Goal: Answer question/provide support: Share knowledge or assist other users

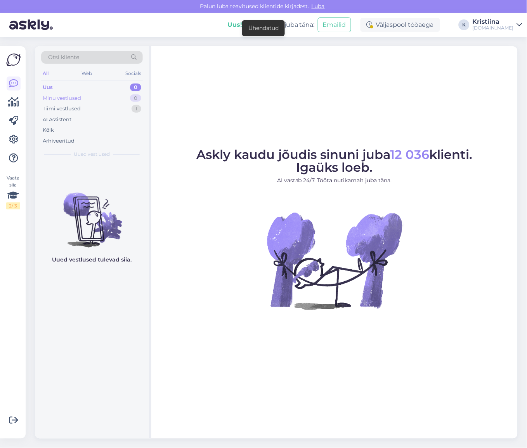
click at [111, 101] on div "Minu vestlused 0" at bounding box center [92, 98] width 102 height 11
click at [108, 110] on div "Tiimi vestlused 1" at bounding box center [92, 108] width 102 height 11
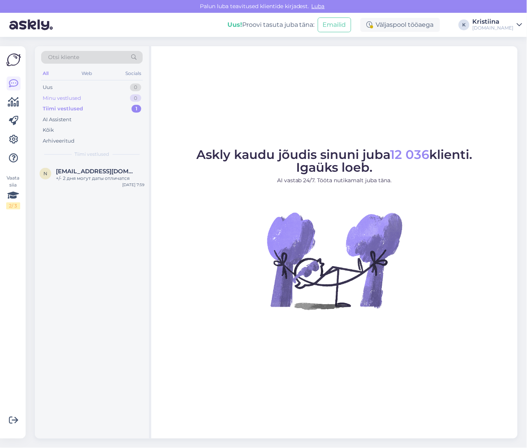
click at [97, 100] on div "Minu vestlused 0" at bounding box center [92, 98] width 102 height 11
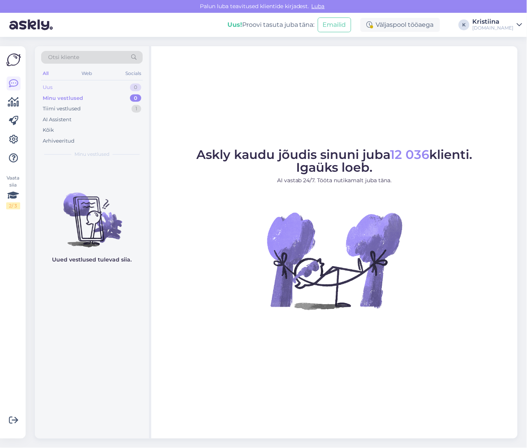
click at [90, 88] on div "Uus 0" at bounding box center [92, 87] width 102 height 11
click at [93, 109] on div "Tiimi vestlused 1" at bounding box center [92, 108] width 102 height 11
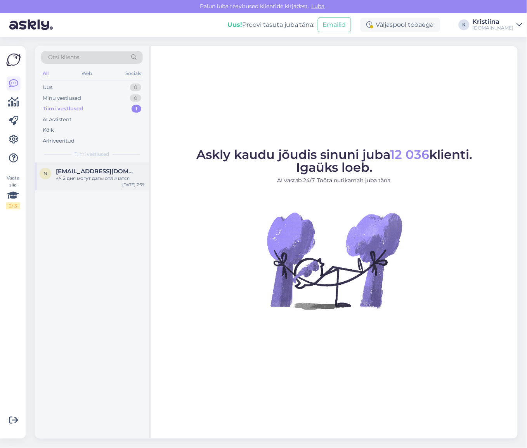
click at [102, 169] on span "[EMAIL_ADDRESS][DOMAIN_NAME]" at bounding box center [96, 171] width 81 height 7
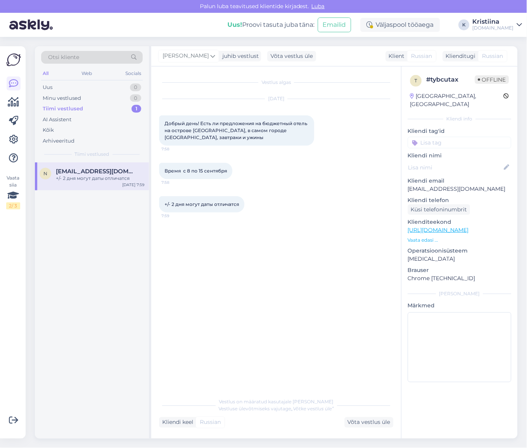
click at [92, 107] on div "Tiimi vestlused 1" at bounding box center [92, 108] width 102 height 11
click at [90, 102] on div "Minu vestlused 0" at bounding box center [92, 98] width 102 height 11
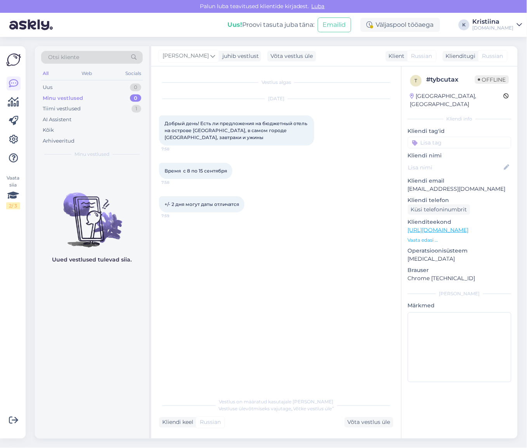
click at [88, 95] on div "Minu vestlused 0" at bounding box center [92, 98] width 102 height 11
click at [83, 88] on div "Uus 0" at bounding box center [92, 87] width 102 height 11
click at [84, 99] on div "Minu vestlused 0" at bounding box center [92, 98] width 102 height 11
click at [72, 103] on div "Tiimi vestlused 1" at bounding box center [92, 108] width 102 height 11
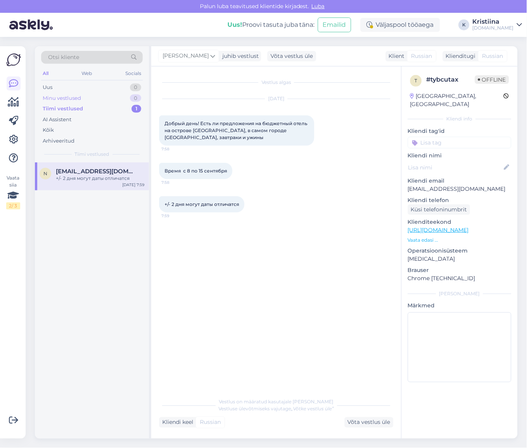
click at [76, 97] on div "Minu vestlused" at bounding box center [62, 98] width 38 height 8
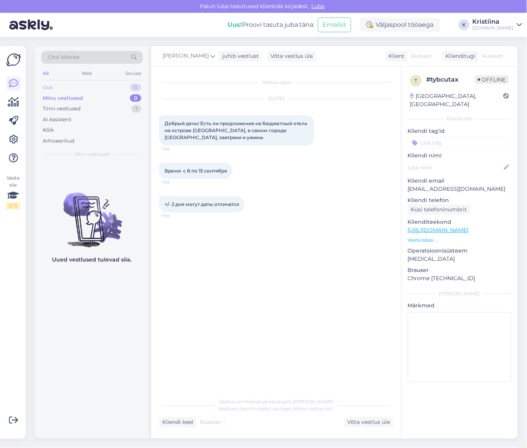
click at [75, 90] on div "Uus 0" at bounding box center [92, 87] width 102 height 11
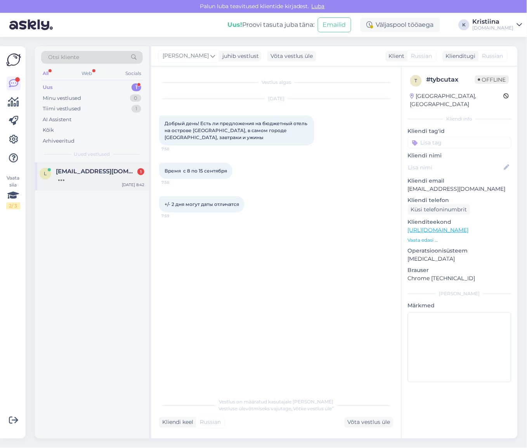
click at [97, 179] on div at bounding box center [100, 178] width 89 height 7
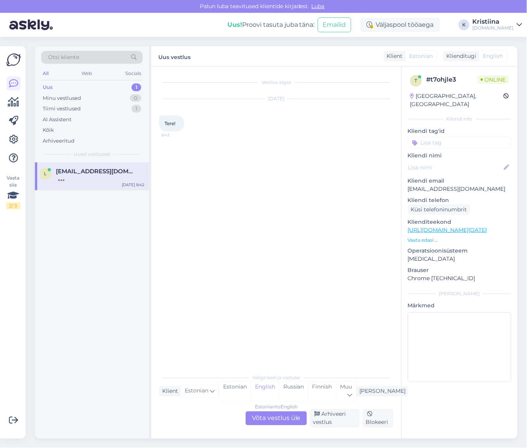
click at [268, 418] on div "Estonian to English Võta vestlus üle" at bounding box center [276, 418] width 61 height 14
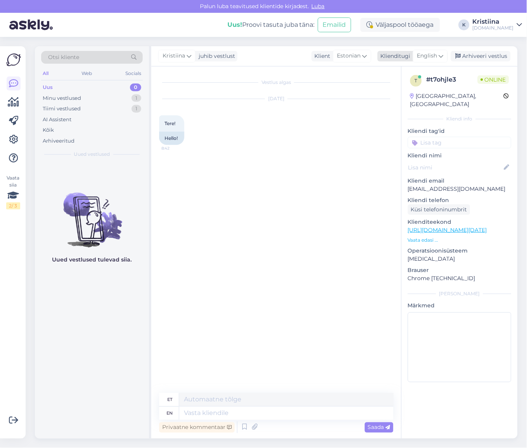
click at [427, 60] on div "English" at bounding box center [430, 56] width 35 height 12
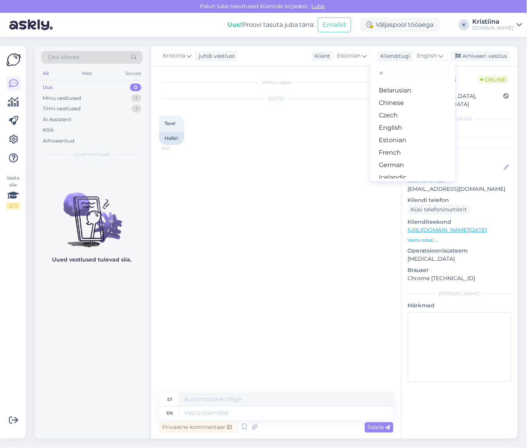
type input "es"
click at [394, 103] on link "Estonian" at bounding box center [412, 103] width 85 height 12
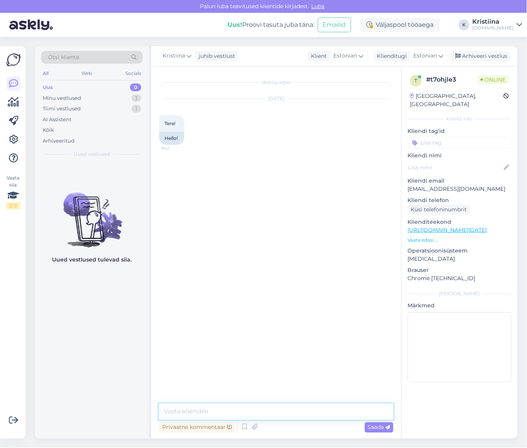
click at [211, 405] on textarea at bounding box center [276, 411] width 235 height 16
type textarea "Tere! Kuidas saame aidata? :)"
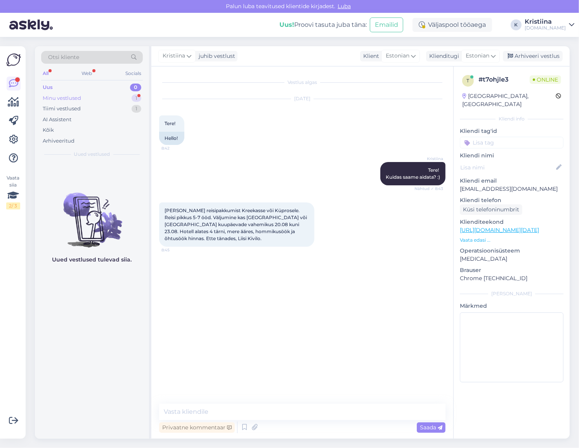
click at [110, 99] on div "Minu vestlused 1" at bounding box center [92, 98] width 102 height 11
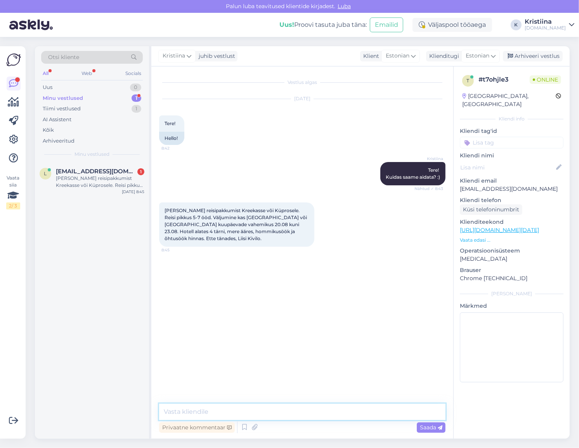
click at [219, 413] on textarea at bounding box center [302, 411] width 287 height 16
type textarea "Kui palju oleks reisijaid?"
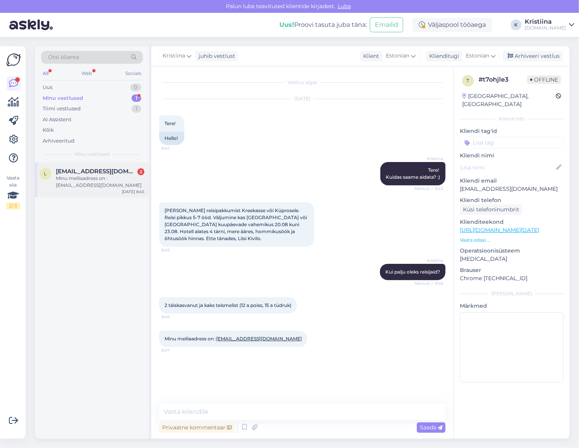
click at [98, 174] on span "[EMAIL_ADDRESS][DOMAIN_NAME]" at bounding box center [96, 171] width 81 height 7
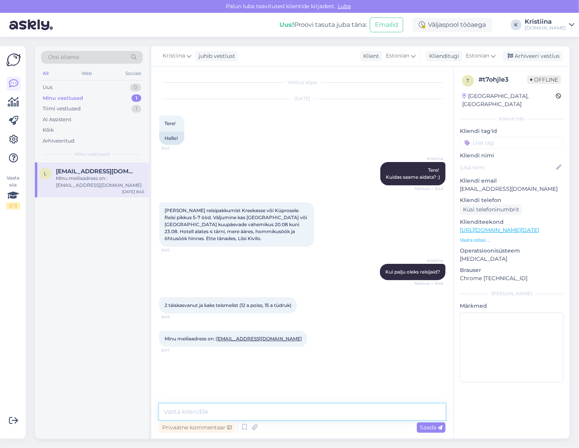
click at [222, 413] on textarea at bounding box center [302, 411] width 287 height 16
type textarea "vaatame peagi üle, kas nendeks kuupäevadeks veel lennukohti on ning anname Teil…"
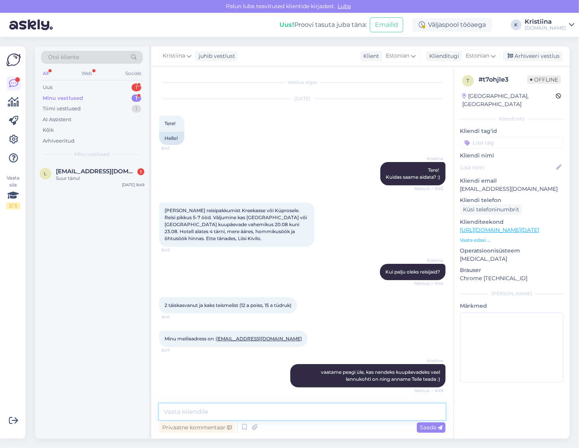
scroll to position [25, 0]
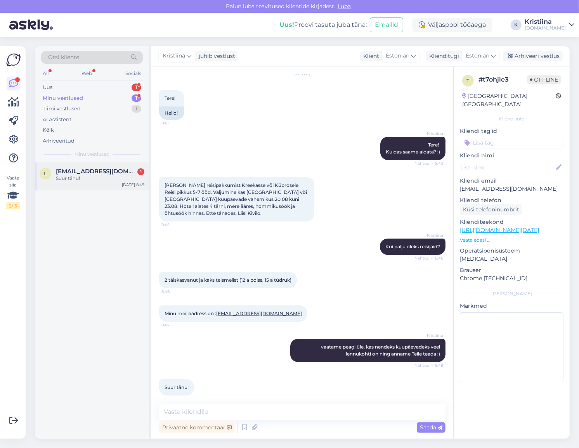
click at [85, 172] on span "[EMAIL_ADDRESS][DOMAIN_NAME]" at bounding box center [96, 171] width 81 height 7
click at [96, 85] on div "Uus 1" at bounding box center [92, 87] width 102 height 11
drag, startPoint x: 89, startPoint y: 175, endPoint x: 94, endPoint y: 179, distance: 6.1
click at [90, 175] on div "Tervist. Sooviksin pakkumist. Kuupäev alates [DATE]. Hommikune väljalend. Õhtun…" at bounding box center [100, 182] width 89 height 14
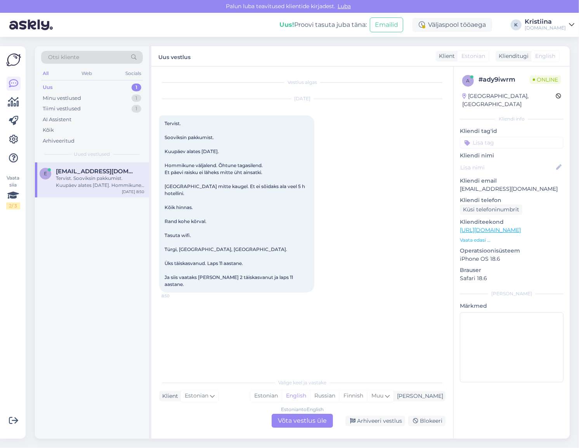
click at [303, 419] on div "Estonian to English Võta vestlus üle" at bounding box center [302, 420] width 61 height 14
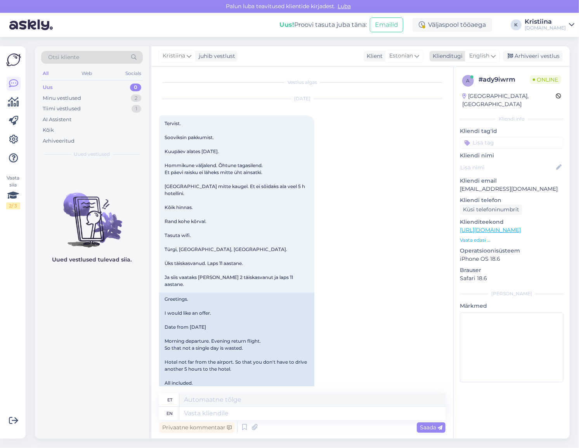
click at [482, 53] on span "English" at bounding box center [479, 56] width 20 height 9
click at [460, 102] on link "Estonian" at bounding box center [464, 103] width 85 height 12
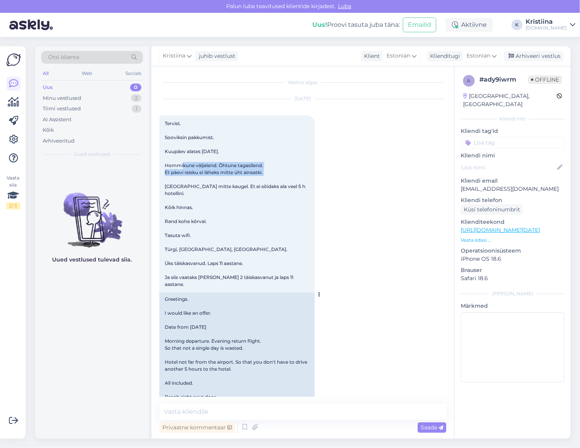
drag, startPoint x: 170, startPoint y: 165, endPoint x: 264, endPoint y: 175, distance: 94.5
click at [264, 175] on div "Tervist. Sooviksin pakkumist. Kuupäev alates [DATE]. Hommikune väljalend. Õhtun…" at bounding box center [236, 203] width 155 height 177
click at [266, 177] on div "Tervist. Sooviksin pakkumist. Kuupäev alates [DATE]. Hommikune väljalend. Õhtun…" at bounding box center [236, 203] width 155 height 177
drag, startPoint x: 192, startPoint y: 187, endPoint x: 259, endPoint y: 196, distance: 68.2
click at [255, 195] on div "Tervist. Sooviksin pakkumist. Kuupäev alates [DATE]. Hommikune väljalend. Õhtun…" at bounding box center [236, 203] width 155 height 177
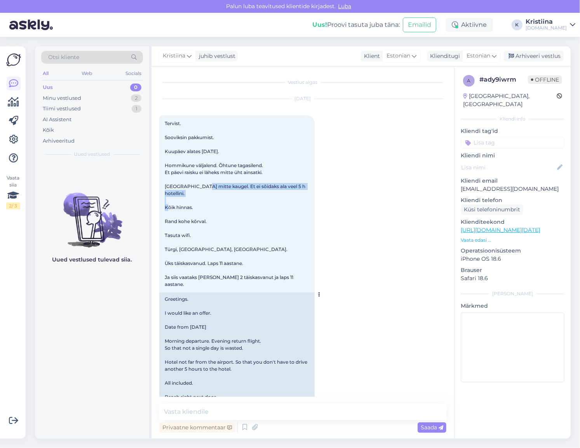
click at [259, 196] on div "Tervist. Sooviksin pakkumist. Kuupäev alates [DATE]. Hommikune väljalend. Õhtun…" at bounding box center [236, 203] width 155 height 177
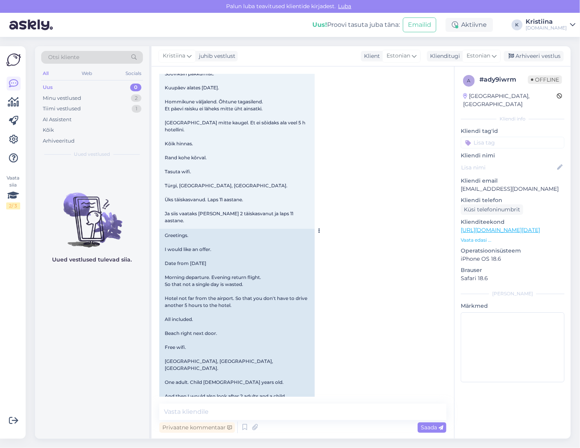
scroll to position [71, 0]
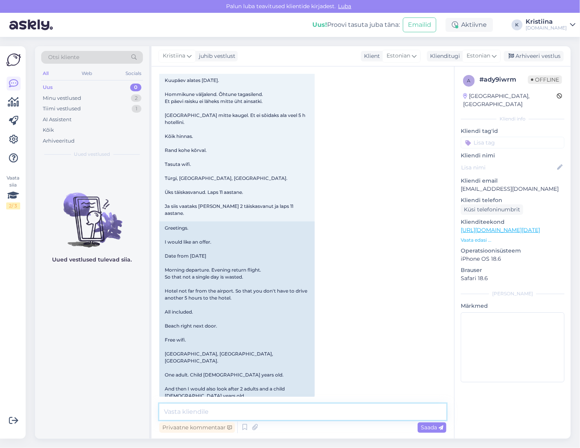
click at [215, 413] on textarea at bounding box center [302, 411] width 287 height 16
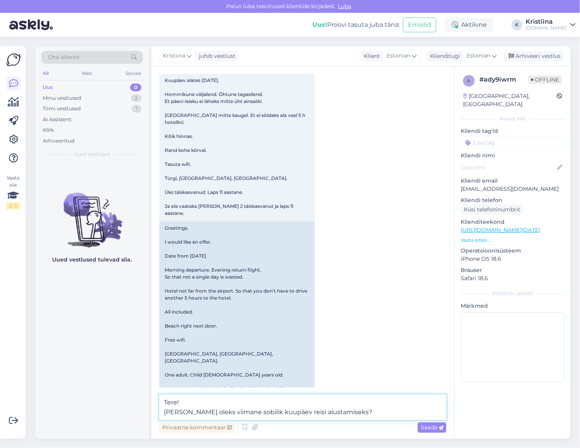
type textarea "Tere! [PERSON_NAME] oleks viimane sobilik kuupäev reisi alustamiseks?"
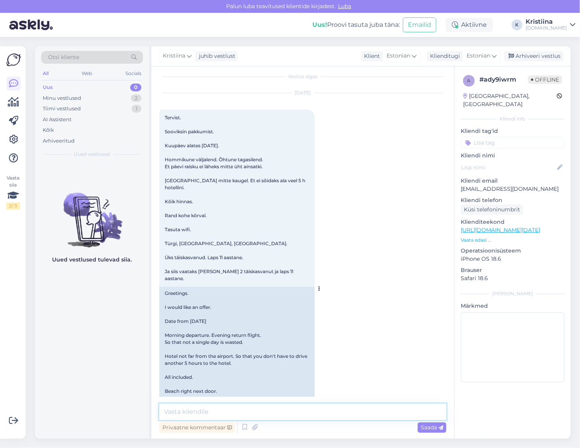
scroll to position [0, 0]
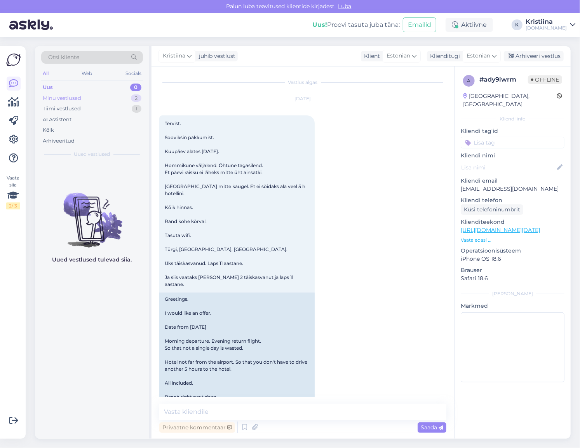
click at [96, 97] on div "Minu vestlused 2" at bounding box center [92, 98] width 102 height 11
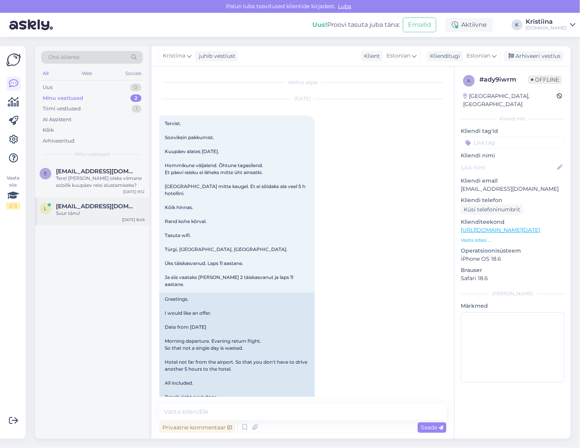
click at [113, 203] on span "[EMAIL_ADDRESS][DOMAIN_NAME]" at bounding box center [96, 206] width 81 height 7
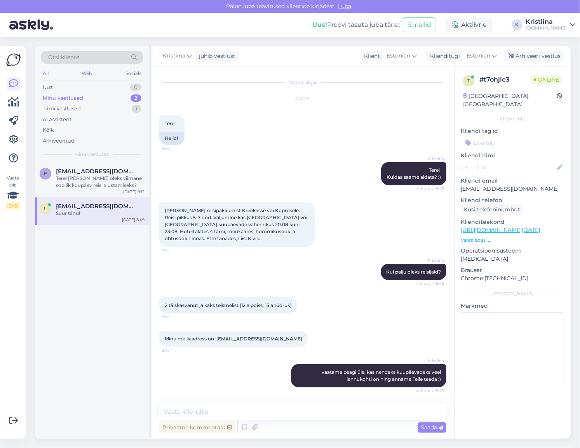
scroll to position [25, 0]
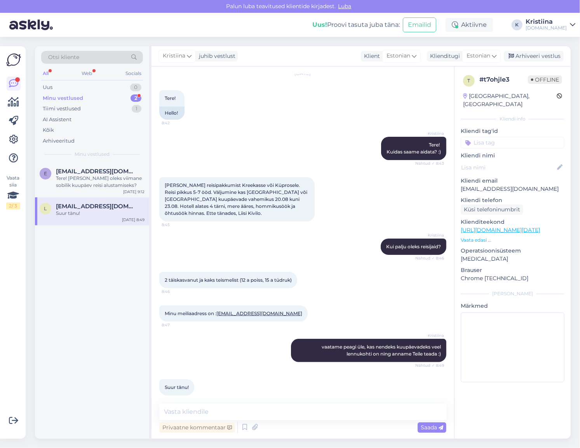
click at [84, 99] on div "Minu vestlused 2" at bounding box center [92, 98] width 102 height 11
drag, startPoint x: 520, startPoint y: 180, endPoint x: 457, endPoint y: 182, distance: 62.9
click at [457, 182] on div "t # t7ohjle3 Offline [GEOGRAPHIC_DATA], [GEOGRAPHIC_DATA] Kliendi info Kliendi …" at bounding box center [512, 229] width 116 height 327
copy p "[EMAIL_ADDRESS][DOMAIN_NAME]"
click at [207, 408] on textarea at bounding box center [302, 411] width 287 height 16
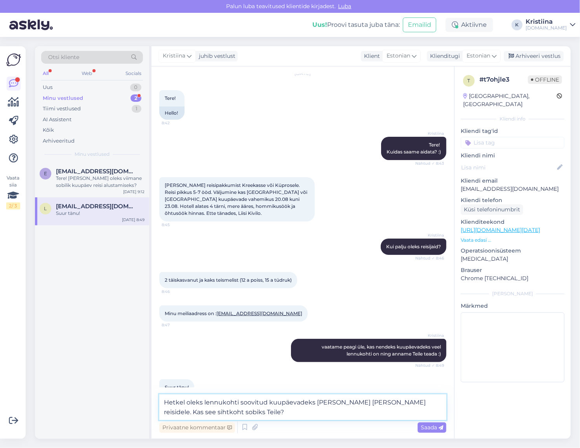
type textarea "Hetkel oleks lennukohti soovitud kuupäevadeks [PERSON_NAME] [PERSON_NAME] reisi…"
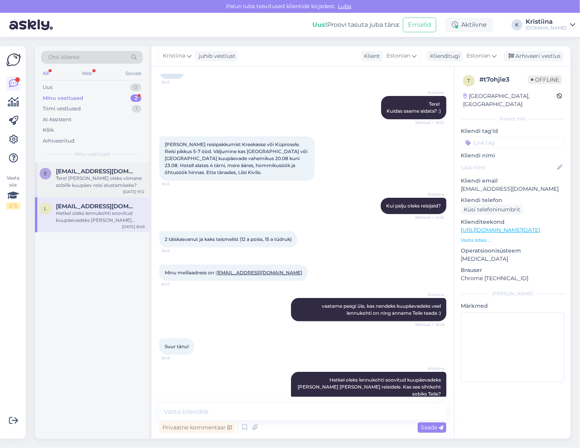
click at [110, 188] on div "Tere! [PERSON_NAME] oleks viimane sobilik kuupäev reisi alustamiseks?" at bounding box center [100, 182] width 89 height 14
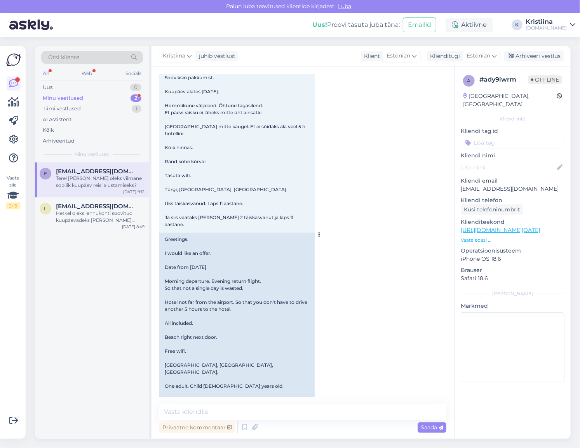
scroll to position [0, 0]
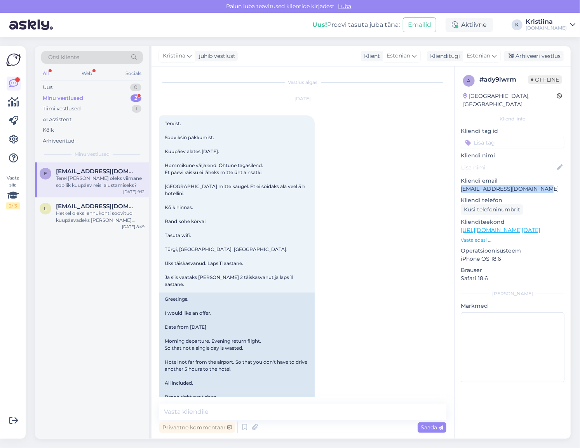
drag, startPoint x: 545, startPoint y: 181, endPoint x: 460, endPoint y: 181, distance: 85.8
click at [460, 181] on div "a # ady9iwrm Offline [GEOGRAPHIC_DATA], [GEOGRAPHIC_DATA] Kliendi info Kliendi …" at bounding box center [512, 229] width 116 height 327
copy p "[EMAIL_ADDRESS][DOMAIN_NAME]"
click at [94, 95] on div "Minu vestlused 2" at bounding box center [92, 98] width 102 height 11
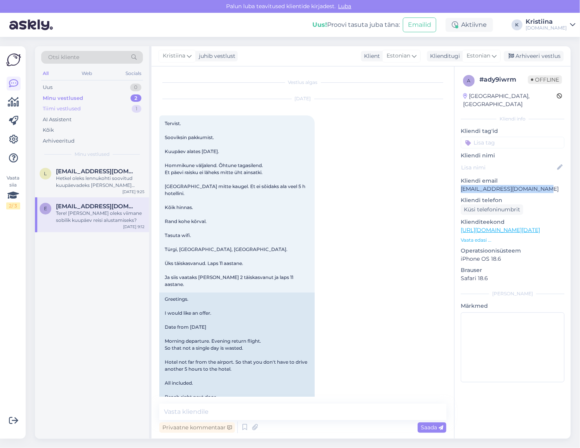
click at [93, 108] on div "Tiimi vestlused 1" at bounding box center [92, 108] width 102 height 11
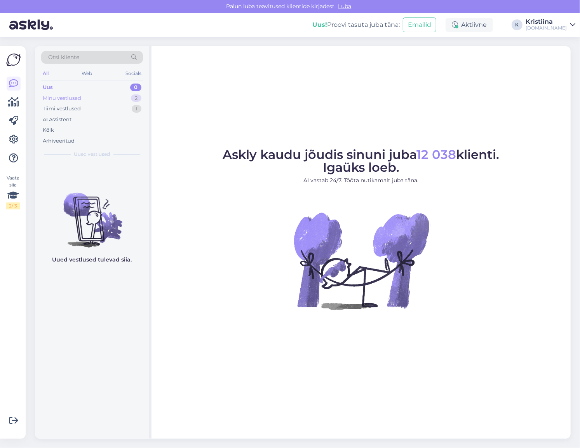
click at [126, 98] on div "Minu vestlused 2" at bounding box center [92, 98] width 102 height 11
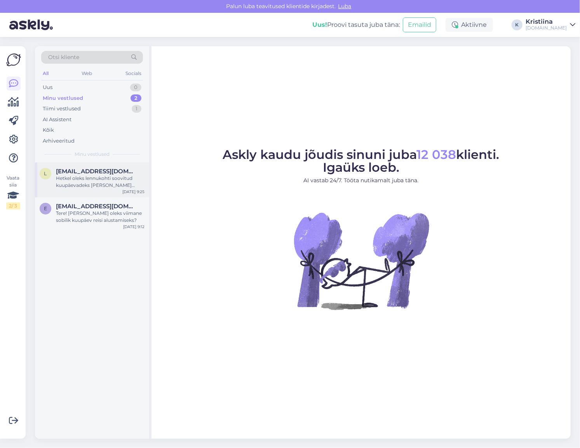
click at [76, 169] on span "[EMAIL_ADDRESS][DOMAIN_NAME]" at bounding box center [96, 171] width 81 height 7
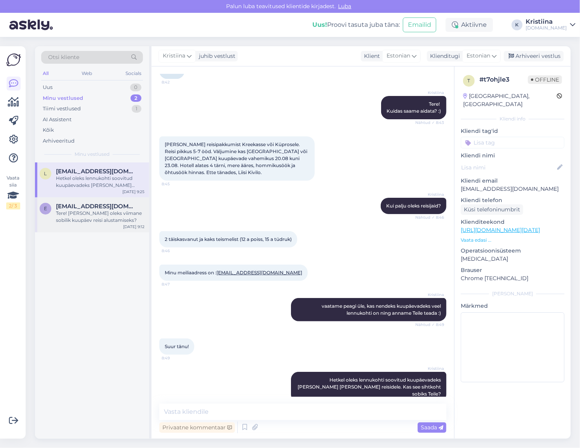
click at [119, 210] on div "Tere! [PERSON_NAME] oleks viimane sobilik kuupäev reisi alustamiseks?" at bounding box center [100, 217] width 89 height 14
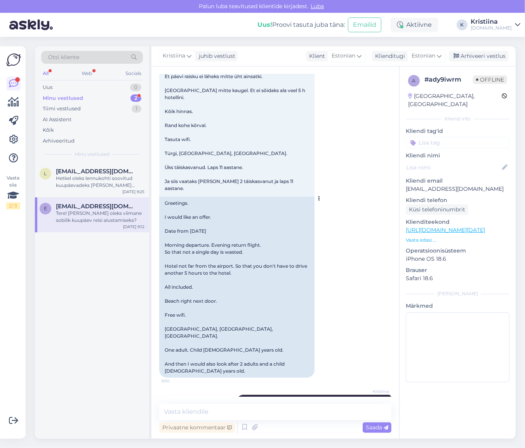
scroll to position [111, 0]
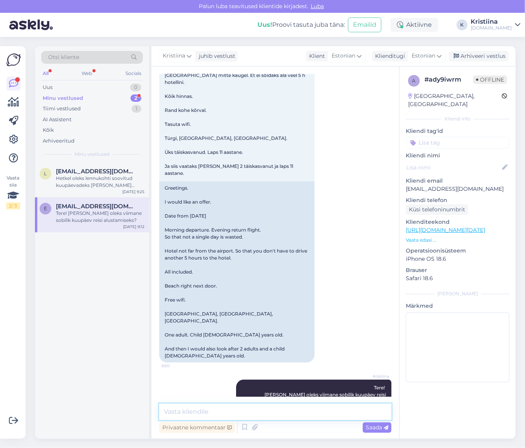
click at [226, 414] on textarea at bounding box center [275, 411] width 232 height 16
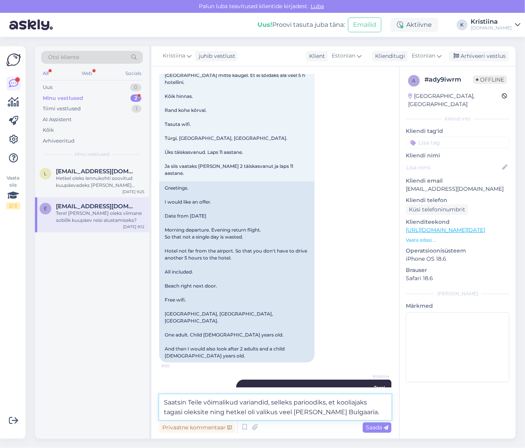
type textarea "Saatsin Teile võimalikud variandid, selleks parioodiks, et kooliajaks tagasi ol…"
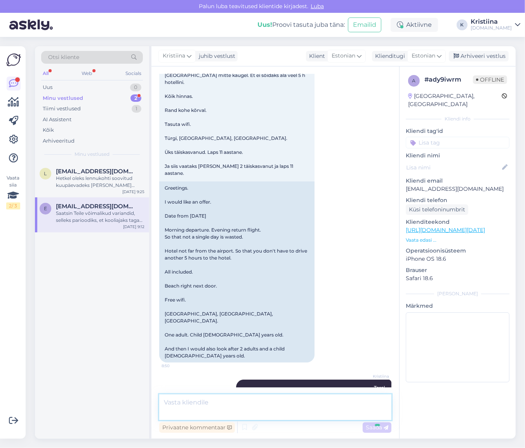
scroll to position [158, 0]
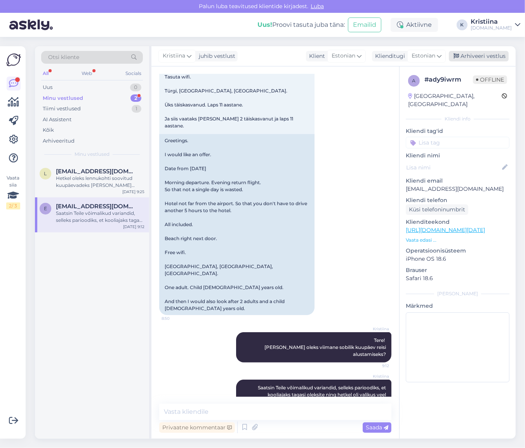
click at [472, 57] on div "Arhiveeri vestlus" at bounding box center [479, 56] width 60 height 10
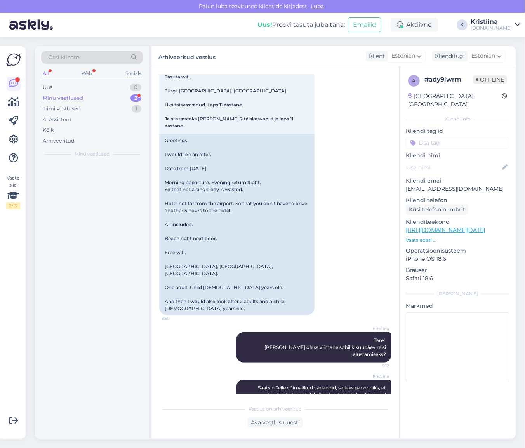
scroll to position [161, 0]
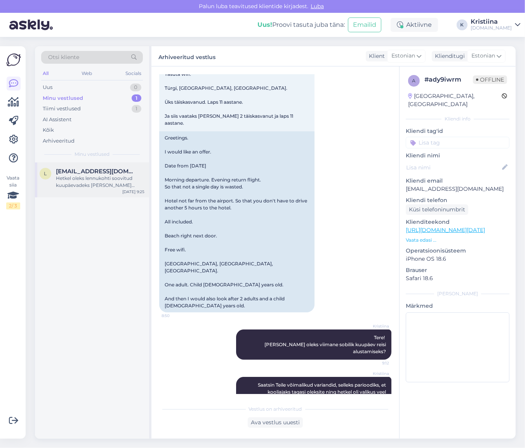
click at [74, 179] on div "Hetkel oleks lennukohti soovitud kuupäevadeks [PERSON_NAME] [PERSON_NAME] reisi…" at bounding box center [100, 182] width 89 height 14
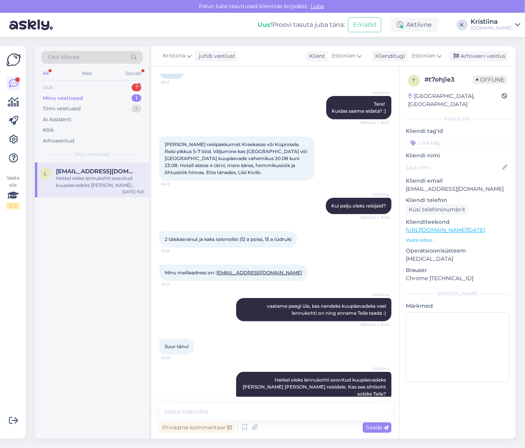
click at [106, 85] on div "Uus 1" at bounding box center [92, 87] width 102 height 11
click at [95, 174] on span "Kädi Tammeveski" at bounding box center [82, 171] width 53 height 7
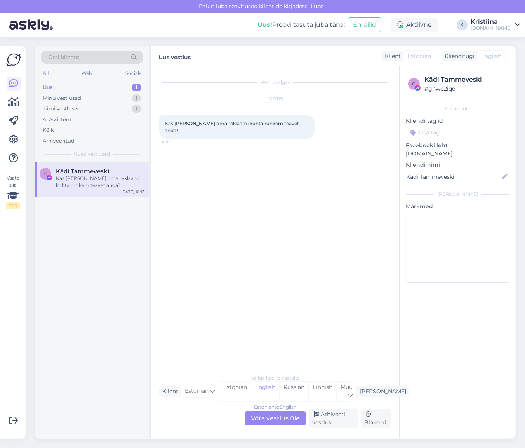
scroll to position [0, 0]
click at [278, 417] on div "Estonian to English Võta vestlus üle" at bounding box center [275, 418] width 61 height 14
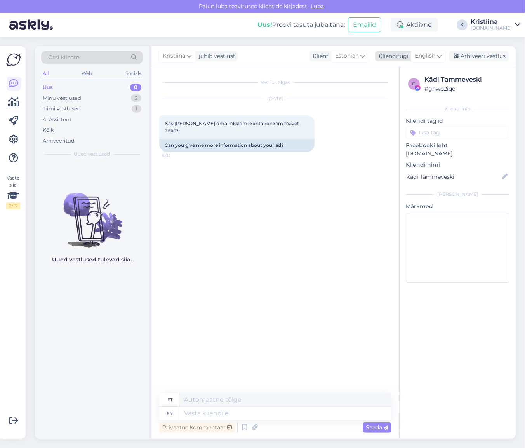
click at [429, 61] on div "English" at bounding box center [428, 56] width 35 height 12
type input "es"
click at [394, 101] on link "Estonian" at bounding box center [410, 103] width 85 height 12
click at [190, 409] on textarea at bounding box center [275, 411] width 232 height 16
type textarea "Tere! Millist reklaami Te silmas täpsemalt peate? :)"
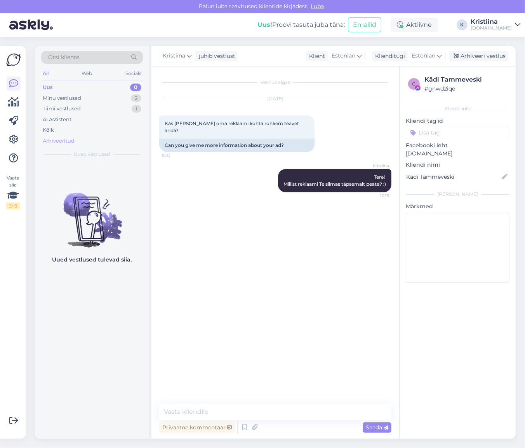
click at [78, 138] on div "Arhiveeritud" at bounding box center [92, 140] width 102 height 11
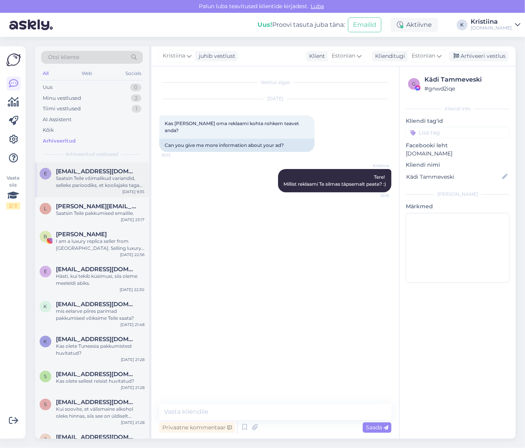
click at [92, 182] on div "Saatsin Teile võimalikud variandid, selleks parioodiks, et kooliajaks tagasi ol…" at bounding box center [100, 182] width 89 height 14
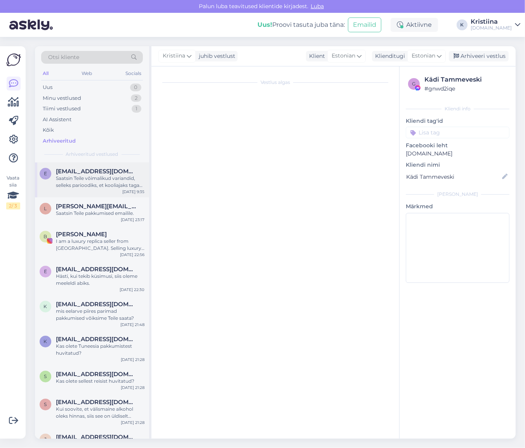
scroll to position [161, 0]
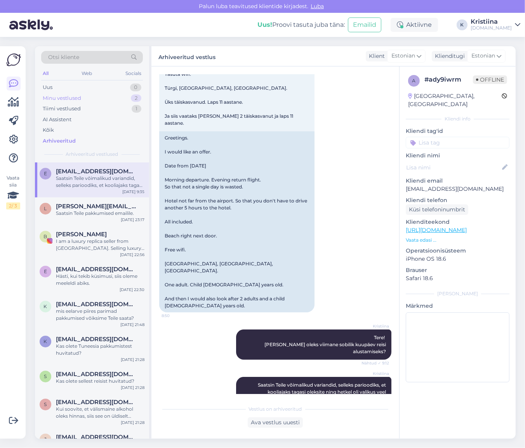
click at [92, 97] on div "Minu vestlused 2" at bounding box center [92, 98] width 102 height 11
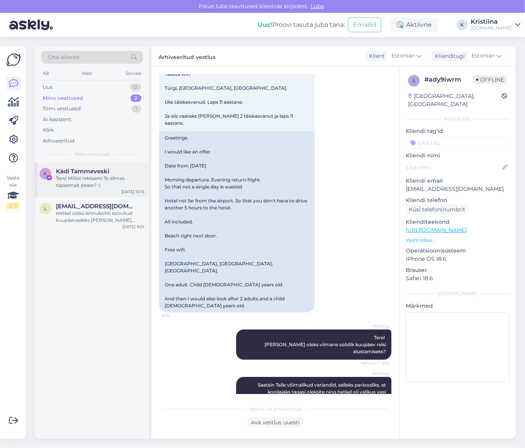
click at [94, 177] on div "Tere! Millist reklaami Te silmas täpsemalt peate? :)" at bounding box center [100, 182] width 89 height 14
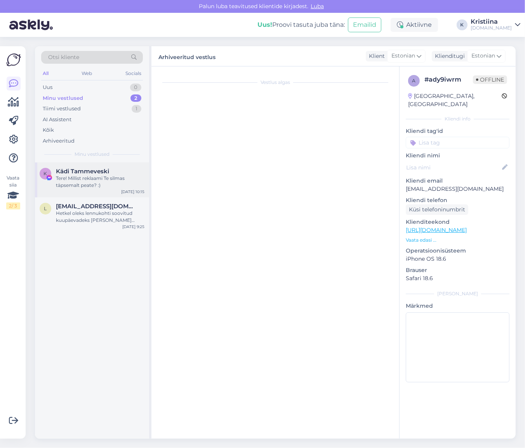
scroll to position [0, 0]
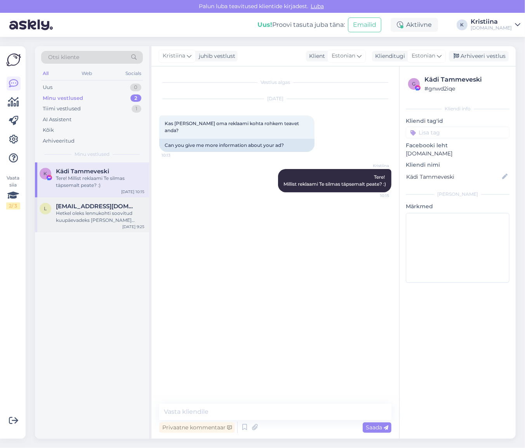
click at [90, 208] on span "[EMAIL_ADDRESS][DOMAIN_NAME]" at bounding box center [96, 206] width 81 height 7
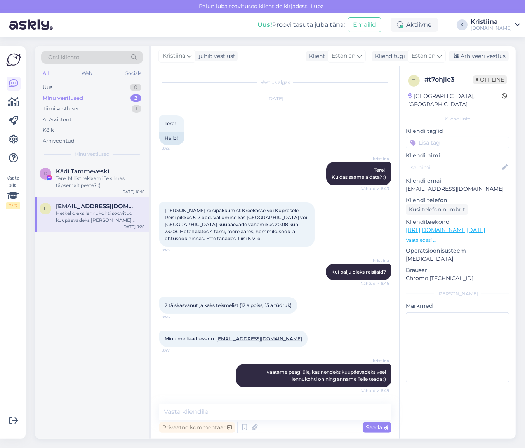
scroll to position [66, 0]
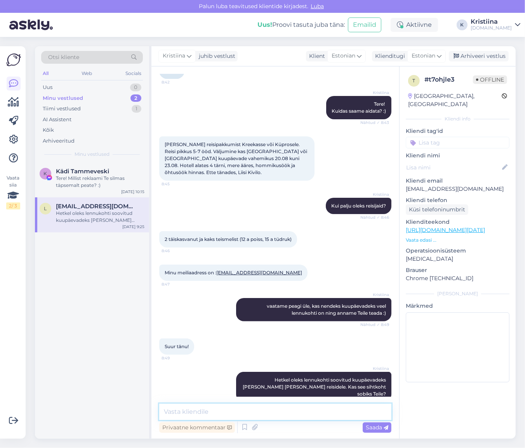
click at [227, 412] on textarea at bounding box center [275, 411] width 232 height 16
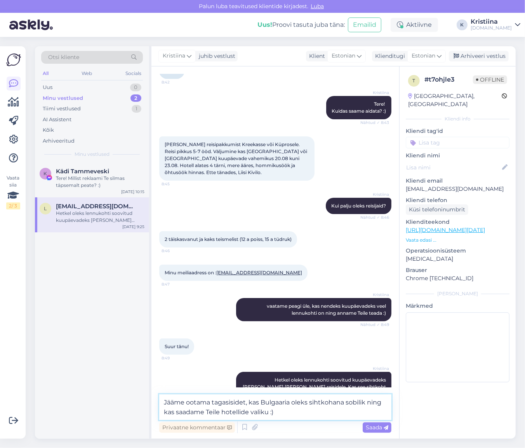
type textarea "Jääme ootama tagasisidet, kas Bulgaaria oleks sihtkohana sobilik ning kas saada…"
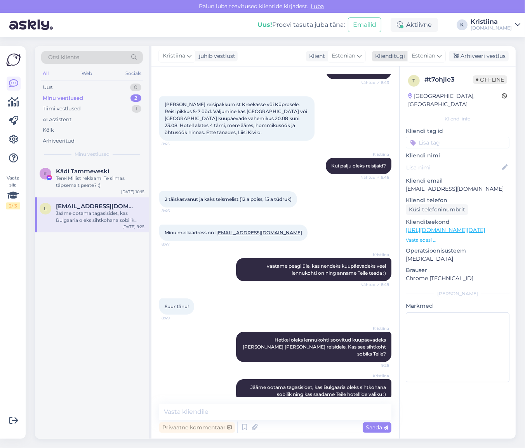
drag, startPoint x: 489, startPoint y: 56, endPoint x: 461, endPoint y: 53, distance: 28.1
click at [489, 56] on div "Arhiveeri vestlus" at bounding box center [479, 56] width 60 height 10
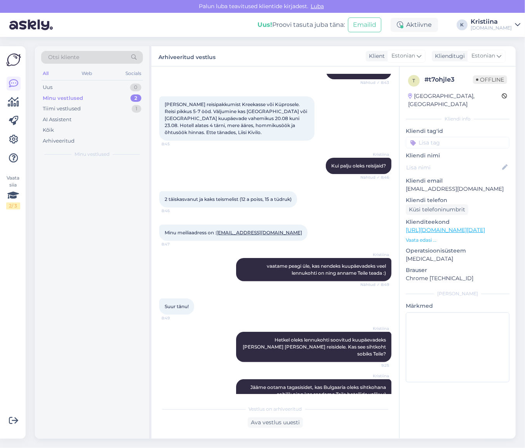
scroll to position [109, 0]
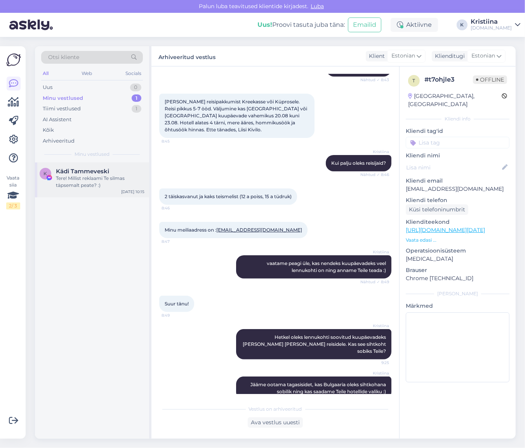
click at [82, 172] on span "Kädi Tammeveski" at bounding box center [82, 171] width 53 height 7
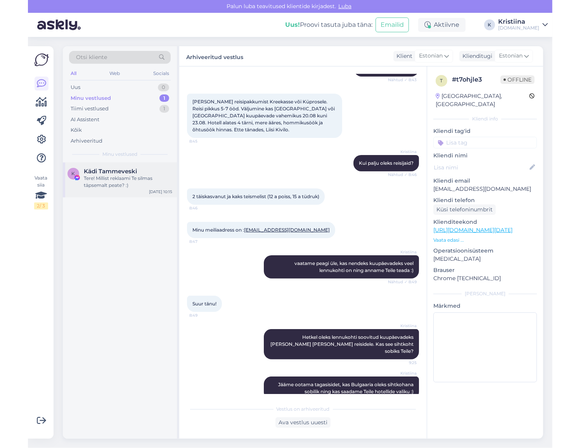
scroll to position [0, 0]
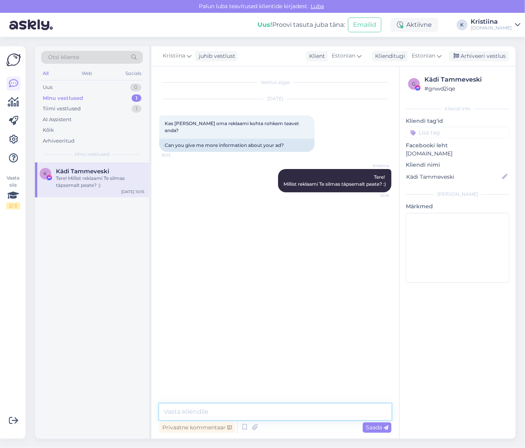
click at [265, 406] on textarea at bounding box center [275, 411] width 232 height 16
click at [300, 406] on textarea at bounding box center [275, 411] width 232 height 16
type textarea "Mis sihtkoht Teid jõuludeks kõnetab? :)"
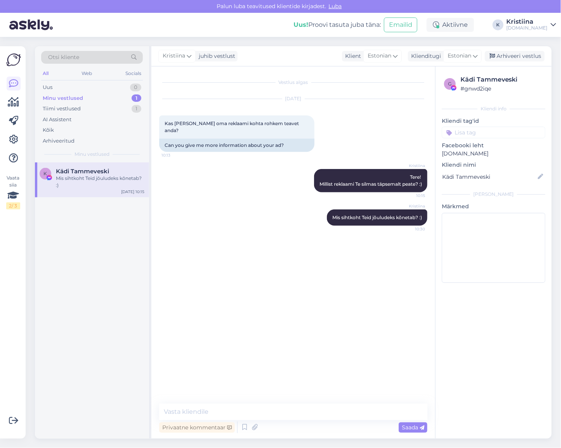
click at [116, 97] on div "Minu vestlused 1" at bounding box center [92, 98] width 102 height 11
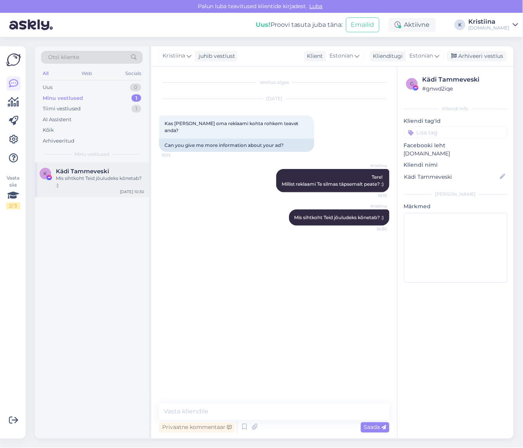
click at [92, 189] on div "K Kädi Tammeveski Mis sihtkoht Teid jõuludeks kõnetab? :) Aug 14 10:30" at bounding box center [92, 179] width 114 height 35
click at [80, 105] on div "Tiimi vestlused" at bounding box center [62, 109] width 38 height 8
click at [78, 100] on div "Minu vestlused" at bounding box center [62, 98] width 38 height 8
click at [88, 89] on div "Uus 2" at bounding box center [92, 87] width 102 height 11
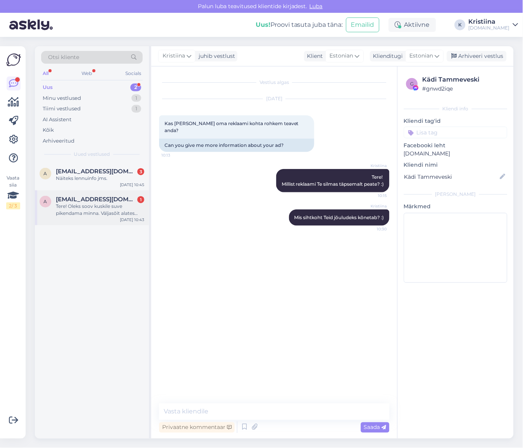
click at [91, 205] on div "Tere! Oleks soov kuskile suve pikendama minna. Väljasõit alates 05.09, tagasi 1…" at bounding box center [100, 210] width 89 height 14
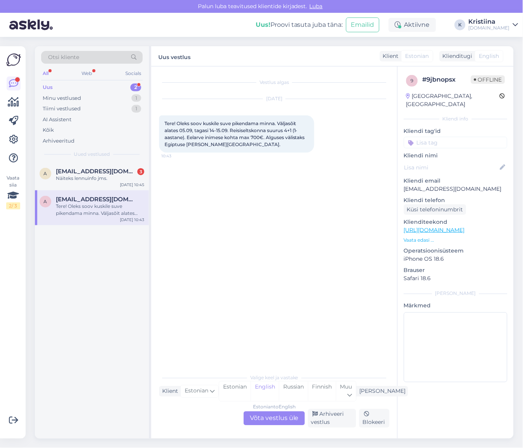
click at [284, 418] on div "Estonian to English Võta vestlus üle" at bounding box center [274, 418] width 61 height 14
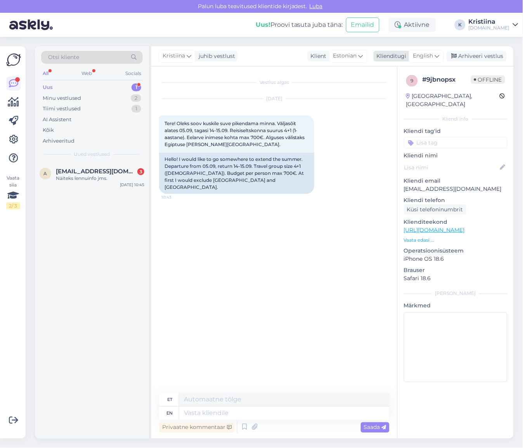
click at [429, 59] on span "English" at bounding box center [423, 56] width 20 height 9
click at [413, 99] on link "Estonian" at bounding box center [409, 103] width 85 height 12
click at [228, 411] on textarea at bounding box center [274, 411] width 231 height 16
click at [253, 410] on textarea at bounding box center [274, 411] width 231 height 16
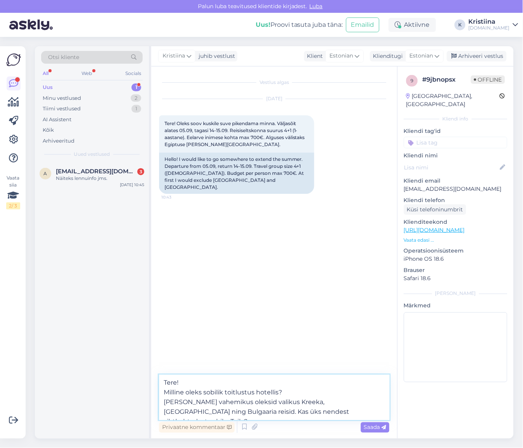
type textarea "Tere! Milline oleks sobilik toitlustus hotellis? Soovitud vahemikus oleksid val…"
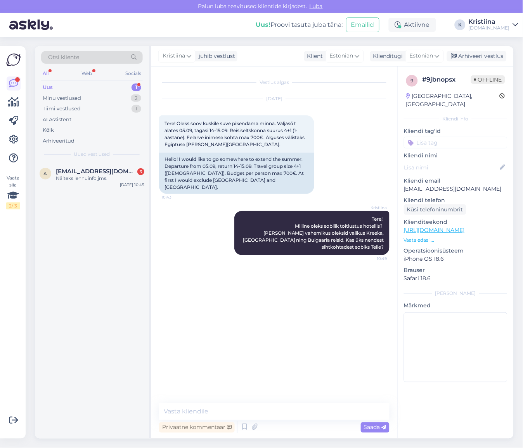
click at [78, 88] on div "Uus 1" at bounding box center [92, 87] width 102 height 11
click at [81, 172] on span "aytangasymova05@gmail.com" at bounding box center [96, 171] width 81 height 7
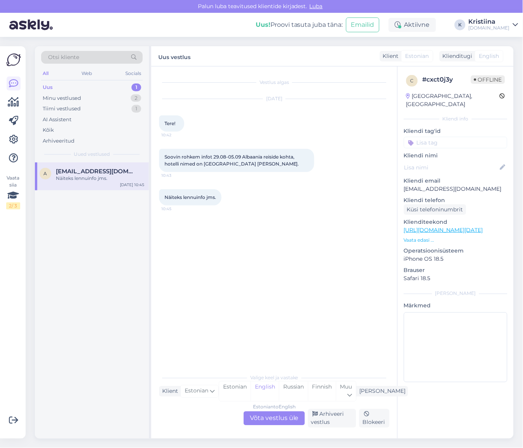
click at [280, 417] on div "Estonian to English Võta vestlus üle" at bounding box center [274, 418] width 61 height 14
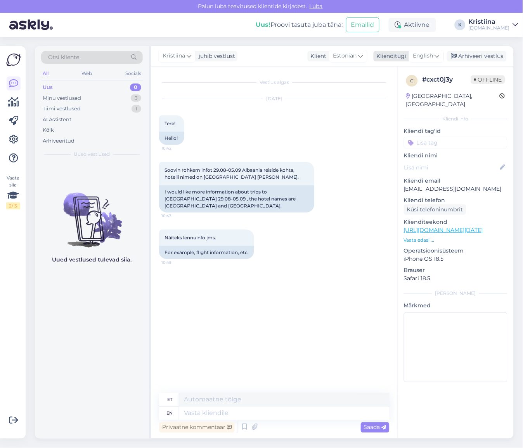
click at [436, 59] on icon at bounding box center [437, 56] width 5 height 9
click at [396, 99] on link "Estonian" at bounding box center [409, 103] width 85 height 12
click at [205, 410] on textarea at bounding box center [274, 411] width 231 height 16
type textarea "T"
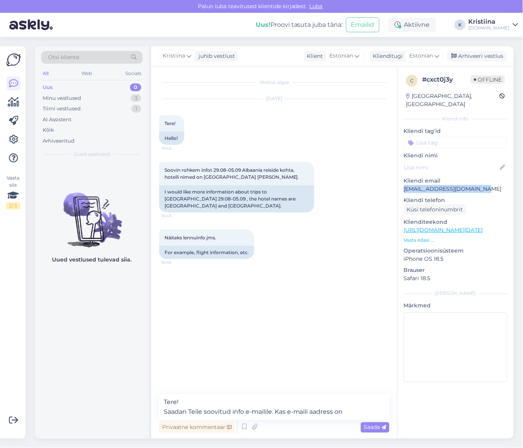
copy p "aytangasymova05@gmail.com"
drag, startPoint x: 468, startPoint y: 184, endPoint x: 405, endPoint y: 184, distance: 62.9
click at [405, 185] on p "aytangasymova05@gmail.com" at bounding box center [456, 189] width 104 height 8
click at [367, 412] on textarea "Tere! Saadan Teile soovitud info e-mailile. Kas e-maili aadress on" at bounding box center [274, 407] width 231 height 26
paste textarea "aytangasymova05@gmail.com"
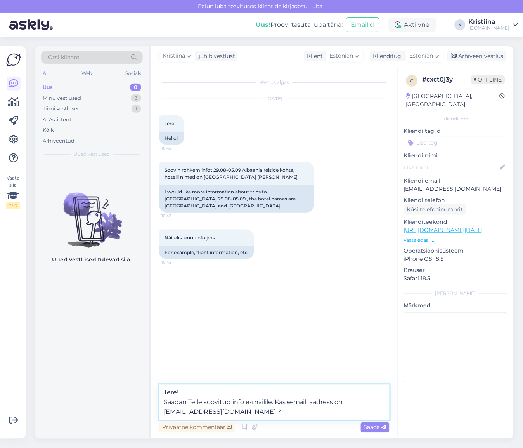
type textarea "Tere! Saadan Teile soovitud info e-mailile. Kas e-maili aadress on aytangasymov…"
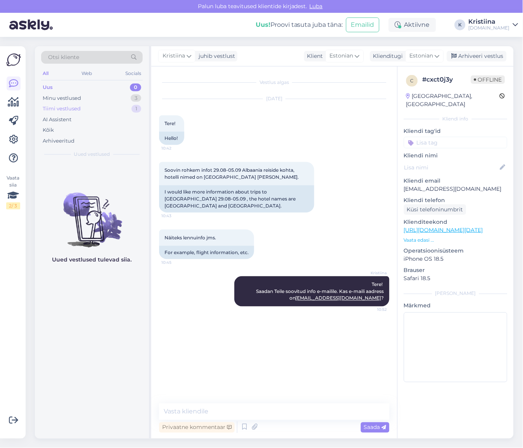
click at [73, 104] on div "Tiimi vestlused 1" at bounding box center [92, 108] width 102 height 11
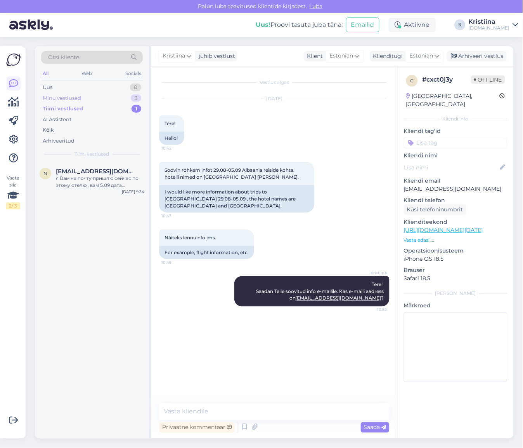
click at [70, 100] on div "Minu vestlused" at bounding box center [62, 98] width 38 height 8
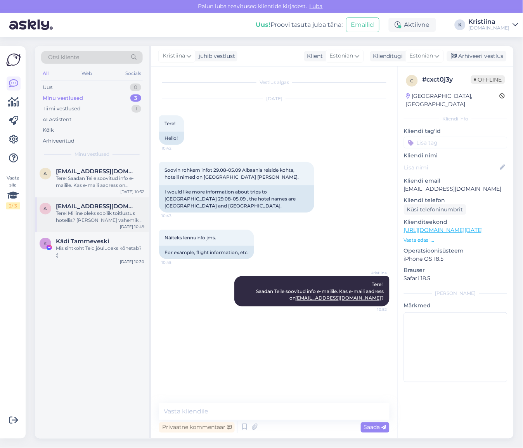
click at [112, 218] on div "Tere! Milline oleks sobilik toitlustus hotellis? Soovitud vahemikus oleksid val…" at bounding box center [100, 217] width 89 height 14
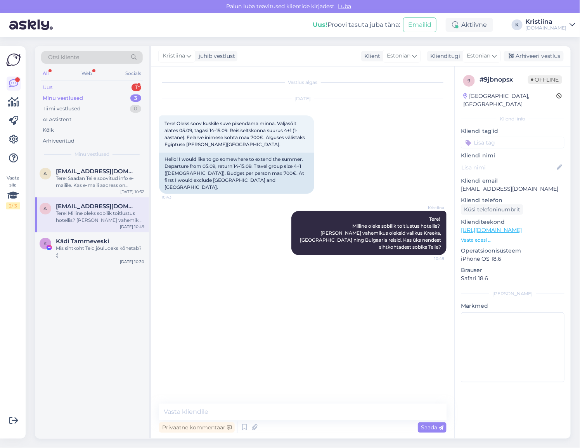
click at [77, 86] on div "Uus 1" at bounding box center [92, 87] width 102 height 11
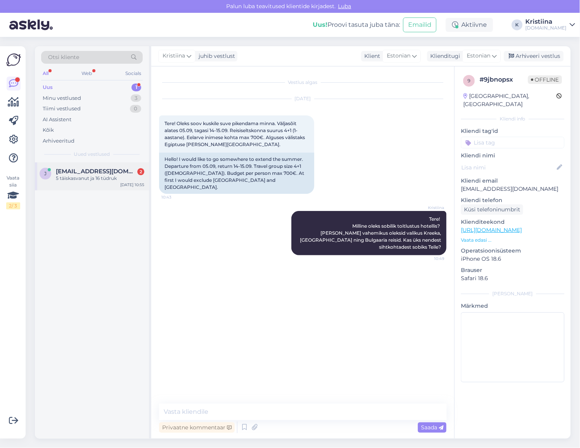
click at [83, 172] on span "jaksongertu337@gmail.com" at bounding box center [96, 171] width 81 height 7
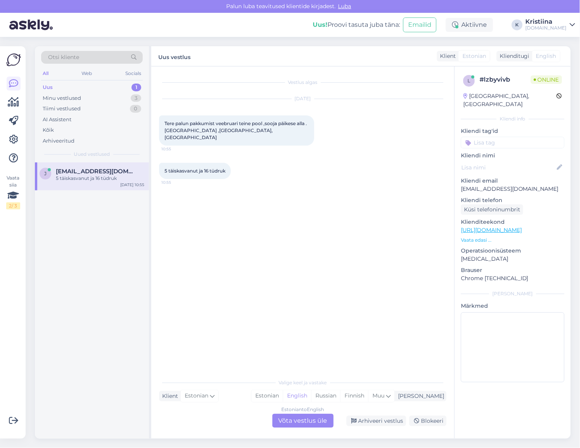
click at [299, 417] on div "Estonian to English Võta vestlus üle" at bounding box center [303, 420] width 61 height 14
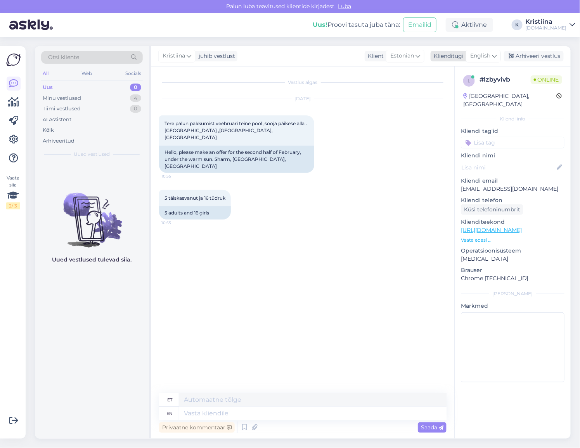
click at [479, 57] on span "English" at bounding box center [481, 56] width 20 height 9
click at [460, 102] on link "Estonian" at bounding box center [466, 103] width 85 height 12
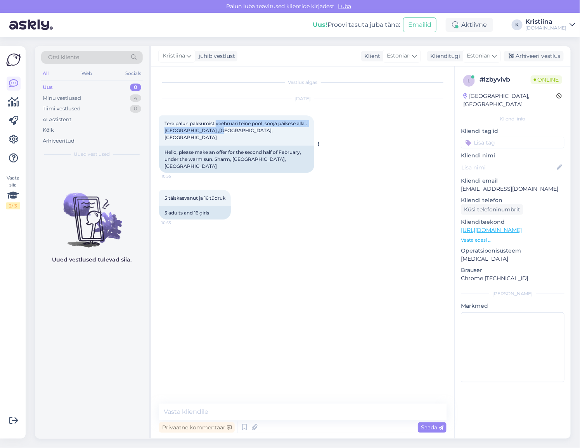
drag, startPoint x: 218, startPoint y: 122, endPoint x: 273, endPoint y: 133, distance: 55.4
click at [273, 133] on div "Tere palun pakkumist veebruari teine pool ,sooja päikese alla . Sharm ,kanaarid…" at bounding box center [236, 130] width 155 height 30
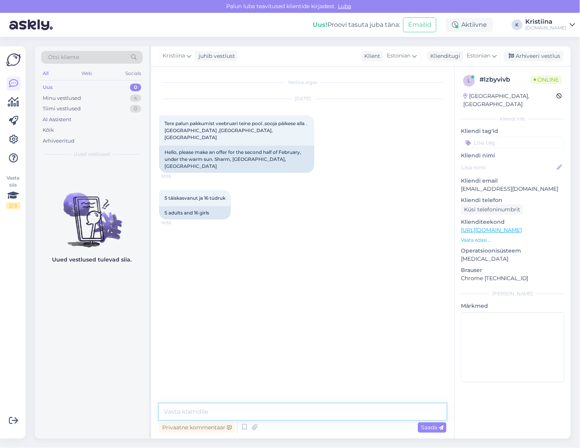
click at [221, 413] on textarea at bounding box center [303, 411] width 288 height 16
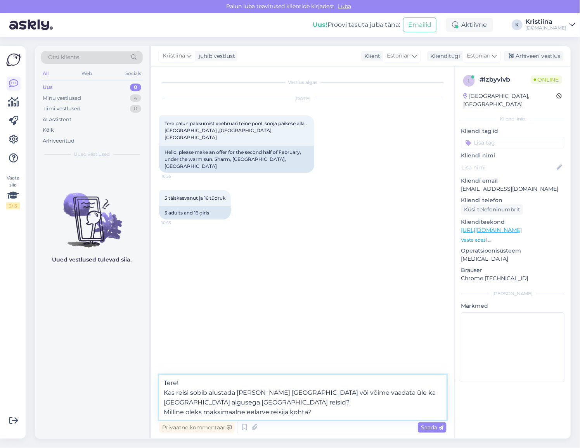
type textarea "Tere! Kas reisi sobib alustada vaid Tallinnast või võime vaadata üle ka Riiast …"
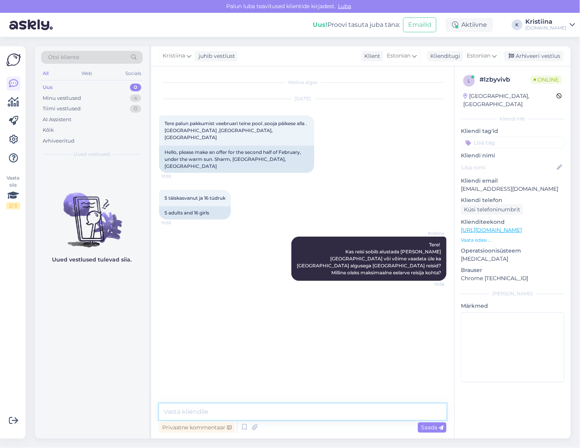
click at [269, 410] on textarea at bounding box center [303, 411] width 288 height 16
type textarea "kas sobilikud oleksid kolm tuba, ehk igas toas kaks inimest?"
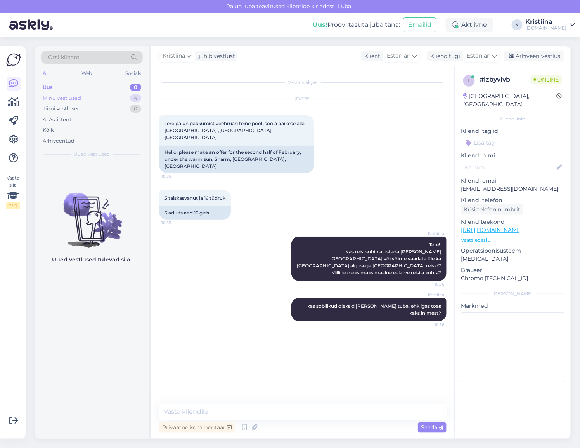
click at [88, 100] on div "Minu vestlused 4" at bounding box center [92, 98] width 102 height 11
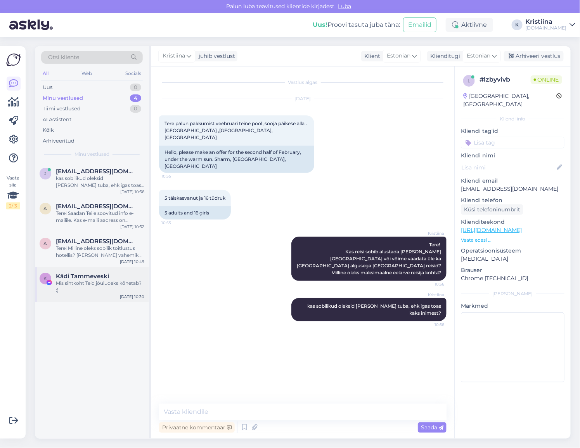
click at [105, 281] on div "Mis sihtkoht Teid jõuludeks kõnetab? :)" at bounding box center [100, 287] width 89 height 14
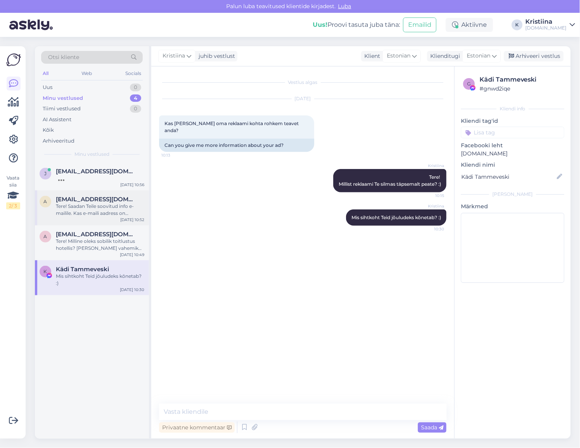
click at [97, 210] on div "Tere! Saadan Teile soovitud info e-mailile. Kas e-maili aadress on aytangasymov…" at bounding box center [100, 210] width 89 height 14
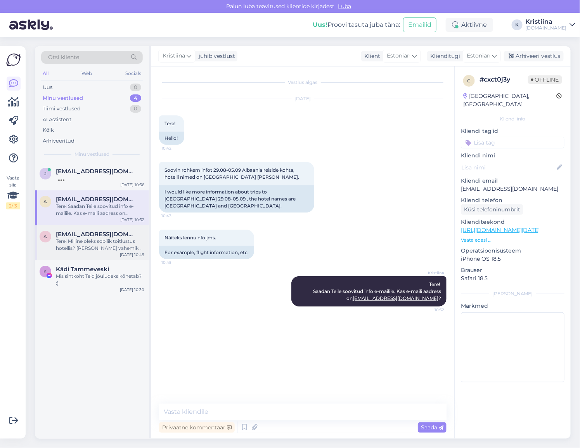
click at [83, 249] on div "Tere! Milline oleks sobilik toitlustus hotellis? Soovitud vahemikus oleksid val…" at bounding box center [100, 245] width 89 height 14
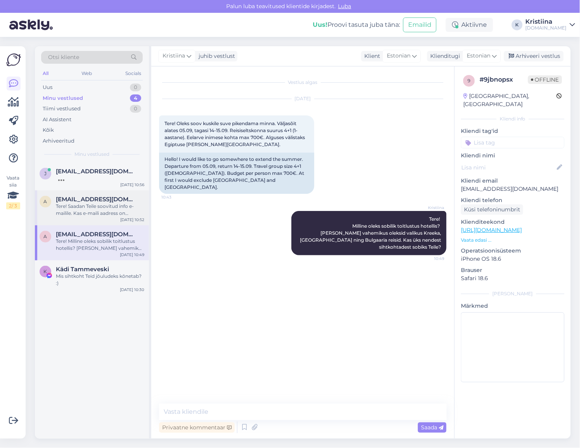
click at [94, 215] on div "Tere! Saadan Teile soovitud info e-mailile. Kas e-maili aadress on aytangasymov…" at bounding box center [100, 210] width 89 height 14
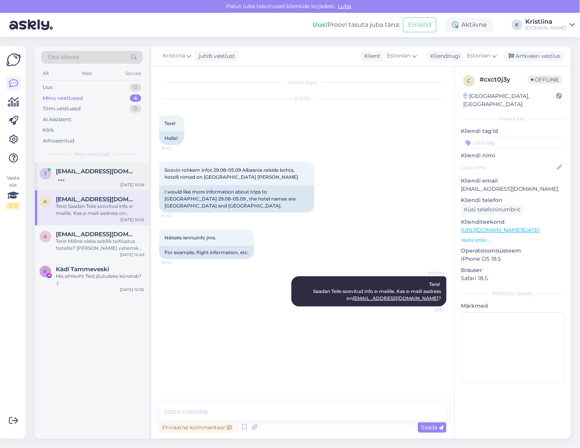
click at [98, 181] on div at bounding box center [100, 178] width 89 height 7
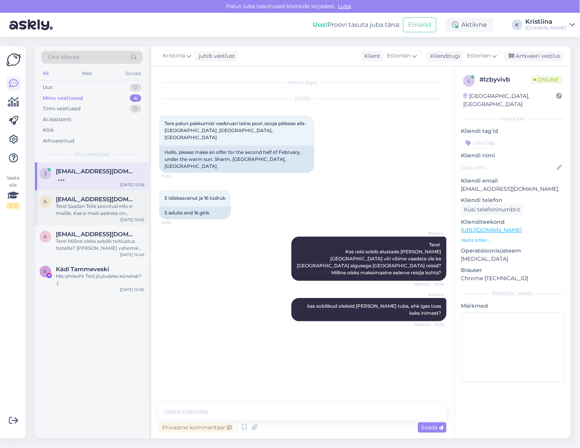
click at [97, 208] on div "Tere! Saadan Teile soovitud info e-mailile. Kas e-maili aadress on aytangasymov…" at bounding box center [100, 210] width 89 height 14
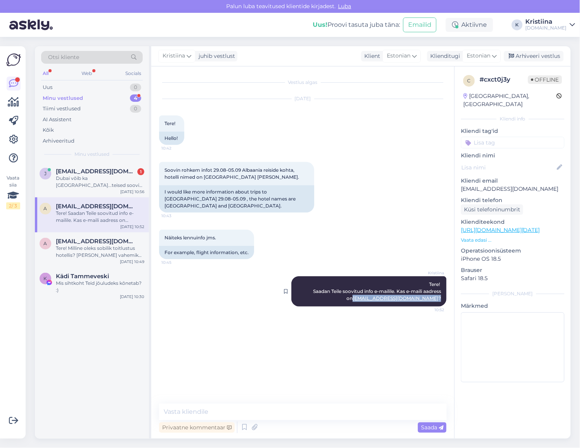
drag, startPoint x: 437, startPoint y: 293, endPoint x: 363, endPoint y: 292, distance: 73.8
click at [363, 292] on span "Tere! Saadan Teile soovitud info e-mailile. Kas e-maili aadress on aytangasymov…" at bounding box center [377, 291] width 129 height 20
click at [87, 179] on div "Dubai võib ka Riiast...teised sooviks Tallinna kaudu..kolm on ok AGA kui tuleb …" at bounding box center [100, 182] width 89 height 14
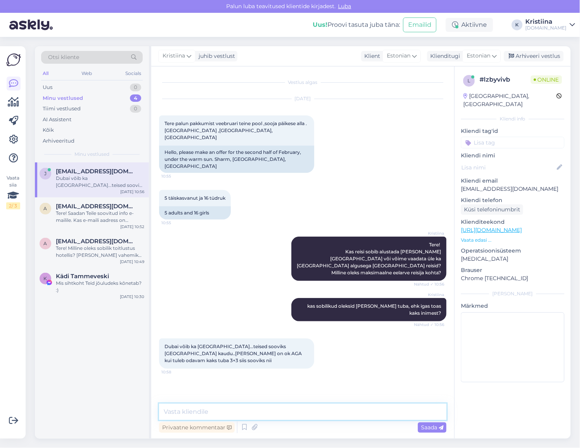
click at [205, 406] on textarea at bounding box center [303, 411] width 288 height 16
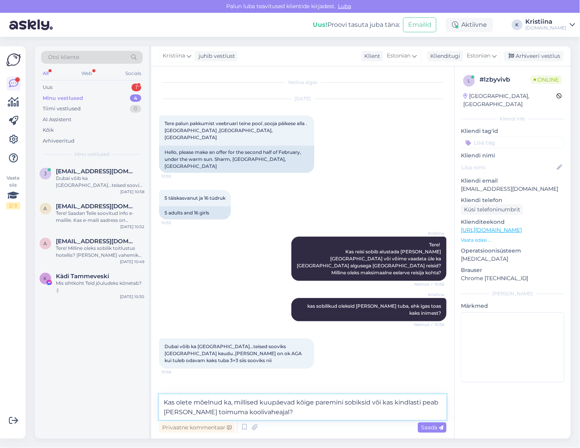
type textarea "Kas olete mõelnud ka, millised kuupäevad kõige paremini sobiksid või kas kindla…"
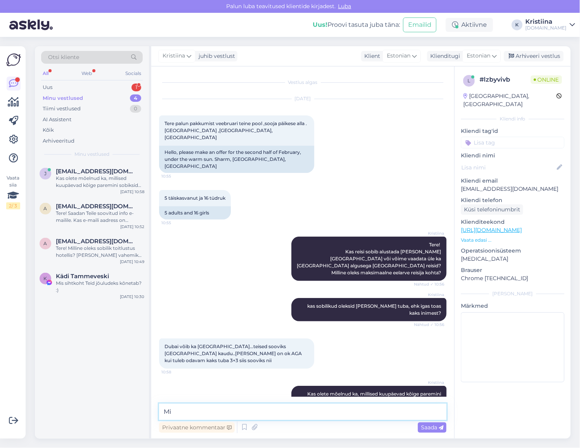
type textarea "M"
click at [101, 86] on div "Uus 1" at bounding box center [92, 87] width 102 height 11
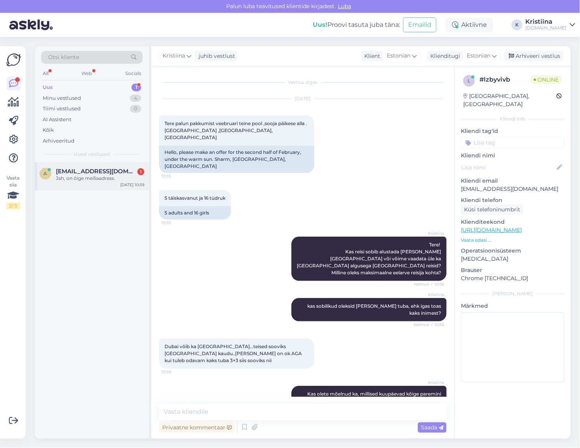
click at [83, 176] on div "Jah, on õige meiliaadress." at bounding box center [100, 178] width 89 height 7
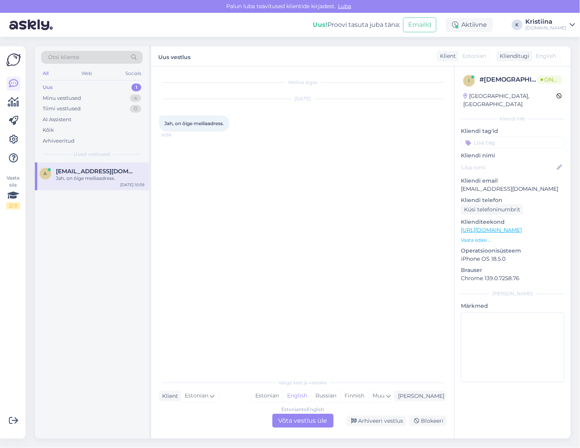
click at [325, 424] on div "Estonian to English Võta vestlus üle" at bounding box center [303, 420] width 61 height 14
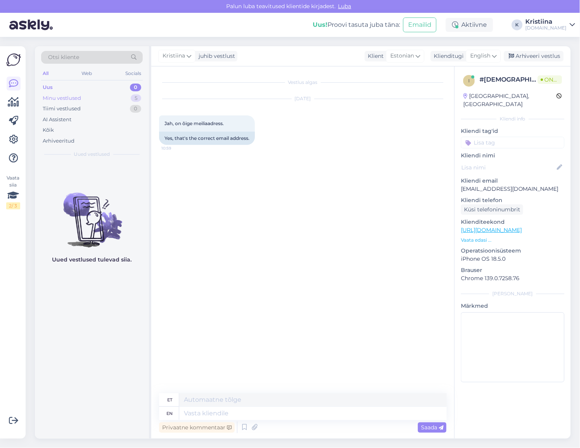
click at [110, 97] on div "Minu vestlused 5" at bounding box center [92, 98] width 102 height 11
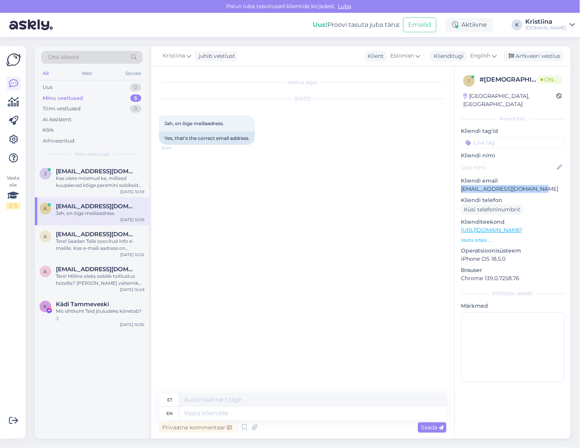
drag, startPoint x: 547, startPoint y: 182, endPoint x: 461, endPoint y: 184, distance: 86.6
click at [461, 185] on p "aytangasymova05@gmail.com" at bounding box center [513, 189] width 104 height 8
copy p "aytangasymova05@gmail.com"
click at [86, 243] on div "Tere! Saadan Teile soovitud info e-mailile. Kas e-maili aadress on aytangasymov…" at bounding box center [100, 245] width 89 height 14
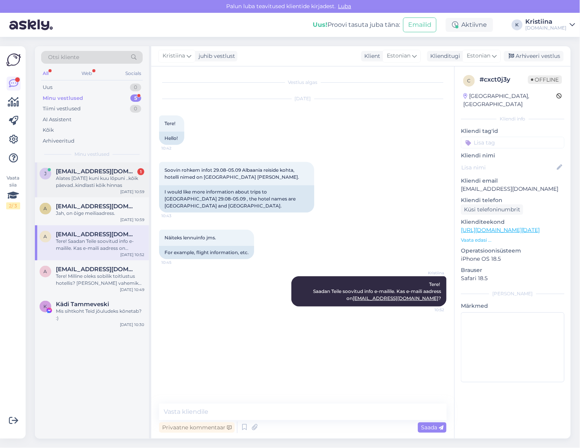
click at [97, 175] on div "Alates 15 veebruar kuni kuu lõpuni ..kõik päevad..kindlasti kõik hinnas" at bounding box center [100, 182] width 89 height 14
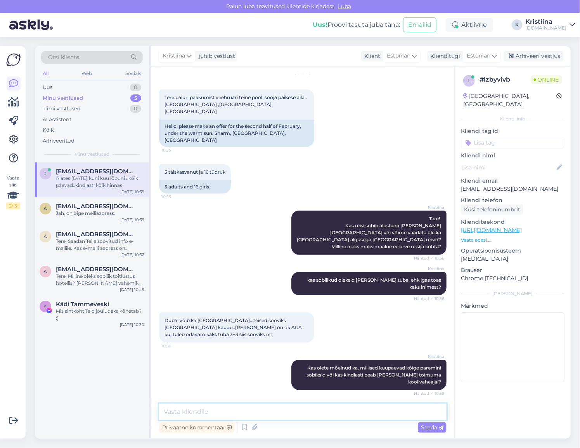
click at [231, 409] on textarea at bounding box center [303, 411] width 288 height 16
type textarea "K"
type textarea "H"
type textarea "Aitäh, vaatame võimalused üle ning saadame pakkumised Teile tänase jooksul e-ma…"
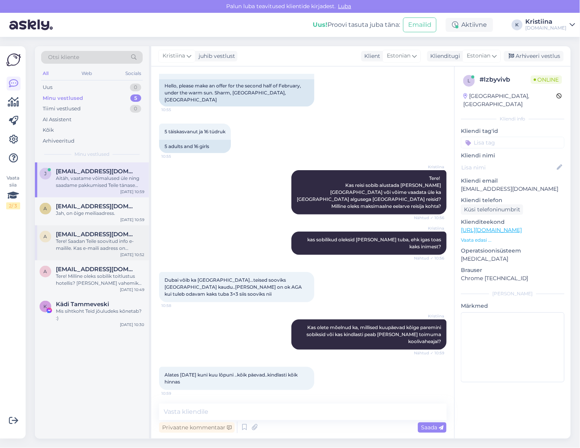
click at [74, 244] on div "Tere! Saadan Teile soovitud info e-mailile. Kas e-maili aadress on aytangasymov…" at bounding box center [100, 245] width 89 height 14
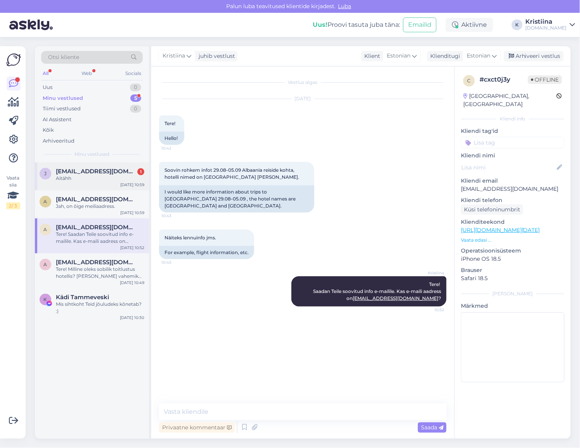
click at [99, 179] on div "Aitähh" at bounding box center [100, 178] width 89 height 7
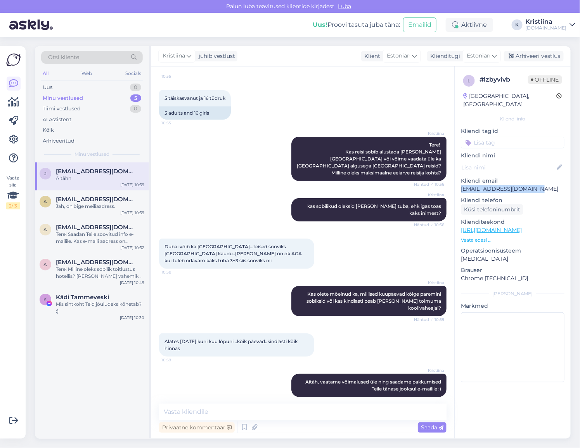
drag, startPoint x: 538, startPoint y: 179, endPoint x: 455, endPoint y: 179, distance: 82.7
click at [455, 179] on div "l # lzbyvivb Offline Estonia, Tallinn Kliendi info Kliendi tag'id Kliendi nimi …" at bounding box center [513, 229] width 116 height 327
copy p "jaksongertu337@gmail.com"
click at [102, 204] on div "Jah, on õige meiliaadress." at bounding box center [100, 206] width 89 height 7
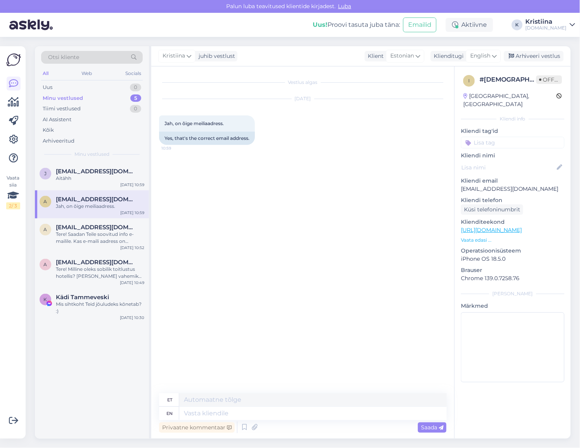
scroll to position [0, 0]
click at [90, 231] on div "Tere! Saadan Teile soovitud info e-mailile. Kas e-maili aadress on aytangasymov…" at bounding box center [100, 238] width 89 height 14
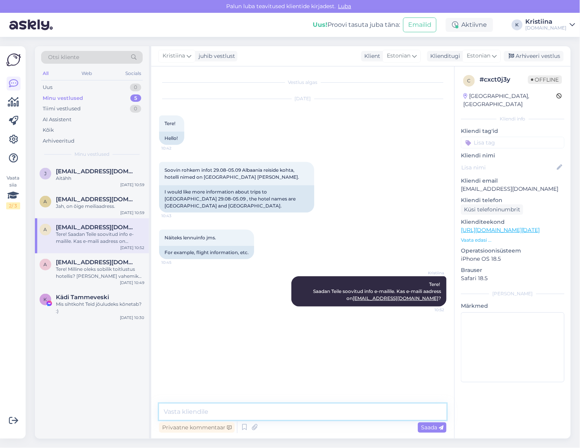
click at [198, 410] on textarea at bounding box center [303, 411] width 288 height 16
type textarea "Pakkumised on edastatud Teile e-mailile :)"
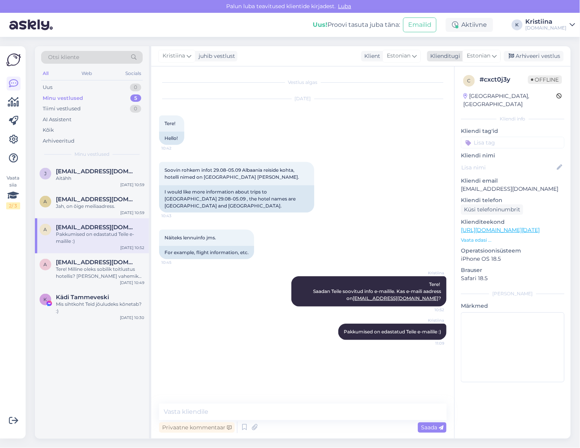
click at [541, 57] on div "Arhiveeri vestlus" at bounding box center [534, 56] width 60 height 10
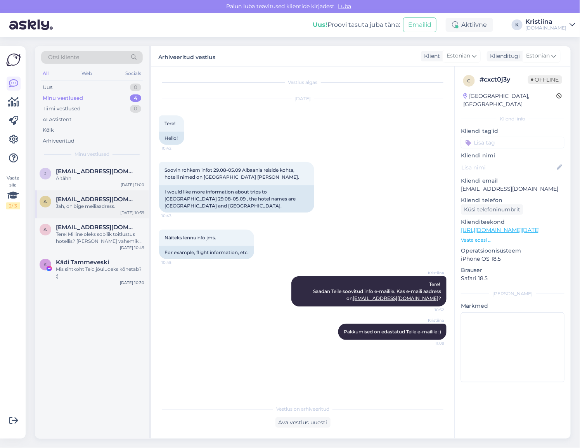
click at [85, 205] on div "Jah, on õige meiliaadress." at bounding box center [100, 206] width 89 height 7
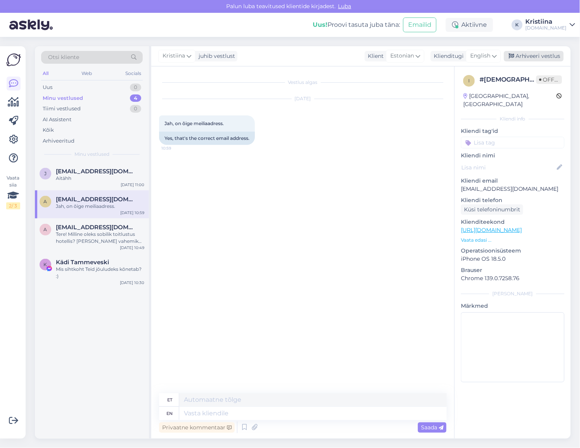
click at [533, 55] on div "Arhiveeri vestlus" at bounding box center [534, 56] width 60 height 10
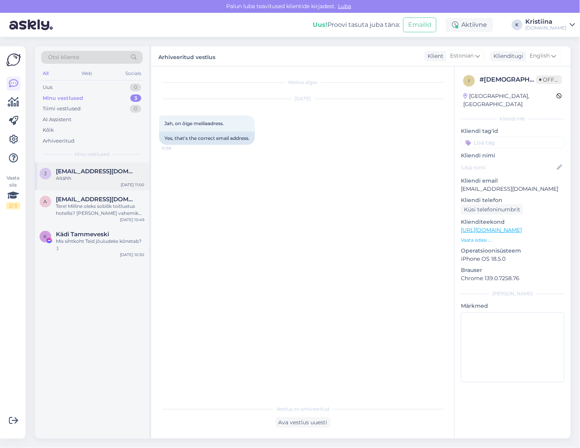
click at [95, 183] on div "j jaksongertu337@gmail.com Aitähh Aug 14 11:00" at bounding box center [92, 176] width 114 height 28
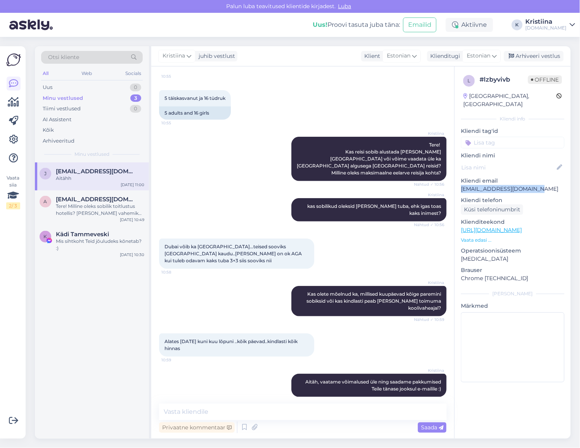
drag, startPoint x: 538, startPoint y: 184, endPoint x: 459, endPoint y: 183, distance: 79.6
click at [459, 183] on div "l # lzbyvivb Offline Estonia, Tallinn Kliendi info Kliendi tag'id Kliendi nimi …" at bounding box center [513, 229] width 116 height 327
copy p "jaksongertu337@gmail.com"
click at [102, 83] on div "Uus 1" at bounding box center [92, 87] width 102 height 11
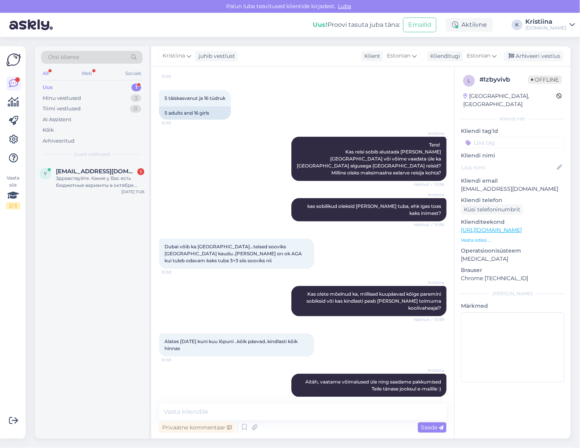
click at [92, 175] on div "Здравствуйте. Какие у Вас есть бюджетные варианты в октябре. Мама и ребенок 11 …" at bounding box center [100, 182] width 89 height 14
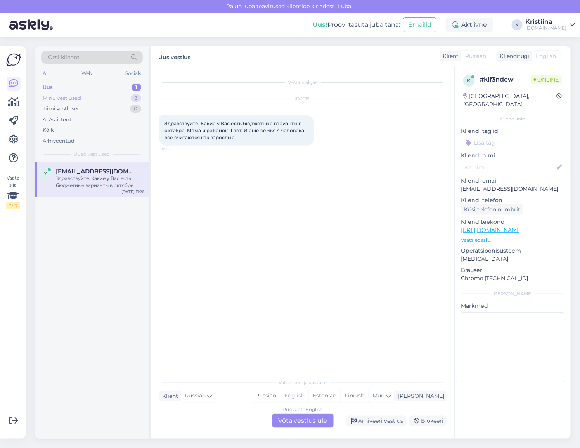
click at [87, 98] on div "Minu vestlused 3" at bounding box center [92, 98] width 102 height 11
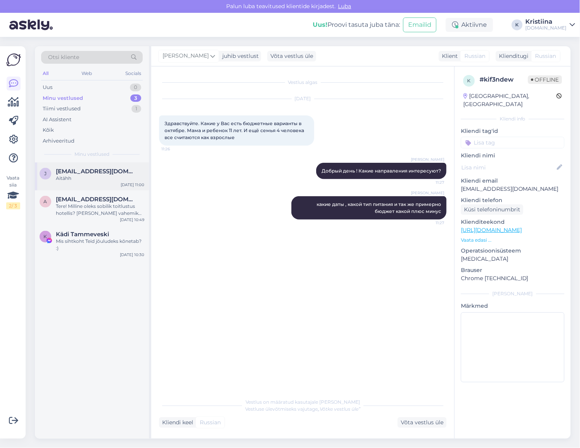
click at [87, 181] on div "Aitähh" at bounding box center [100, 178] width 89 height 7
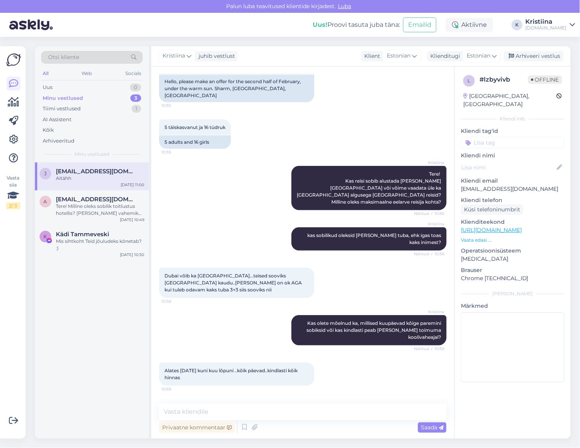
scroll to position [57, 0]
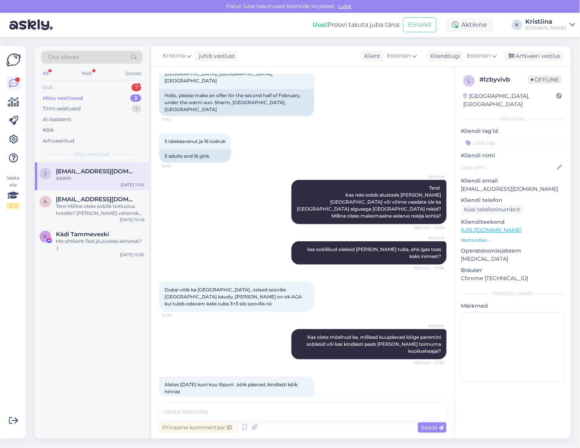
click at [88, 83] on div "Uus 1" at bounding box center [92, 87] width 102 height 11
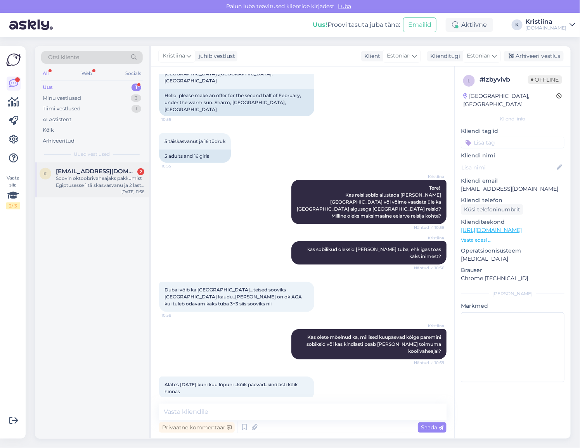
click at [88, 182] on div "Soovin oktoobrivaheajaks pakkumist Egiptusesse 1 täiskasvasvanu ja 2 last (12 j…" at bounding box center [100, 182] width 89 height 14
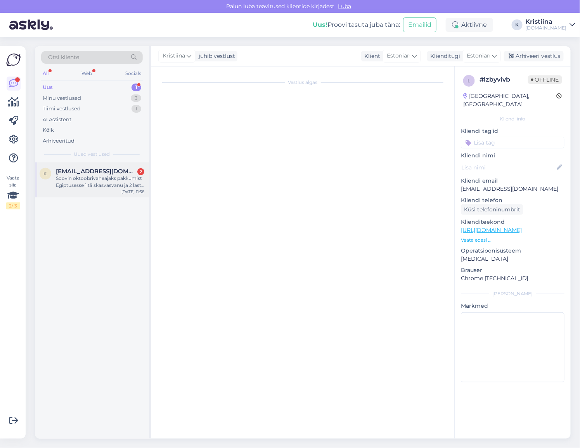
scroll to position [0, 0]
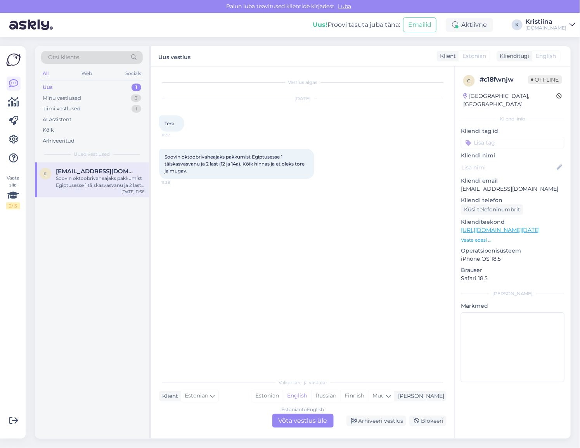
click at [305, 419] on div "Estonian to English Võta vestlus üle" at bounding box center [303, 420] width 61 height 14
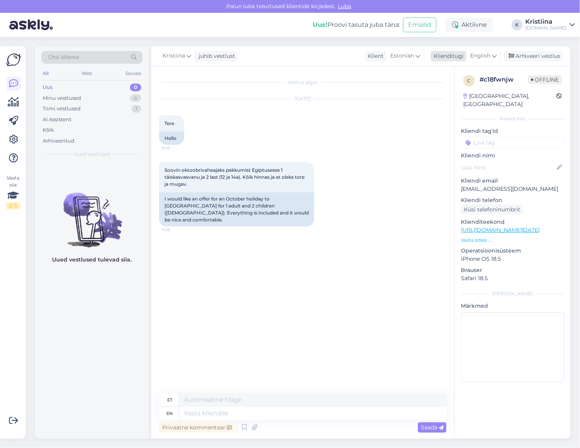
click at [491, 54] on span "English" at bounding box center [481, 56] width 20 height 9
click at [462, 99] on link "Estonian" at bounding box center [466, 103] width 85 height 12
click at [224, 410] on textarea at bounding box center [303, 411] width 288 height 16
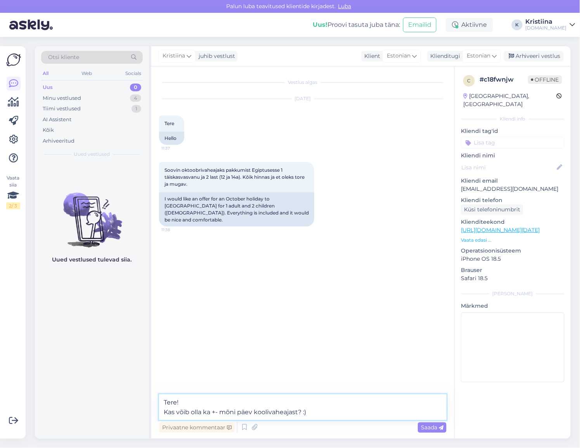
type textarea "Tere! Kas võib olla ka +- mõni päev koolivaheajast? :)"
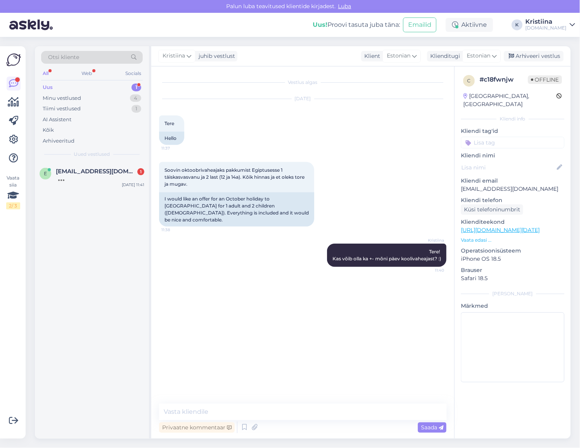
click at [90, 86] on div "Uus 1" at bounding box center [92, 87] width 102 height 11
click at [89, 170] on span "evesagen00@gmail.com" at bounding box center [96, 171] width 81 height 7
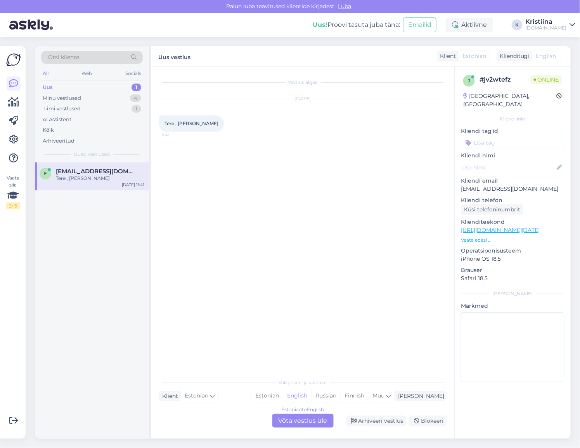
click at [493, 226] on link "https://tuusik.ee/et/reisiotsing?country_id=5&after=28-08-2025&nights=1&departu…" at bounding box center [500, 229] width 79 height 7
click at [298, 417] on div "Estonian to English Võta vestlus üle" at bounding box center [303, 420] width 61 height 14
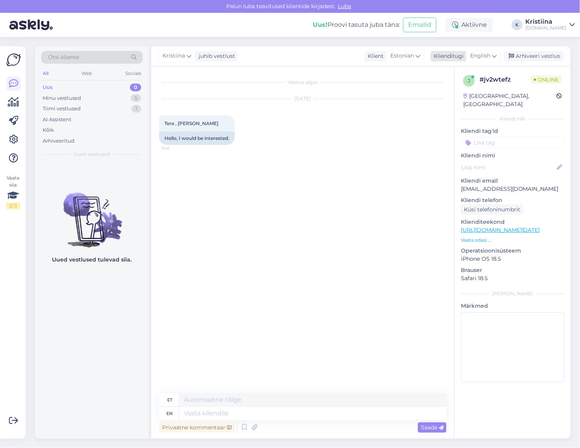
click at [482, 52] on span "English" at bounding box center [481, 56] width 20 height 9
drag, startPoint x: 453, startPoint y: 99, endPoint x: 437, endPoint y: 129, distance: 33.9
click at [453, 99] on link "Estonian" at bounding box center [466, 103] width 85 height 12
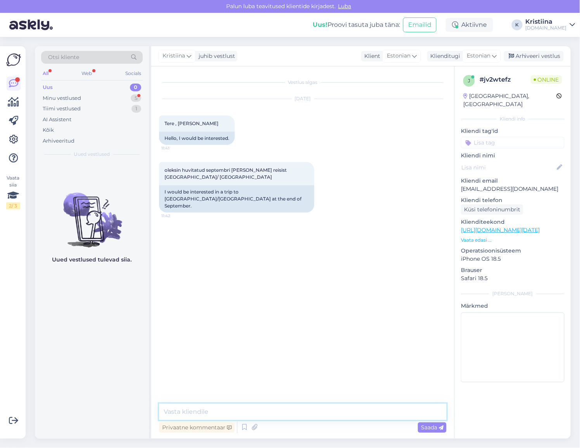
click at [215, 409] on textarea at bounding box center [303, 411] width 288 height 16
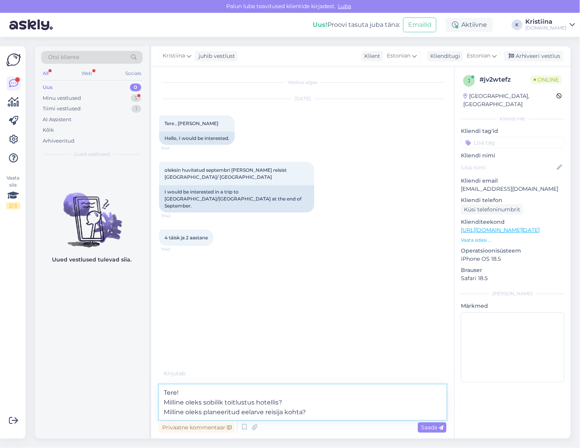
type textarea "Tere! Milline oleks sobilik toitlustus hotellis? Milline oleks planeeritud eela…"
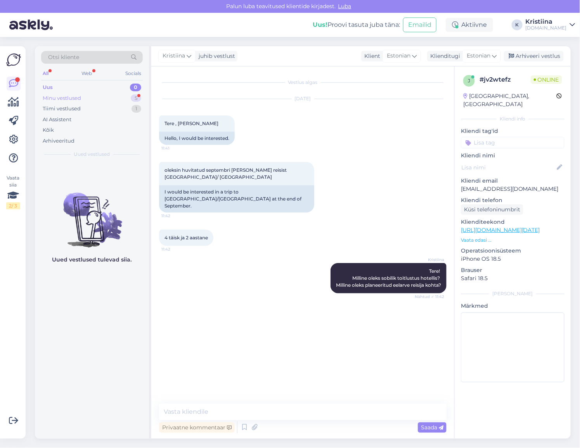
click at [98, 97] on div "Minu vestlused 5" at bounding box center [92, 98] width 102 height 11
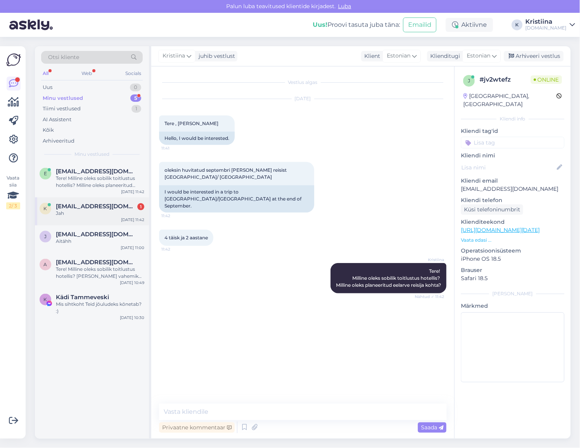
click at [95, 214] on div "Jah" at bounding box center [100, 213] width 89 height 7
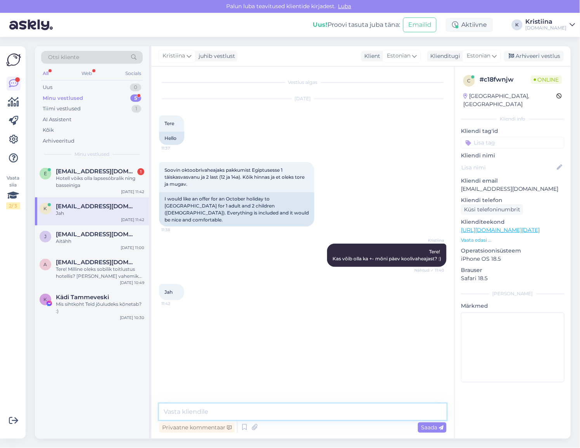
click at [219, 409] on textarea at bounding box center [303, 411] width 288 height 16
type textarea "Vaatame võimalused üle ning saadame pakkumised tänase päeva jooksul e-mailile :)"
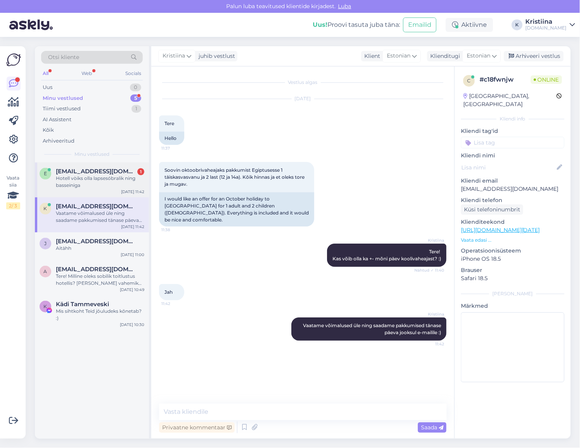
click at [85, 177] on div "Hotell vòiks olla lapsesóbralik ning basseiniga" at bounding box center [100, 182] width 89 height 14
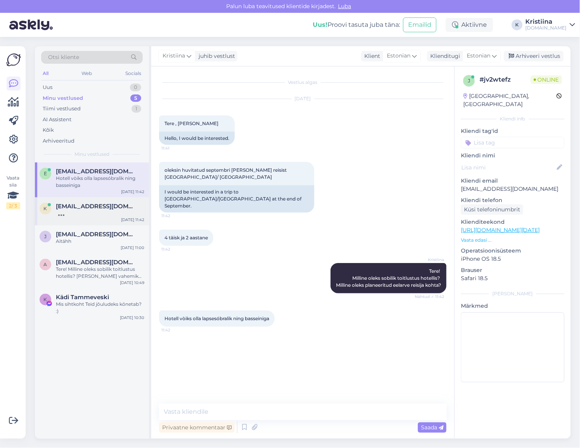
click at [89, 214] on div at bounding box center [100, 213] width 89 height 7
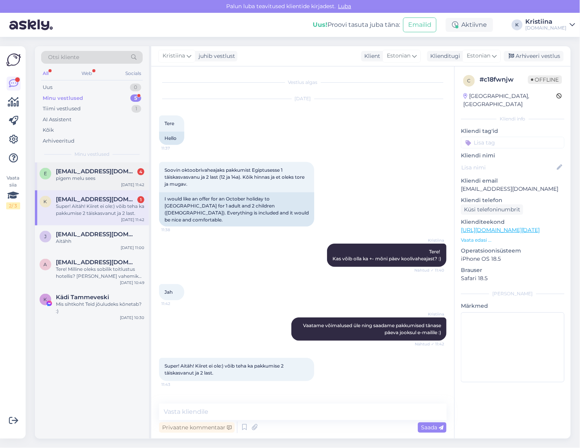
click at [96, 172] on span "evesagen00@gmail.com" at bounding box center [96, 171] width 81 height 7
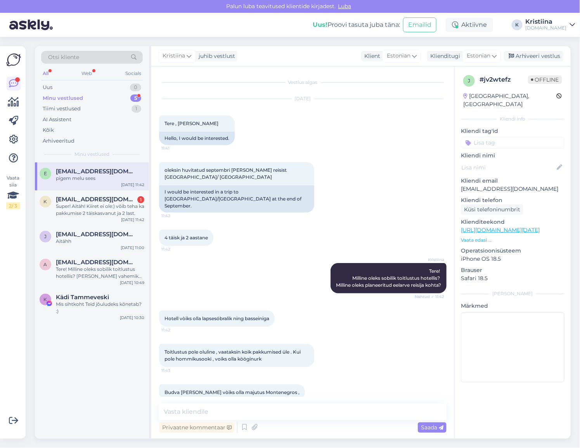
scroll to position [72, 0]
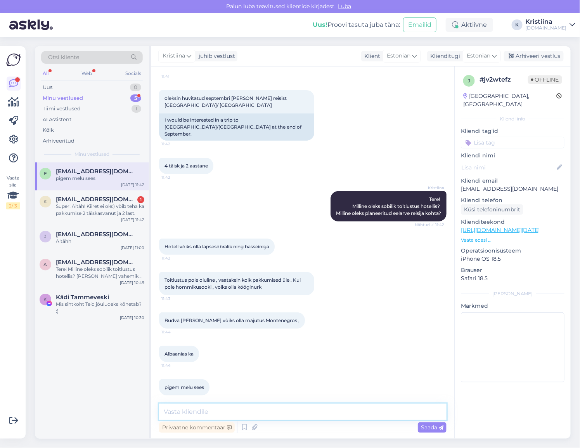
click at [205, 413] on textarea at bounding box center [303, 411] width 288 height 16
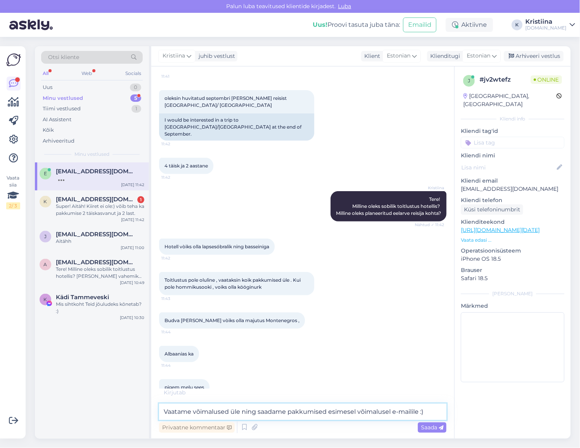
type textarea "Vaatame võimalused üle ning saadame pakkumised esimesel võimalusel e-mailile :)"
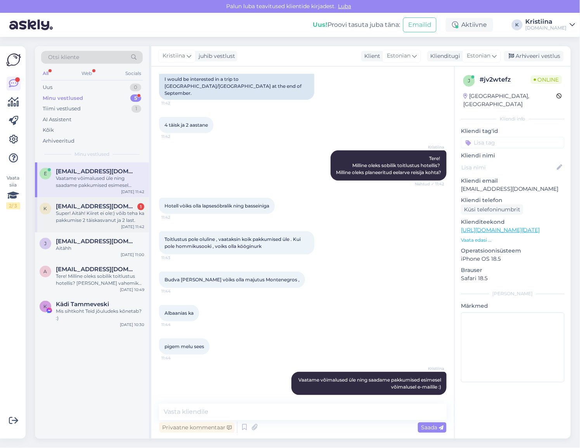
click at [87, 206] on span "kerlipeets@gmail.com" at bounding box center [96, 206] width 81 height 7
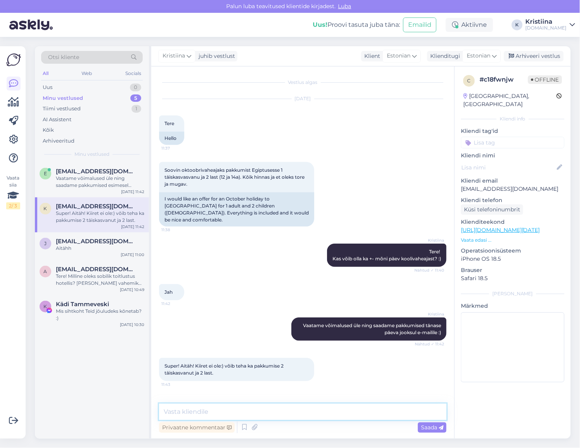
click at [212, 409] on textarea at bounding box center [303, 411] width 288 height 16
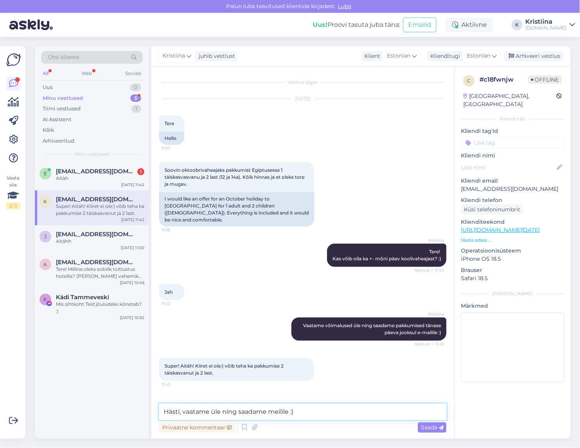
type textarea "Hästi, vaatame üle ning saadame meilile :)"
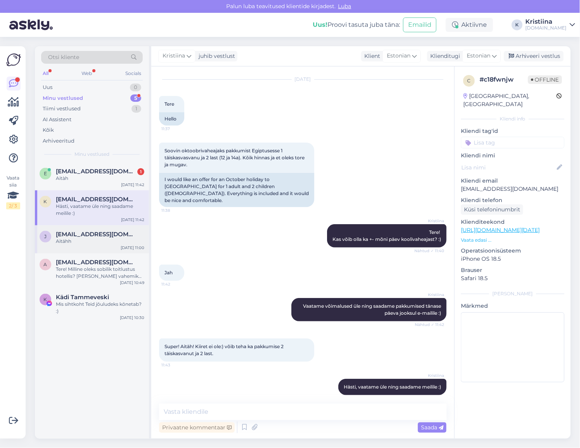
click at [82, 236] on span "jaksongertu337@gmail.com" at bounding box center [96, 234] width 81 height 7
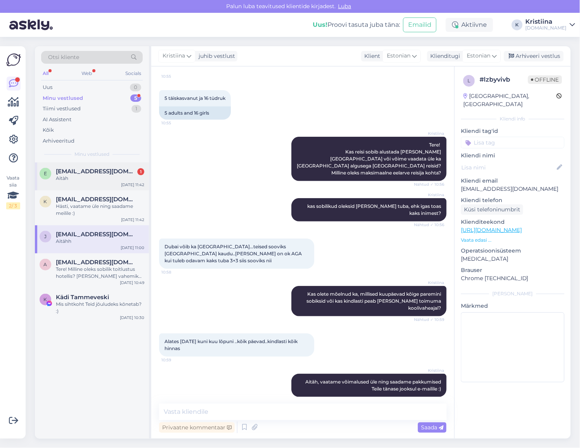
click at [104, 177] on div "Aitàh" at bounding box center [100, 178] width 89 height 7
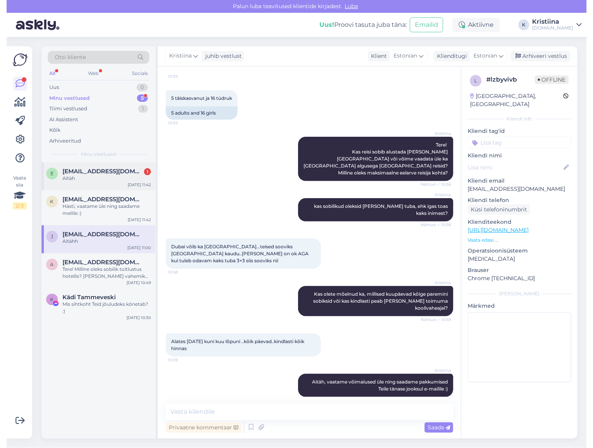
scroll to position [146, 0]
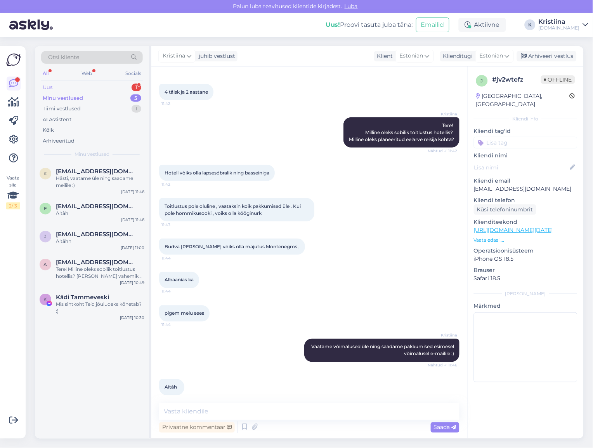
click at [102, 87] on div "Uus 1" at bounding box center [92, 87] width 102 height 11
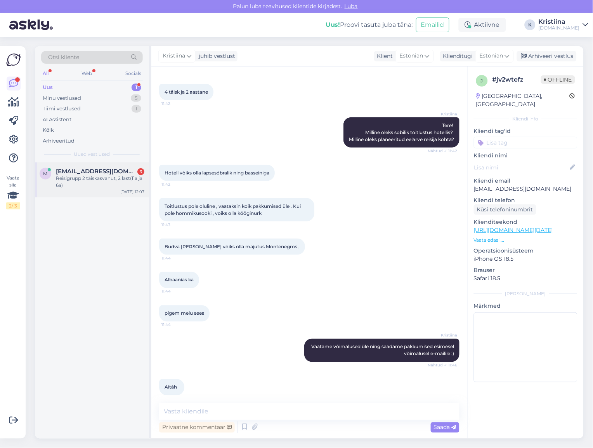
click at [109, 180] on div "Reisigrupp 2 täiskasvanut, 2 last(11a ja 6a)" at bounding box center [100, 182] width 89 height 14
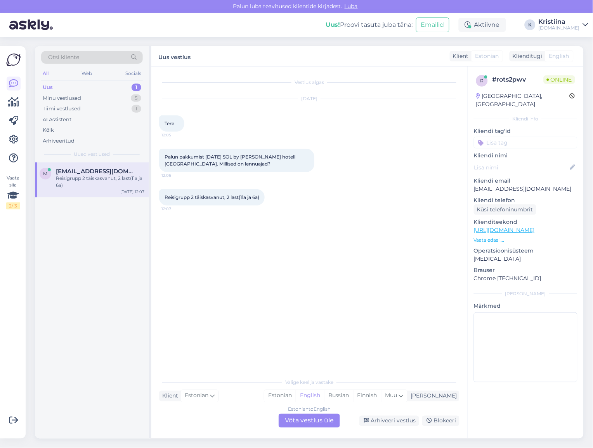
scroll to position [0, 0]
click at [304, 418] on div "Estonian to English Võta vestlus üle" at bounding box center [309, 420] width 61 height 14
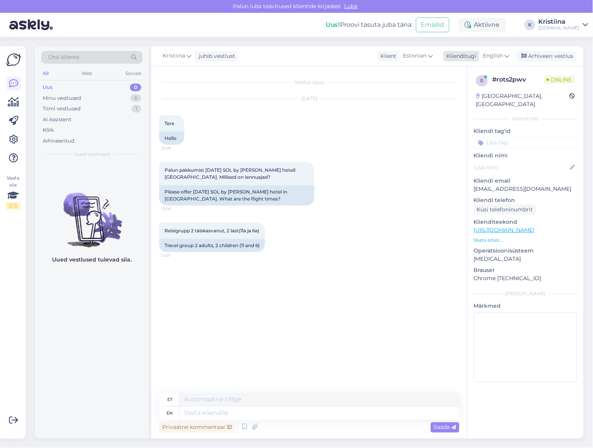
click at [500, 56] on span "English" at bounding box center [493, 56] width 20 height 9
click at [481, 100] on link "Estonian" at bounding box center [478, 103] width 85 height 12
click at [83, 99] on div "Minu vestlused 6" at bounding box center [92, 98] width 102 height 11
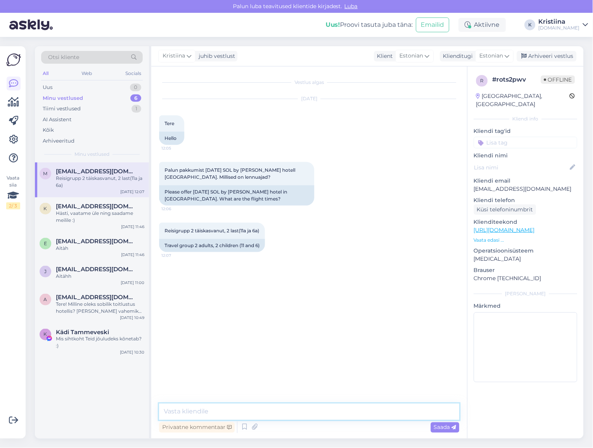
click at [240, 413] on textarea at bounding box center [309, 411] width 301 height 16
type textarea "Tere! Vaatame kohe üle ning saadame kogu info Teile e-mailile :)"
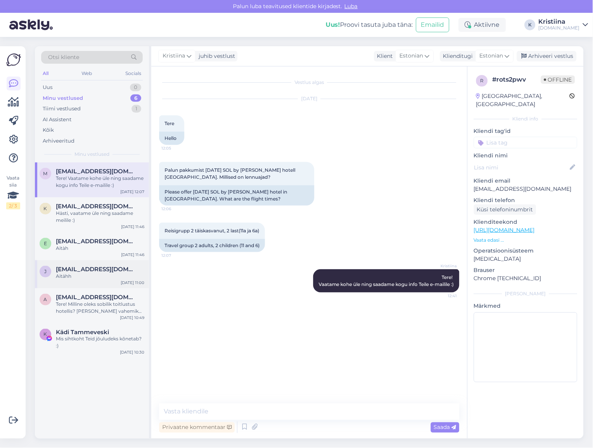
click at [85, 276] on div "Aitähh" at bounding box center [100, 276] width 89 height 7
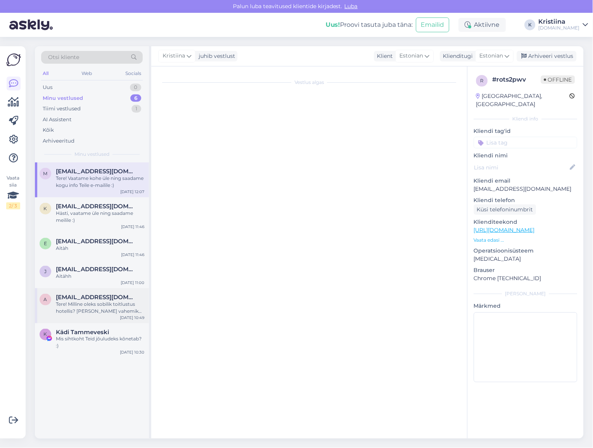
scroll to position [100, 0]
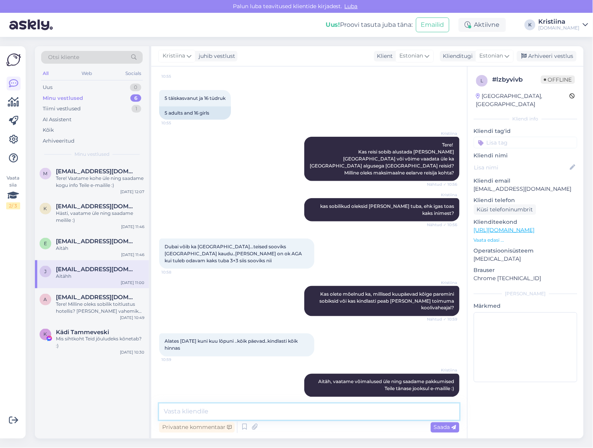
click at [230, 406] on textarea at bounding box center [309, 411] width 301 height 16
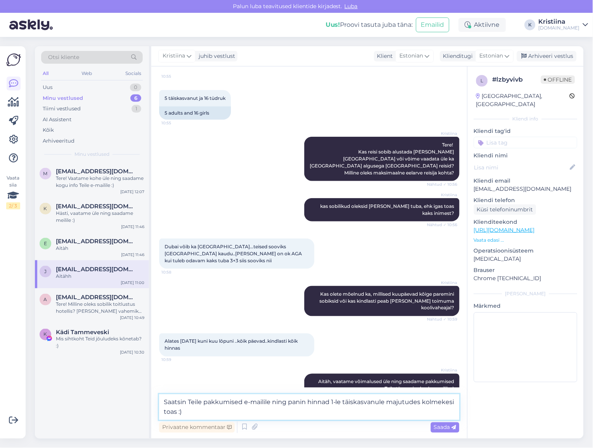
type textarea "Saatsin Teile pakkumised e-mailile ning panin hinnad 1-le täiskasvanule majutud…"
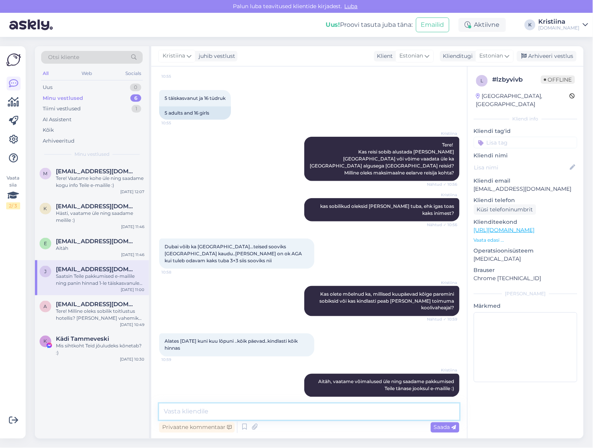
scroll to position [140, 0]
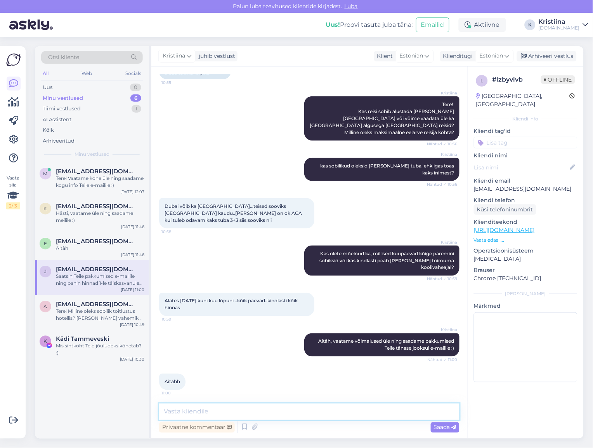
click at [247, 418] on textarea at bounding box center [309, 411] width 301 height 16
click at [288, 417] on textarea at bounding box center [309, 411] width 301 height 16
type textarea "Kuna 16a reisib juba täiskasvanu hinnaga, ei hakanud teisiti välja tooma :)"
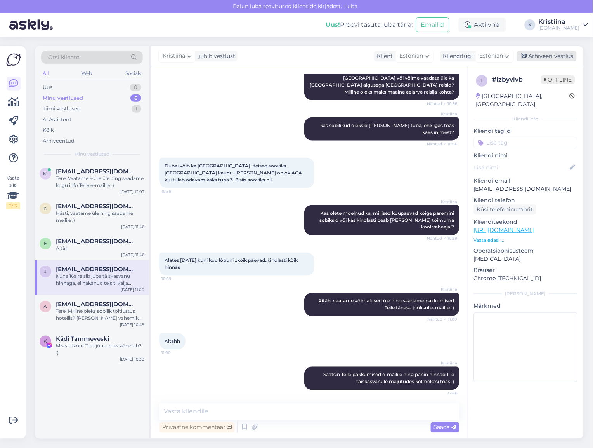
click at [550, 57] on div "Arhiveeri vestlus" at bounding box center [547, 56] width 60 height 10
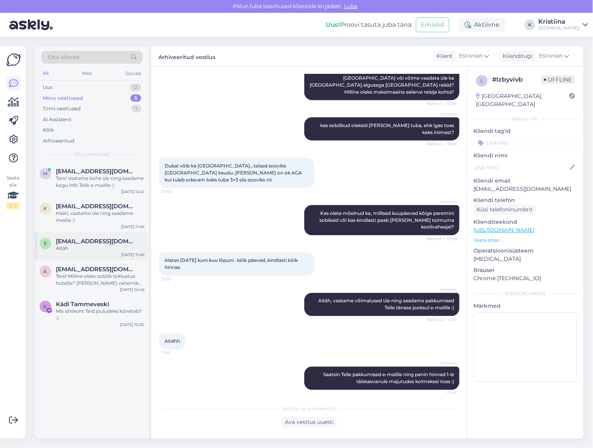
click at [118, 244] on span "evesagen00@gmail.com" at bounding box center [96, 241] width 81 height 7
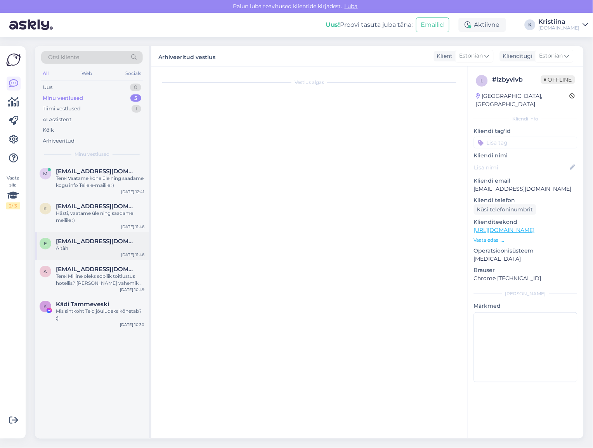
scroll to position [146, 0]
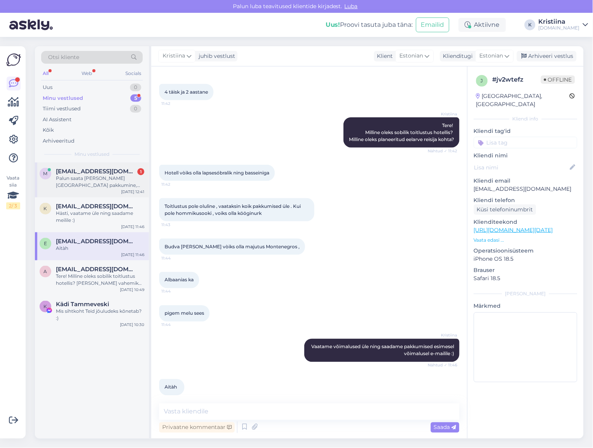
click at [90, 175] on div "Palun saata ka Amarin Resort & Spa pakkumine, sellel hotellil paremad arvustused" at bounding box center [100, 182] width 89 height 14
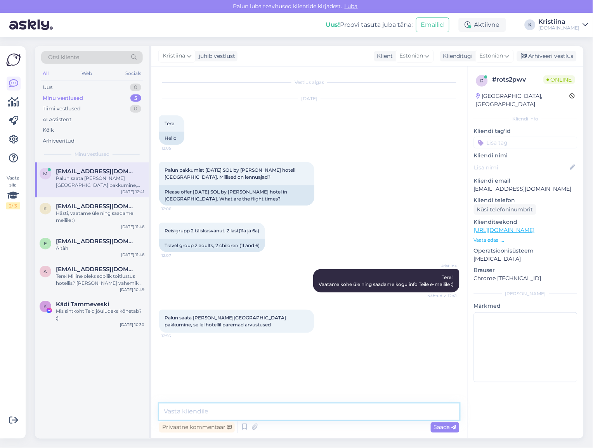
click at [202, 412] on textarea at bounding box center [309, 411] width 301 height 16
type textarea "Muidugi, vaatame kohe üle :)"
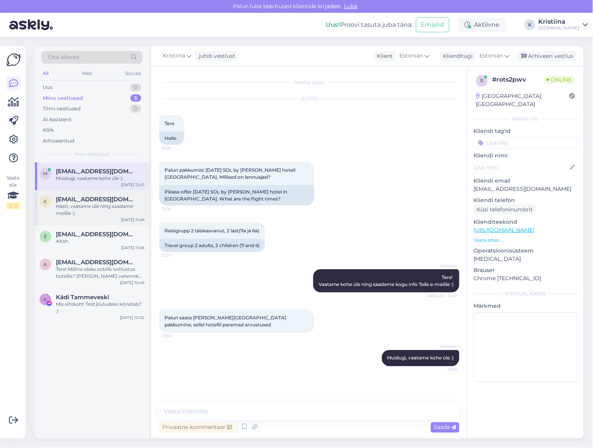
click at [84, 215] on div "Hästi, vaatame üle ning saadame meilile :)" at bounding box center [100, 210] width 89 height 14
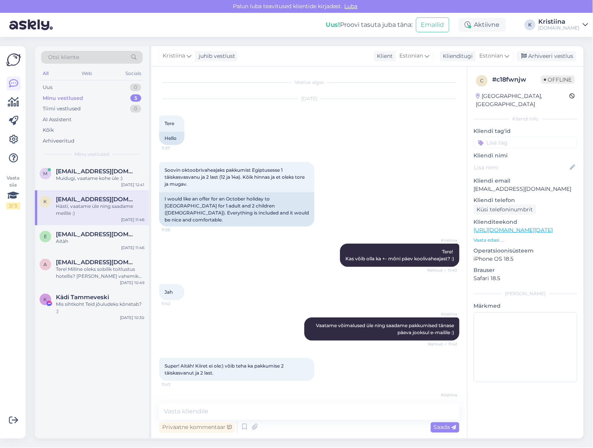
scroll to position [19, 0]
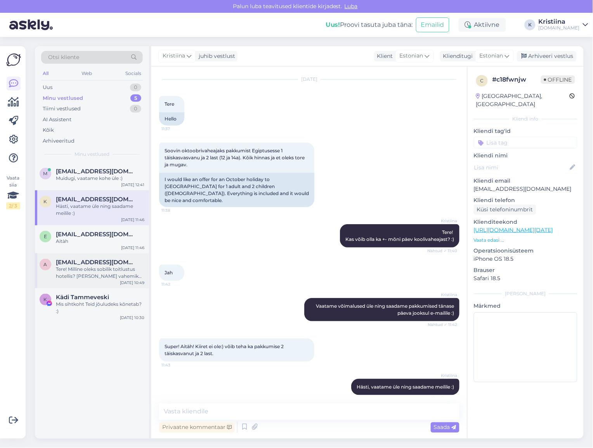
click at [87, 263] on span "avelemmergas@gmail.com" at bounding box center [96, 262] width 81 height 7
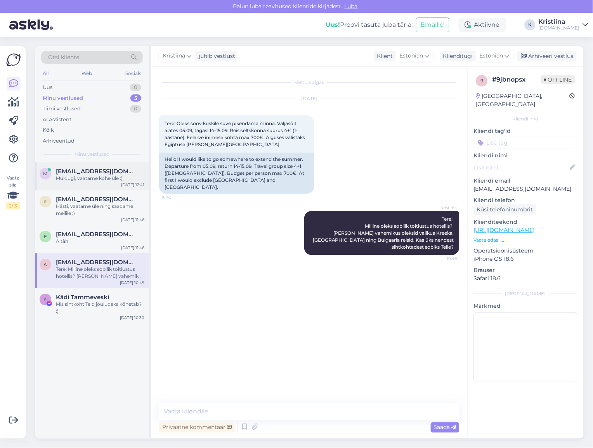
click at [106, 181] on div "Muidugi, vaatame kohe üle :)" at bounding box center [100, 178] width 89 height 7
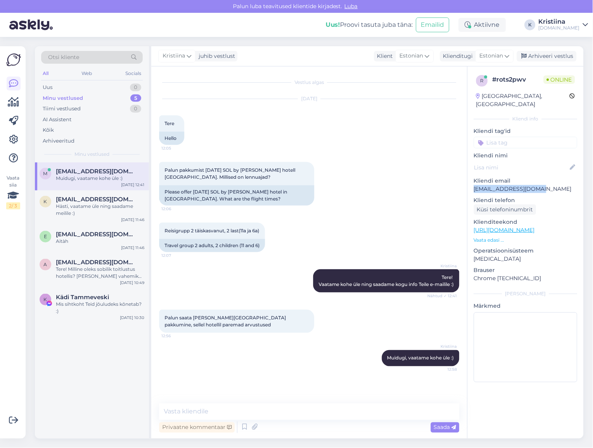
drag, startPoint x: 547, startPoint y: 184, endPoint x: 474, endPoint y: 185, distance: 73.0
click at [474, 185] on div "r # rots2pwv Online Estonia, Tallinn Kliendi info Kliendi tag'id Kliendi nimi K…" at bounding box center [526, 229] width 116 height 327
copy p "metsjoemart@gmail.com"
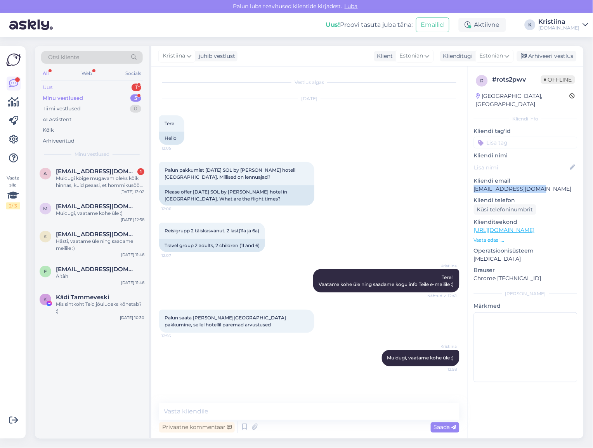
click at [81, 88] on div "Uus 1" at bounding box center [92, 87] width 102 height 11
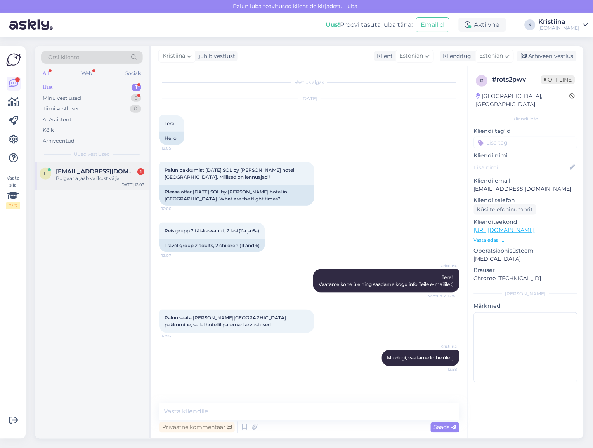
click at [80, 171] on span "[EMAIL_ADDRESS][DOMAIN_NAME]" at bounding box center [96, 171] width 81 height 7
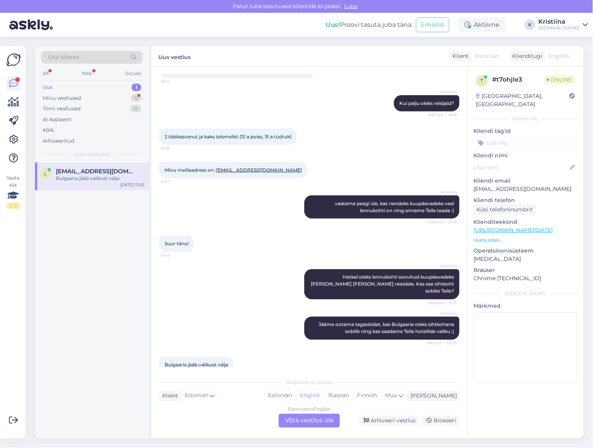
click at [314, 418] on div "Estonian to English Võta vestlus üle" at bounding box center [309, 420] width 61 height 14
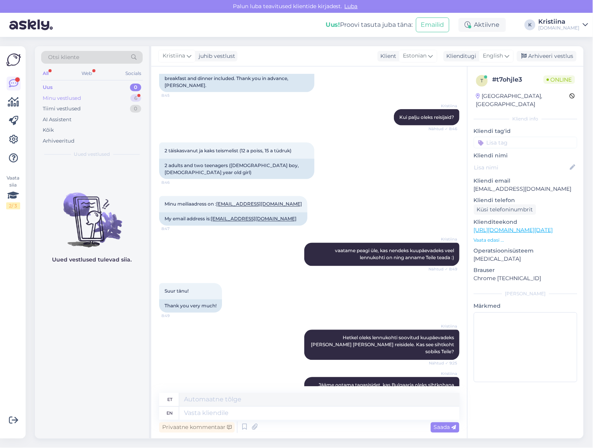
click at [95, 95] on div "Minu vestlused 6" at bounding box center [92, 98] width 102 height 11
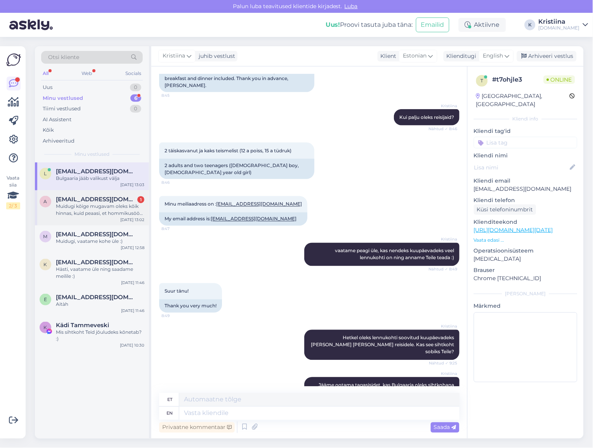
click at [91, 214] on div "Muidugi kõige mugavam oleks kõik hinnas, kuid peaasi, et hommikusöök olemas on.…" at bounding box center [100, 210] width 89 height 14
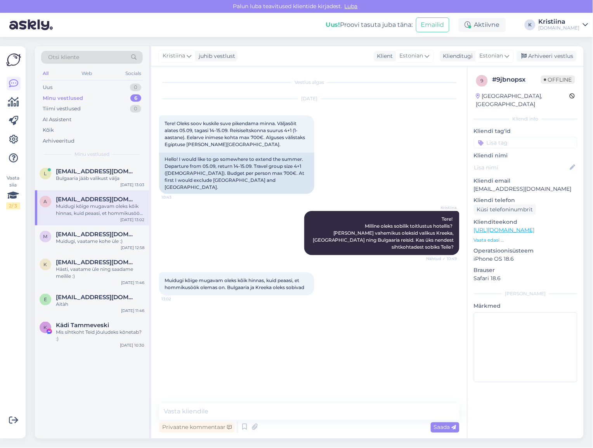
scroll to position [0, 0]
click at [102, 239] on div "Muidugi, vaatame kohe üle :)" at bounding box center [100, 241] width 89 height 7
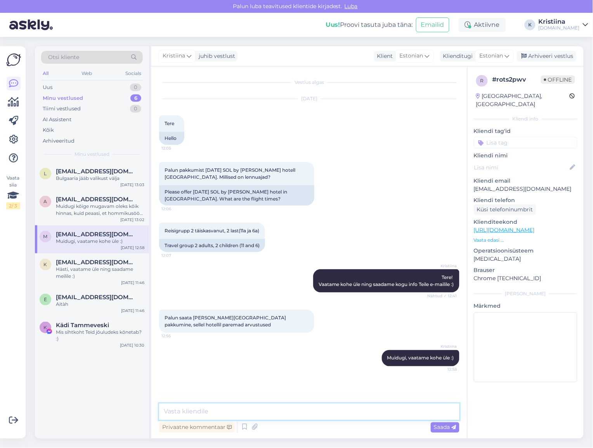
click at [196, 410] on textarea at bounding box center [309, 411] width 301 height 16
type textarea "Saatsin Teile info e-mailile :)"
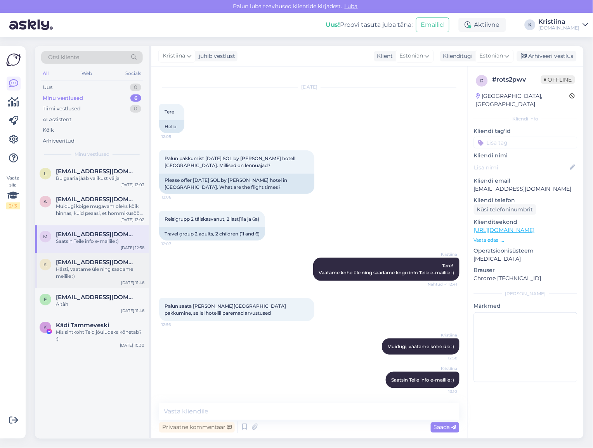
click at [111, 272] on div "Hästi, vaatame üle ning saadame meilile :)" at bounding box center [100, 273] width 89 height 14
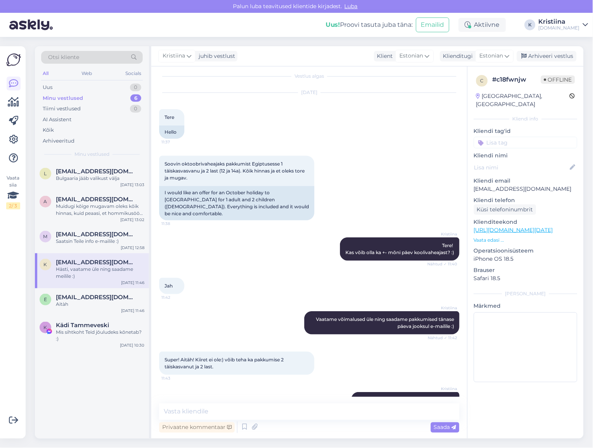
scroll to position [0, 0]
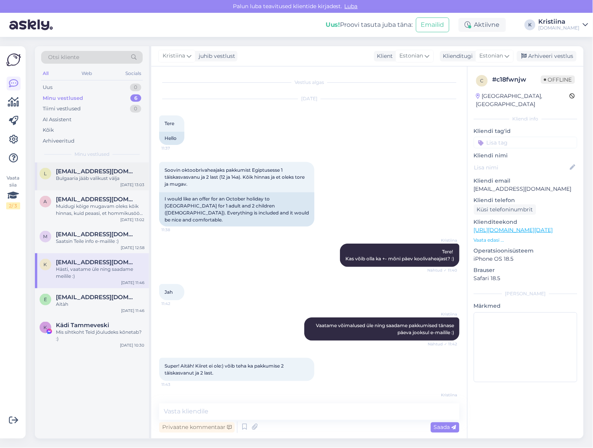
click at [102, 185] on div "l liisikivilo@gmail.com Bulgaaria jääb valikust välja Aug 14 13:03" at bounding box center [92, 176] width 114 height 28
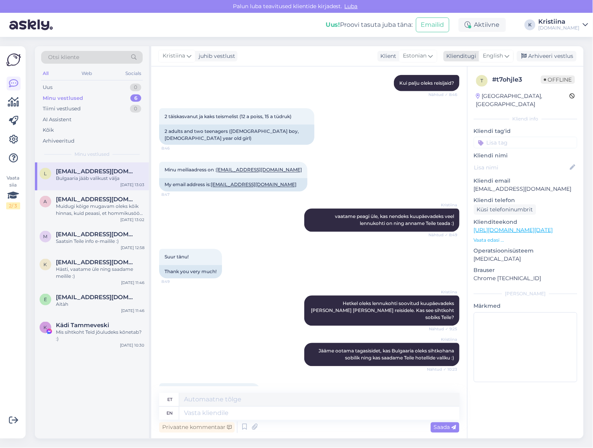
click at [504, 53] on span "English" at bounding box center [493, 56] width 20 height 9
click at [472, 99] on link "Estonian" at bounding box center [478, 103] width 85 height 12
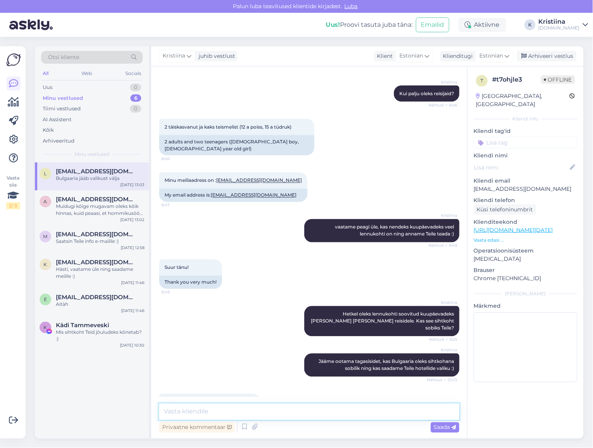
click at [243, 412] on textarea at bounding box center [309, 411] width 301 height 16
type textarea "Kas sobiks mõni muu kuupäev veel reisimiseks, et saaksime kohtade saadavuse üle…"
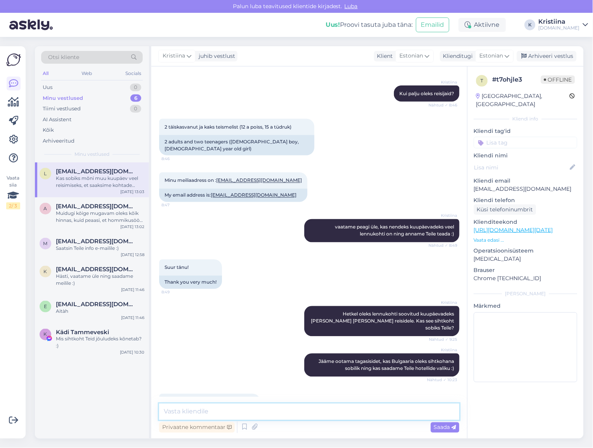
scroll to position [267, 0]
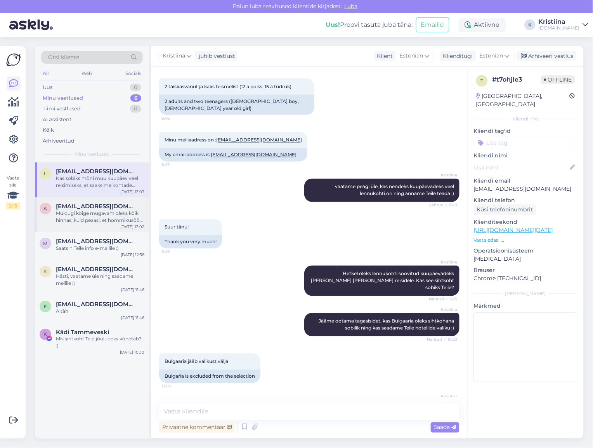
click at [113, 220] on div "Muidugi kõige mugavam oleks kõik hinnas, kuid peaasi, et hommikusöök olemas on.…" at bounding box center [100, 217] width 89 height 14
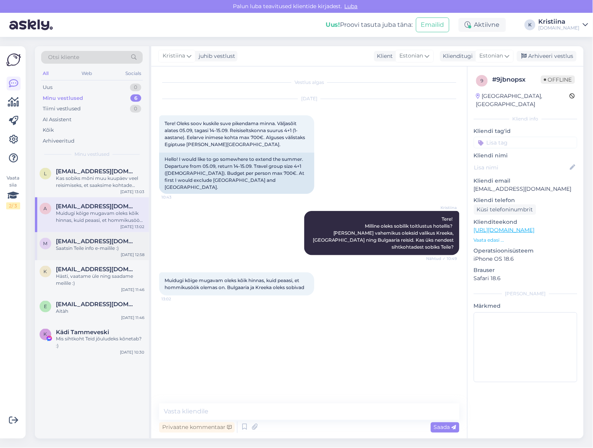
click at [109, 250] on div "Saatsin Teile info e-mailile :)" at bounding box center [100, 248] width 89 height 7
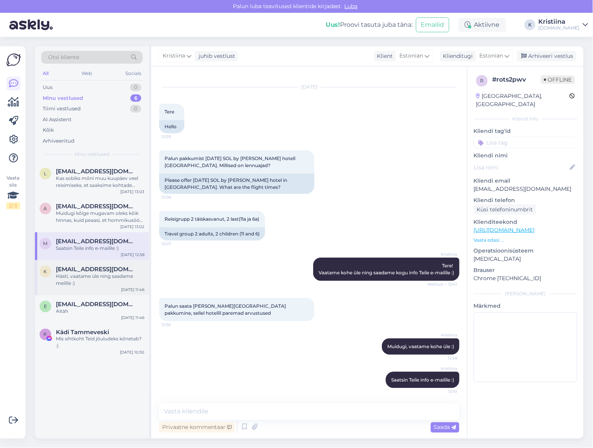
click at [116, 270] on span "kerlipeets@gmail.com" at bounding box center [96, 269] width 81 height 7
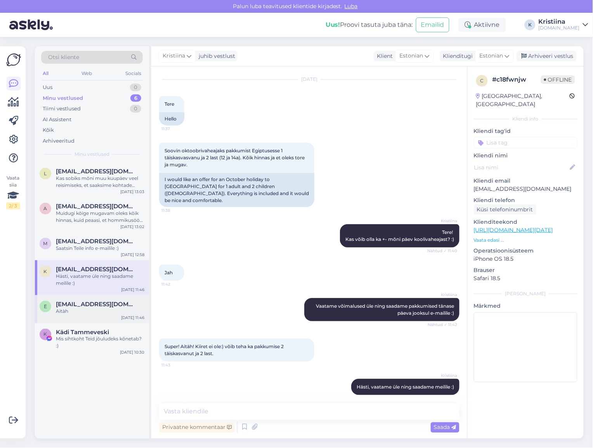
click at [115, 312] on div "Aitàh" at bounding box center [100, 310] width 89 height 7
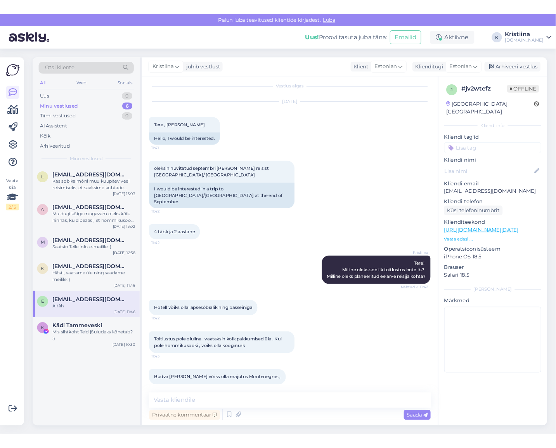
scroll to position [0, 0]
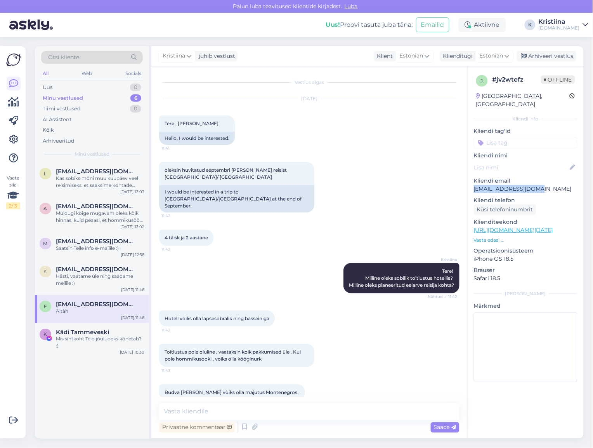
drag, startPoint x: 545, startPoint y: 181, endPoint x: 471, endPoint y: 183, distance: 74.2
click at [471, 183] on div "j # jv2wtefz Offline Estonia, Tallinn Kliendi info Kliendi tag'id Kliendi nimi …" at bounding box center [526, 229] width 116 height 327
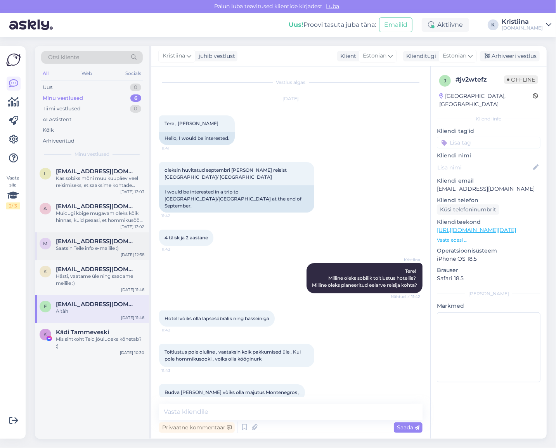
click at [84, 252] on div "m metsjoemart@gmail.com Saatsin Teile info e-mailile :) Aug 14 12:58" at bounding box center [92, 246] width 114 height 28
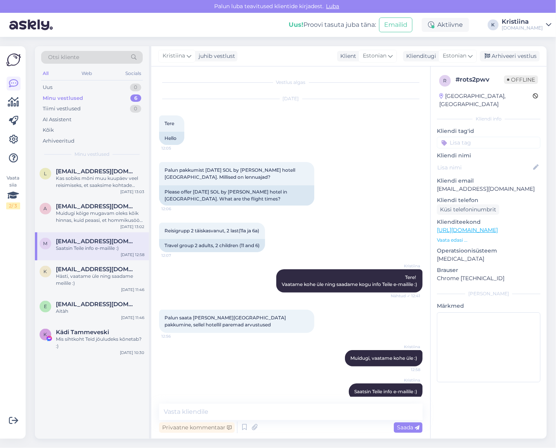
scroll to position [12, 0]
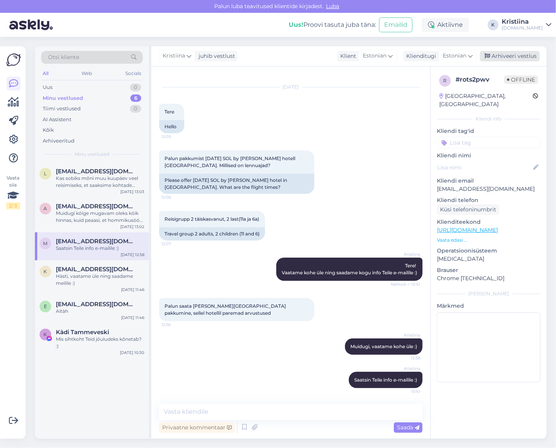
click at [519, 60] on div "Arhiveeri vestlus" at bounding box center [510, 56] width 60 height 10
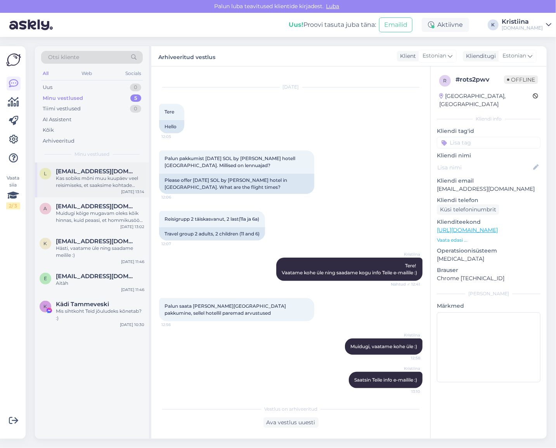
click at [91, 188] on div "Kas sobiks mõni muu kuupäev veel reisimiseks, et saaksime kohtade saadavuse üle…" at bounding box center [100, 182] width 89 height 14
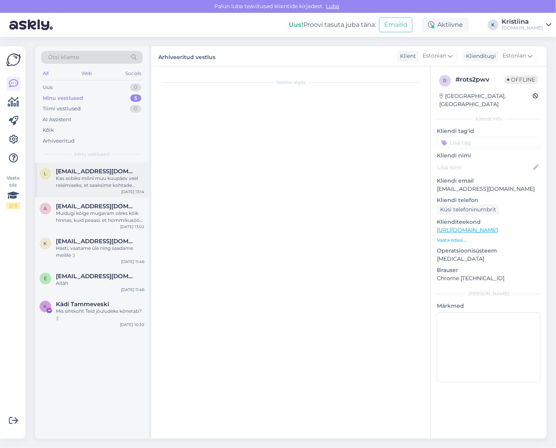
scroll to position [267, 0]
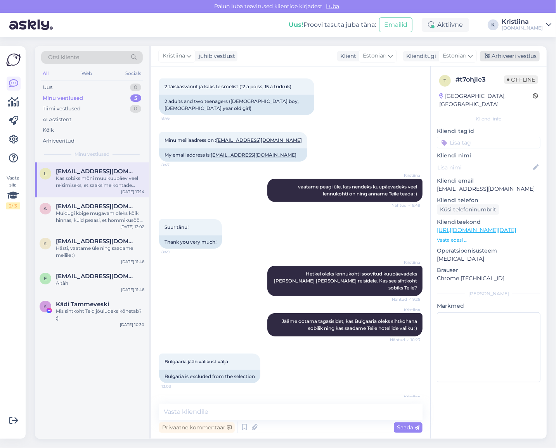
click at [530, 55] on div "Arhiveeri vestlus" at bounding box center [510, 56] width 60 height 10
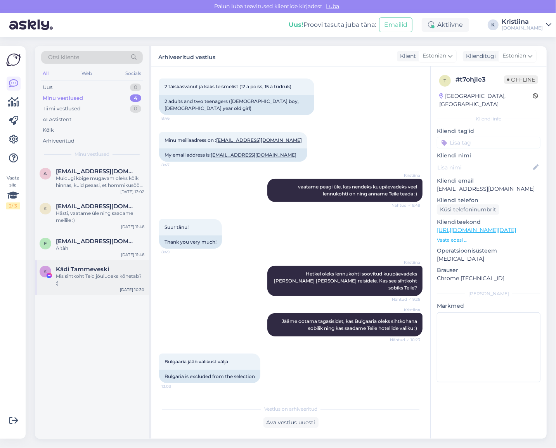
click at [78, 273] on div "Mis sihtkoht Teid jõuludeks kõnetab? :)" at bounding box center [100, 280] width 89 height 14
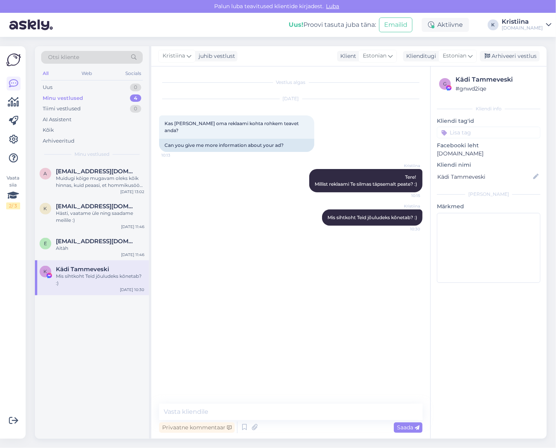
scroll to position [0, 0]
click at [509, 52] on div "Arhiveeri vestlus" at bounding box center [510, 56] width 60 height 10
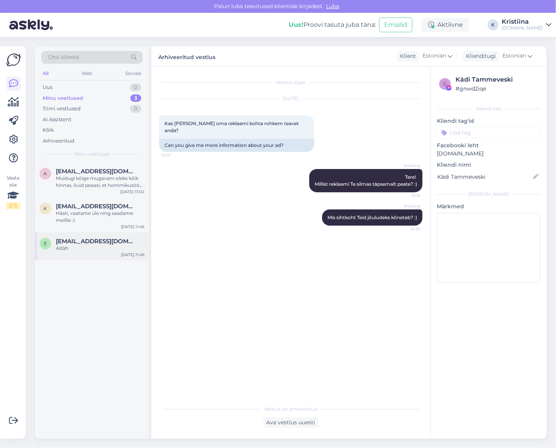
click at [57, 245] on div "Aitàh" at bounding box center [100, 248] width 89 height 7
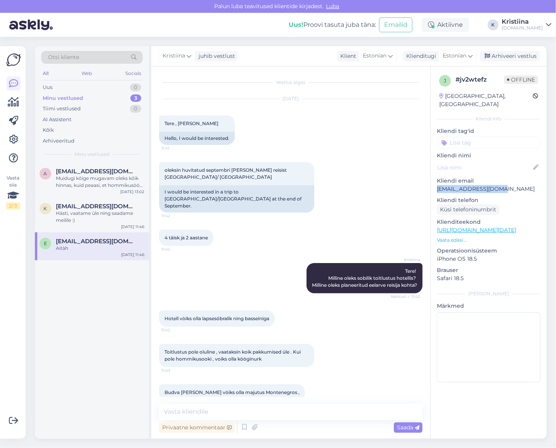
drag, startPoint x: 504, startPoint y: 181, endPoint x: 430, endPoint y: 181, distance: 73.4
click at [431, 181] on div "j # jv2wtefz Offline Estonia, Tallinn Kliendi info Kliendi tag'id Kliendi nimi …" at bounding box center [489, 252] width 116 height 372
copy p "evesagen00@gmail.com"
click at [116, 87] on div "Uus 1" at bounding box center [92, 87] width 102 height 11
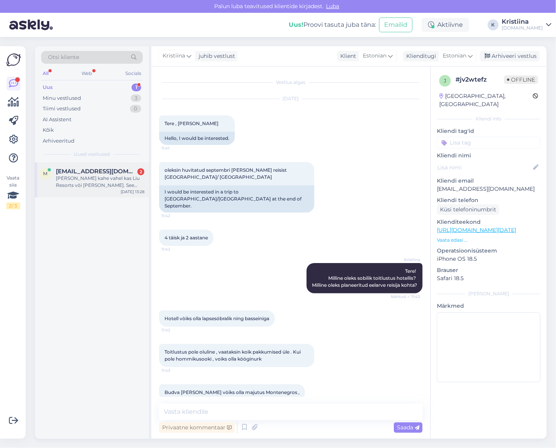
click at [111, 172] on span "marje0005@gmail.com" at bounding box center [96, 171] width 81 height 7
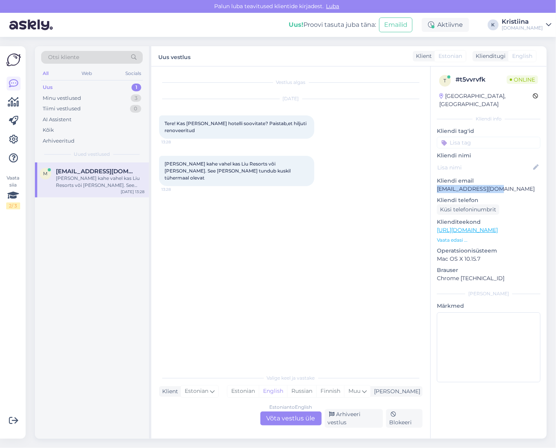
drag, startPoint x: 509, startPoint y: 184, endPoint x: 439, endPoint y: 185, distance: 69.9
click at [439, 185] on div "t # t5vvrvfk Online Estonia, Tallinn Kliendi info Kliendi tag'id Kliendi nimi K…" at bounding box center [489, 229] width 116 height 327
copy p "marje0005@gmail.com"
copy span "Paloma Grida"
drag, startPoint x: 219, startPoint y: 123, endPoint x: 188, endPoint y: 125, distance: 31.1
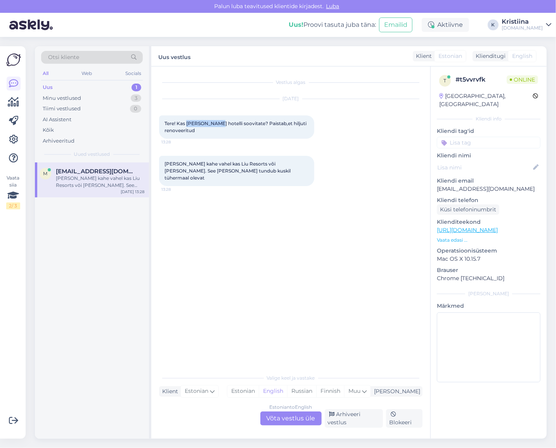
click at [188, 125] on span "Tere! Kas Paloma Grida hotelli soovitate? Paistab,et hiljuti renoveeritud" at bounding box center [236, 126] width 143 height 13
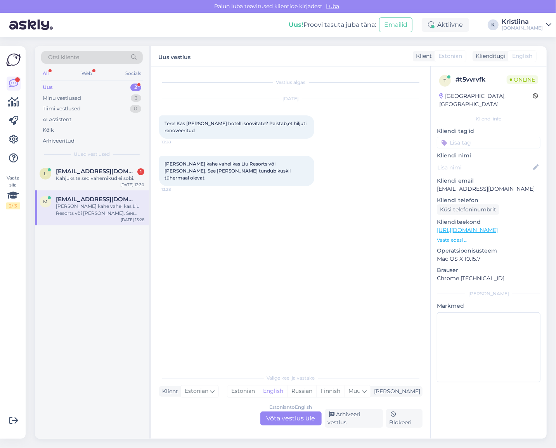
click at [299, 418] on div "Estonian to English Võta vestlus üle" at bounding box center [291, 418] width 61 height 14
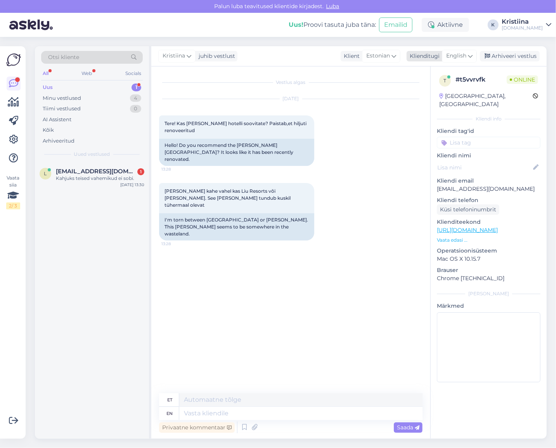
click at [464, 55] on span "English" at bounding box center [456, 56] width 20 height 9
click at [431, 99] on link "Estonian" at bounding box center [442, 103] width 85 height 12
click at [212, 408] on textarea at bounding box center [291, 411] width 264 height 16
paste textarea "2025 (Kõik, Ainult toad, Avalikud kohad, Rand)"
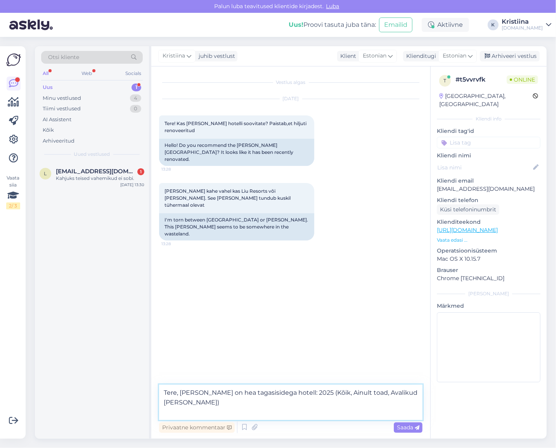
click at [309, 394] on textarea "Tere, Paloma Grida on hea tagasisidega hotell: 2025 (Kõik, Ainult toad, Avaliku…" at bounding box center [291, 401] width 264 height 35
copy div "Liu Resorts"
drag, startPoint x: 233, startPoint y: 205, endPoint x: 207, endPoint y: 206, distance: 26.4
click at [207, 213] on div "I'm torn between Liu Resorts or Paloma Grida. This Liu seems to be somewhere in…" at bounding box center [236, 226] width 155 height 27
click at [265, 400] on textarea "Tere, Paloma Grida on hea tagasisidega hotell: renoveeritud 2025 (Kõik, Ainult …" at bounding box center [291, 401] width 264 height 35
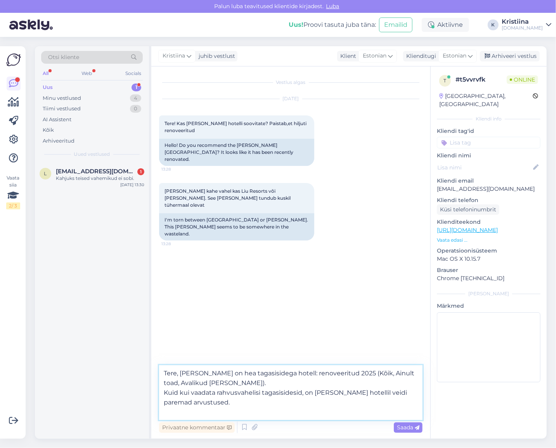
type textarea "Tere, Paloma Grida on hea tagasisidega hotell: renoveeritud 2025 (Kõik, Ainult …"
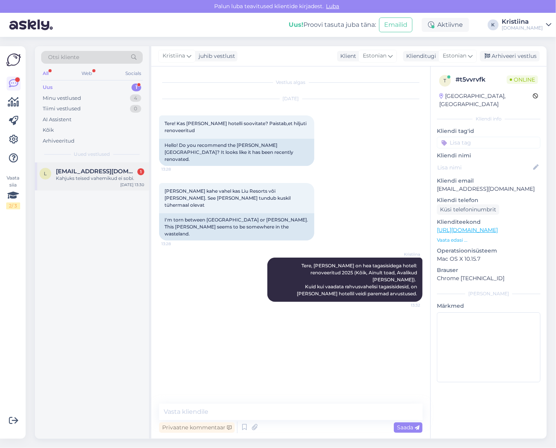
click at [97, 177] on div "Kahjuks teised vahemikud ei sobi." at bounding box center [100, 178] width 89 height 7
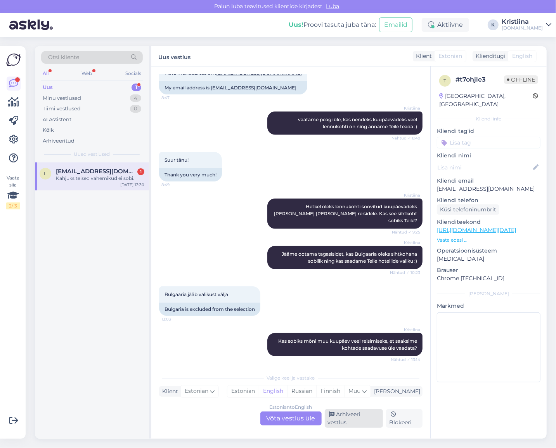
click at [348, 418] on div "Arhiveeri vestlus" at bounding box center [354, 418] width 59 height 19
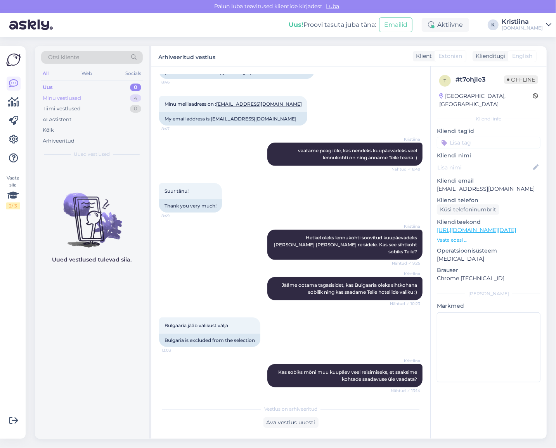
click at [100, 97] on div "Minu vestlused 4" at bounding box center [92, 98] width 102 height 11
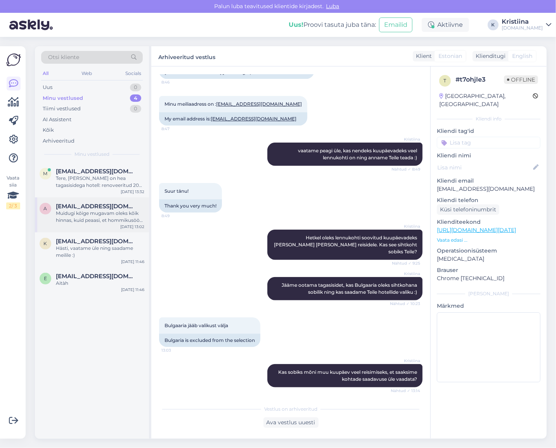
click at [110, 204] on span "avelemmergas@gmail.com" at bounding box center [96, 206] width 81 height 7
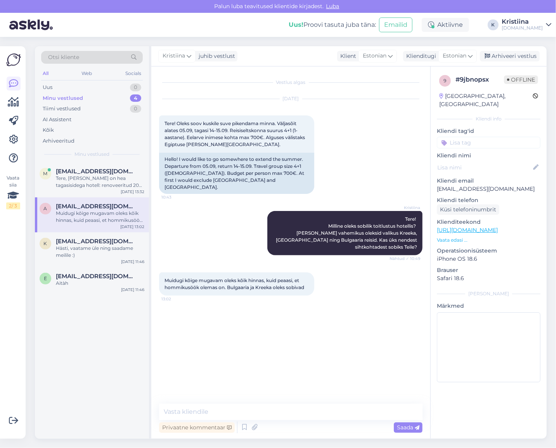
scroll to position [0, 0]
click at [109, 245] on div "Hästi, vaatame üle ning saadame meilile :)" at bounding box center [100, 252] width 89 height 14
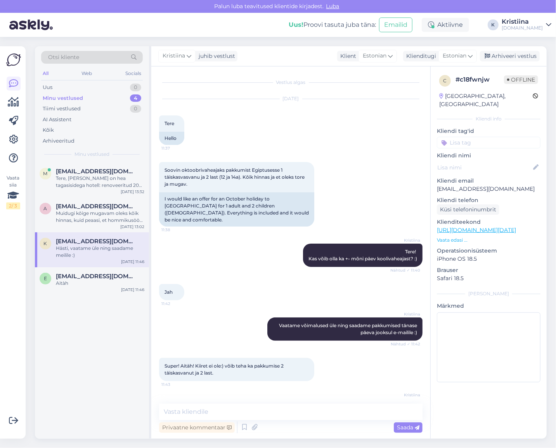
scroll to position [19, 0]
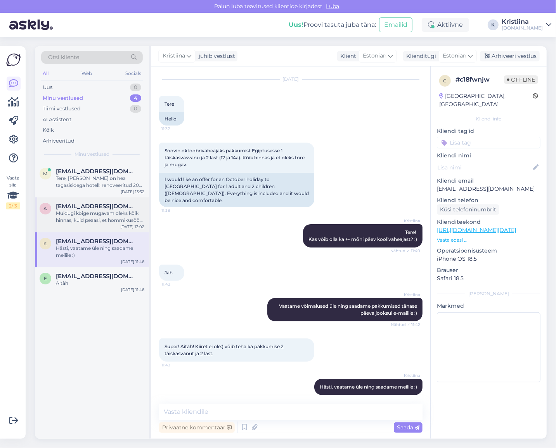
click at [110, 216] on div "Muidugi kõige mugavam oleks kõik hinnas, kuid peaasi, et hommikusöök olemas on.…" at bounding box center [100, 217] width 89 height 14
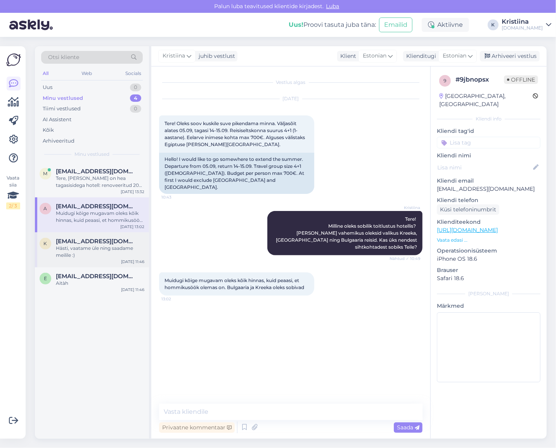
click at [109, 253] on div "Hästi, vaatame üle ning saadame meilile :)" at bounding box center [100, 252] width 89 height 14
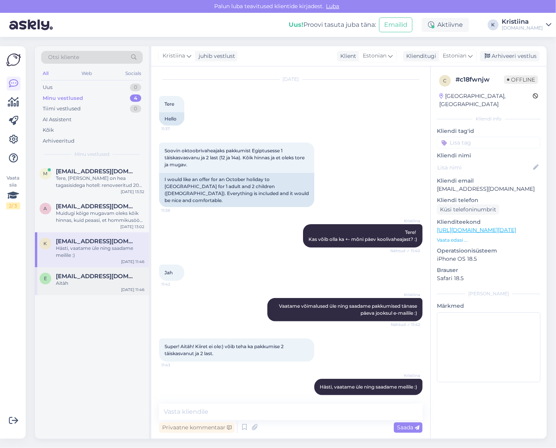
click at [109, 276] on span "evesagen00@gmail.com" at bounding box center [96, 276] width 81 height 7
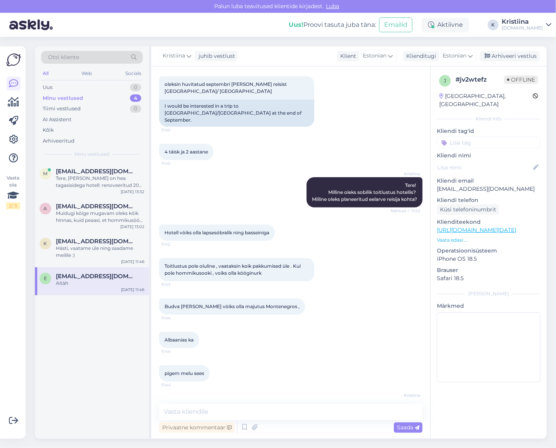
scroll to position [146, 0]
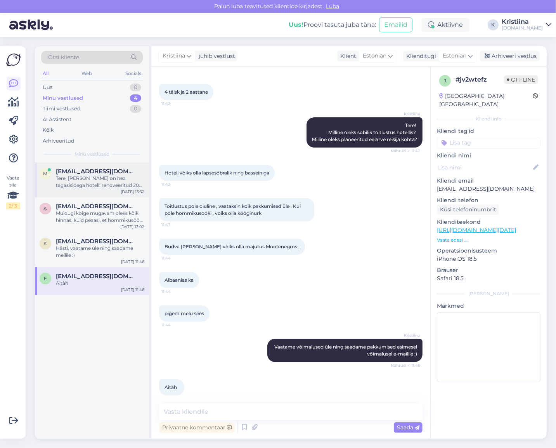
click at [95, 181] on div "Tere, Paloma Grida on hea tagasisidega hotell: renoveeritud 2025 (Kõik, Ainult …" at bounding box center [100, 182] width 89 height 14
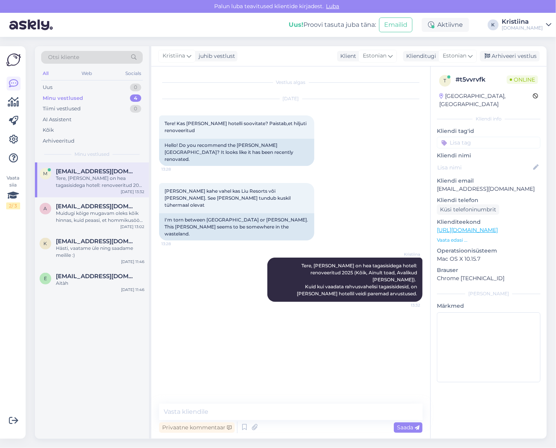
scroll to position [0, 0]
click at [99, 206] on span "avelemmergas@gmail.com" at bounding box center [96, 206] width 81 height 7
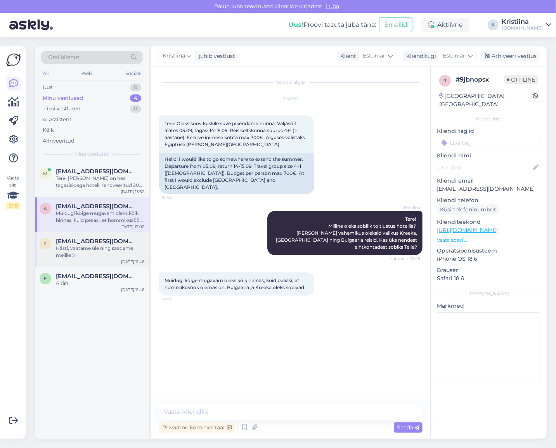
click at [86, 247] on div "Hästi, vaatame üle ning saadame meilile :)" at bounding box center [100, 252] width 89 height 14
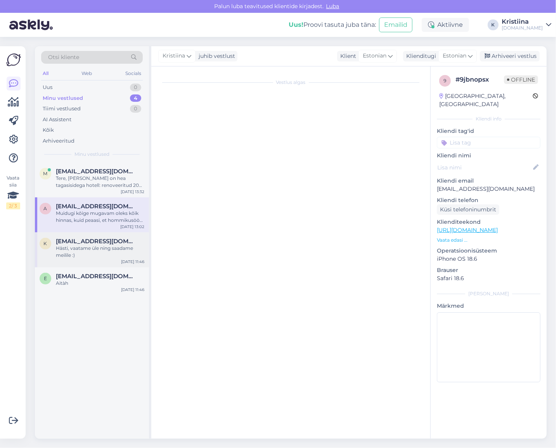
scroll to position [19, 0]
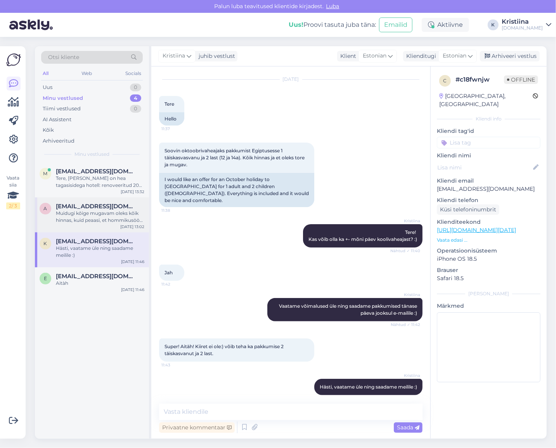
click at [80, 207] on span "avelemmergas@gmail.com" at bounding box center [96, 206] width 81 height 7
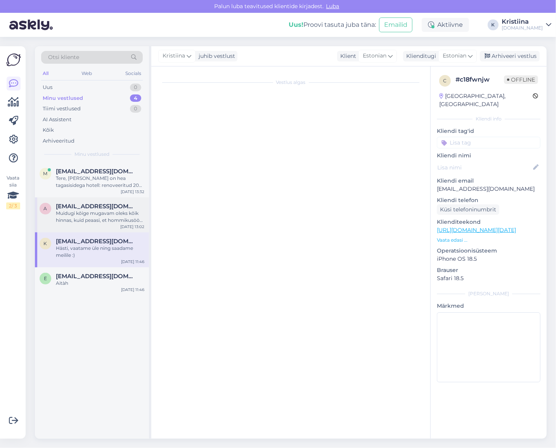
scroll to position [0, 0]
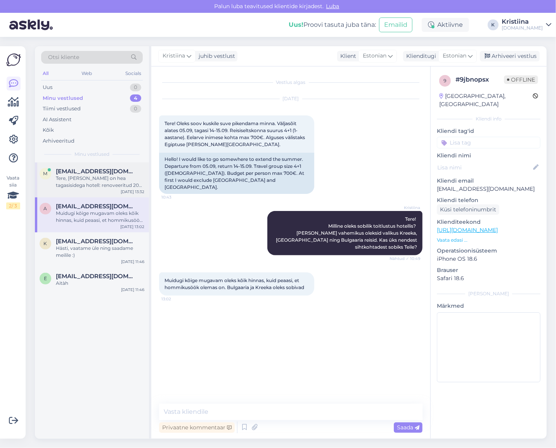
click at [83, 184] on div "Tere, Paloma Grida on hea tagasisidega hotell: renoveeritud 2025 (Kõik, Ainult …" at bounding box center [100, 182] width 89 height 14
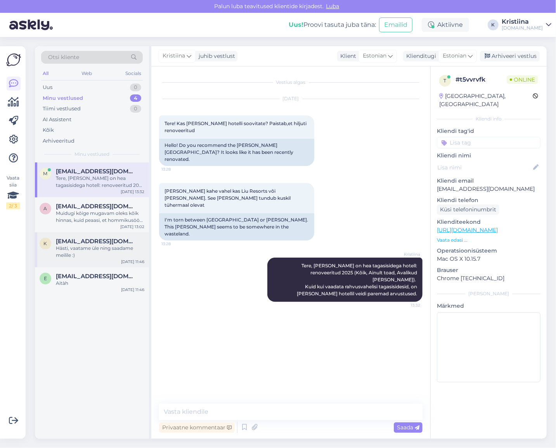
click at [78, 253] on div "Hästi, vaatame üle ning saadame meilile :)" at bounding box center [100, 252] width 89 height 14
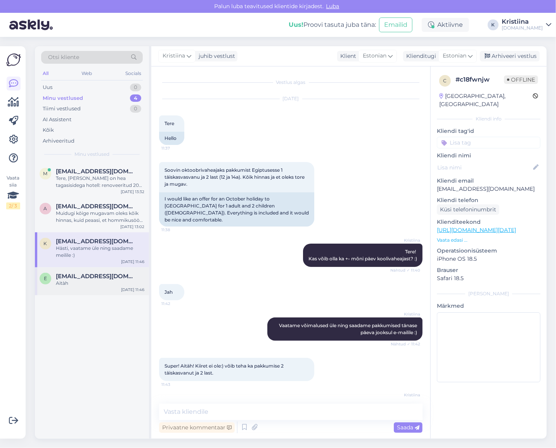
click at [72, 281] on div "Aitàh" at bounding box center [100, 283] width 89 height 7
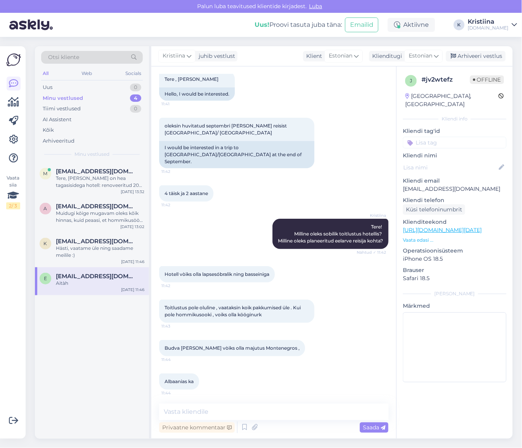
scroll to position [59, 0]
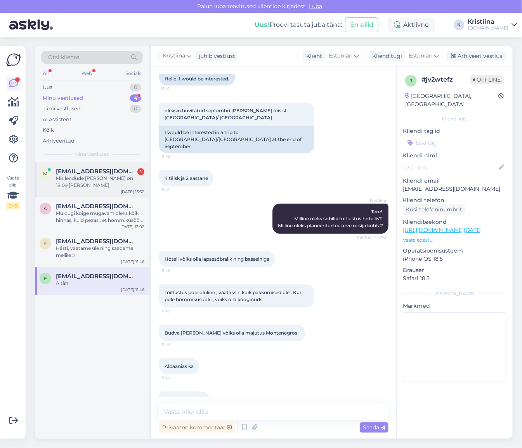
click at [91, 185] on div "Mis lendude ajad on 18.09 Paloma Grida" at bounding box center [100, 182] width 89 height 14
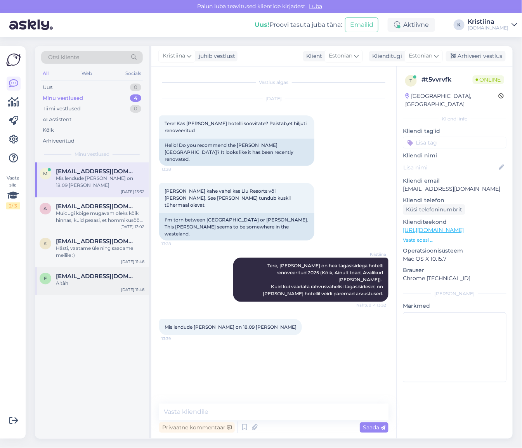
click at [83, 274] on span "evesagen00@gmail.com" at bounding box center [96, 276] width 81 height 7
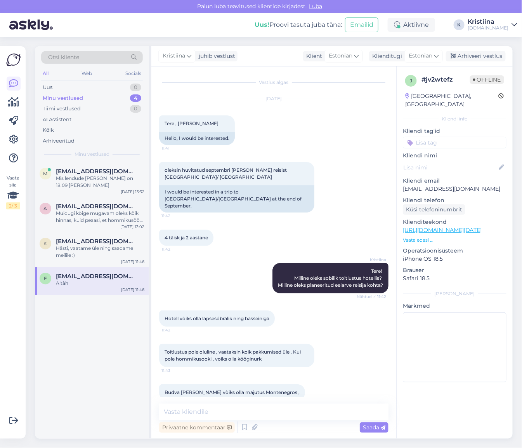
scroll to position [146, 0]
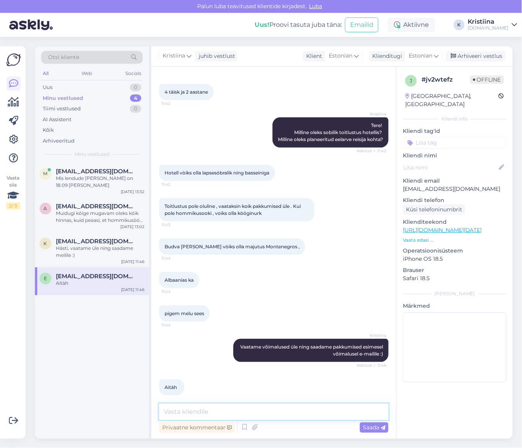
click at [192, 409] on textarea at bounding box center [273, 411] width 229 height 16
type textarea "Pakkumised on edastatud e-mailile :)"
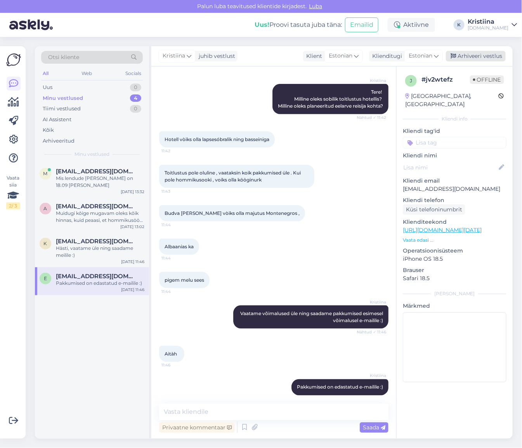
click at [476, 60] on div "Arhiveeri vestlus" at bounding box center [476, 56] width 60 height 10
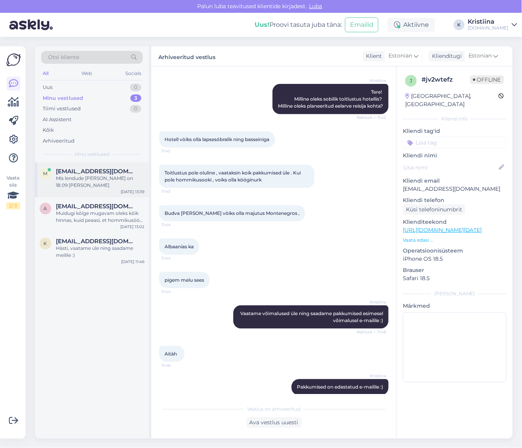
click at [90, 185] on div "Mis lendude ajad on 18.09 Paloma Grida" at bounding box center [100, 182] width 89 height 14
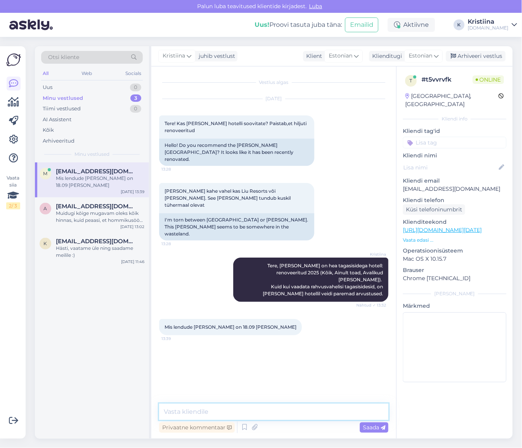
click at [210, 413] on textarea at bounding box center [273, 411] width 229 height 16
paste textarea "Lennuajad on allolevad (võivad muutuda!): 18.09 Tallinn - Antalya 01:05 - 05:10…"
type textarea "Lennuajad on allolevad (võivad muutuda!): 18.09 Tallinn - Antalya 01:05 - 05:10…"
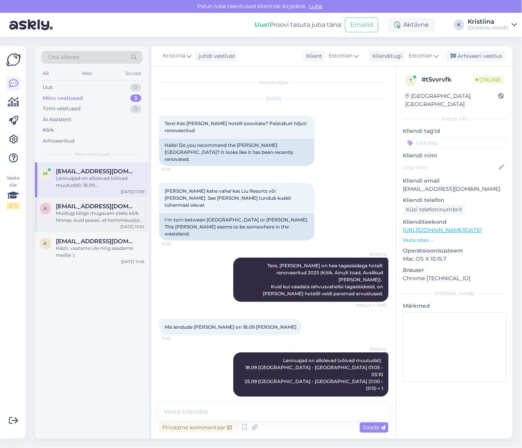
click at [80, 218] on div "Muidugi kõige mugavam oleks kõik hinnas, kuid peaasi, et hommikusöök olemas on.…" at bounding box center [100, 217] width 89 height 14
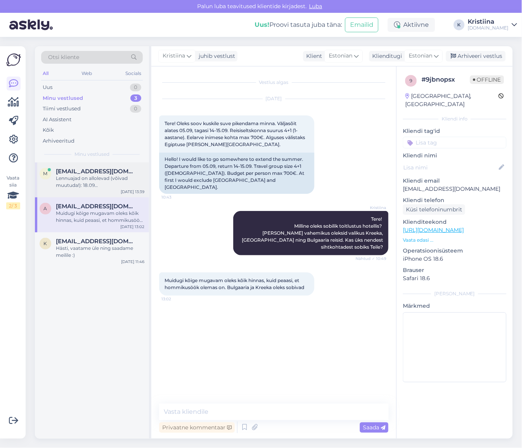
click at [100, 178] on div "Lennuajad on allolevad (võivad muutuda!): 18.09 Tallinn - Antalya 01:05 - 05:10…" at bounding box center [100, 182] width 89 height 14
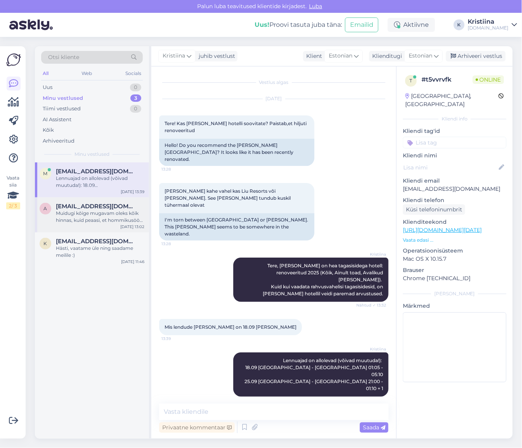
click at [99, 219] on div "Muidugi kõige mugavam oleks kõik hinnas, kuid peaasi, et hommikusöök olemas on.…" at bounding box center [100, 217] width 89 height 14
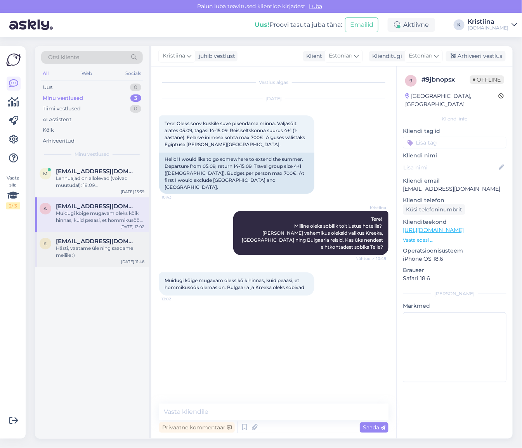
click at [86, 249] on div "Hästi, vaatame üle ning saadame meilile :)" at bounding box center [100, 252] width 89 height 14
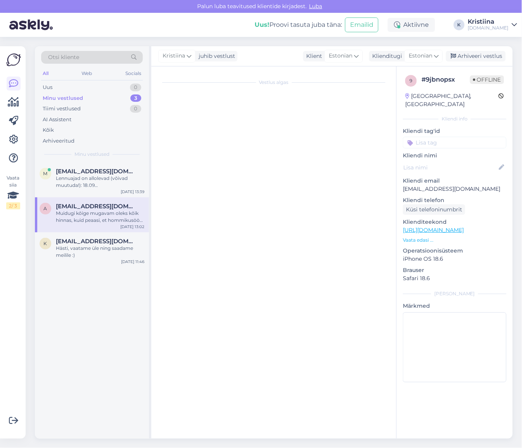
scroll to position [19, 0]
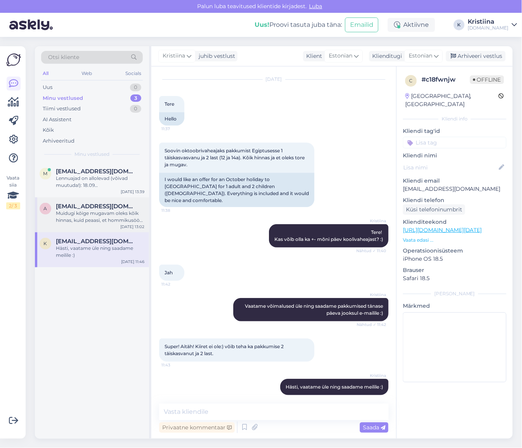
click at [122, 213] on div "Muidugi kõige mugavam oleks kõik hinnas, kuid peaasi, et hommikusöök olemas on.…" at bounding box center [100, 217] width 89 height 14
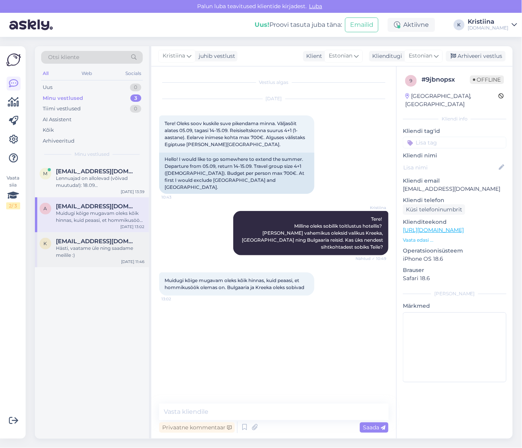
click at [107, 252] on div "Hästi, vaatame üle ning saadame meilile :)" at bounding box center [100, 252] width 89 height 14
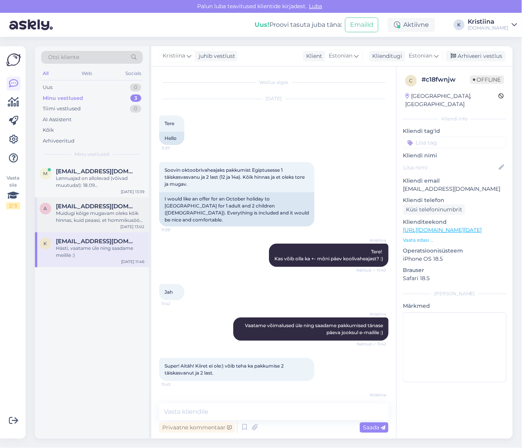
click at [87, 205] on span "avelemmergas@gmail.com" at bounding box center [96, 206] width 81 height 7
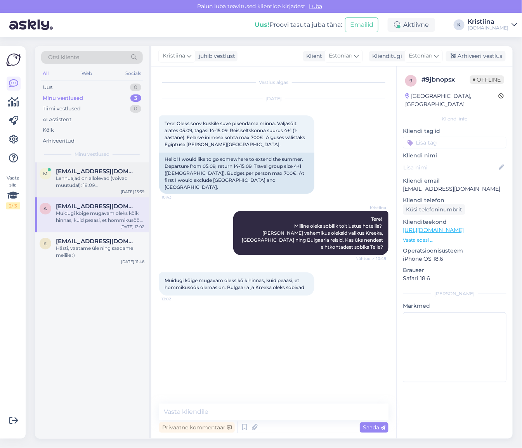
click at [104, 183] on div "Lennuajad on allolevad (võivad muutuda!): 18.09 Tallinn - Antalya 01:05 - 05:10…" at bounding box center [100, 182] width 89 height 14
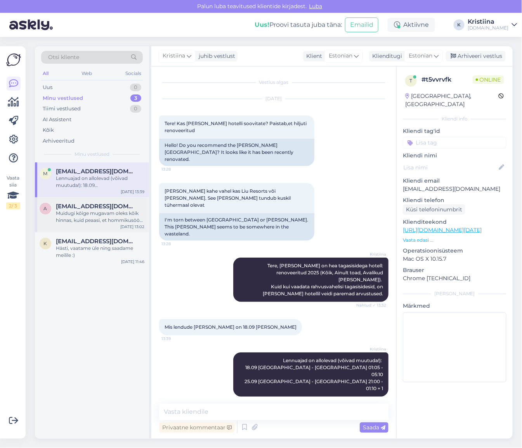
click at [106, 214] on div "Muidugi kõige mugavam oleks kõik hinnas, kuid peaasi, et hommikusöök olemas on.…" at bounding box center [100, 217] width 89 height 14
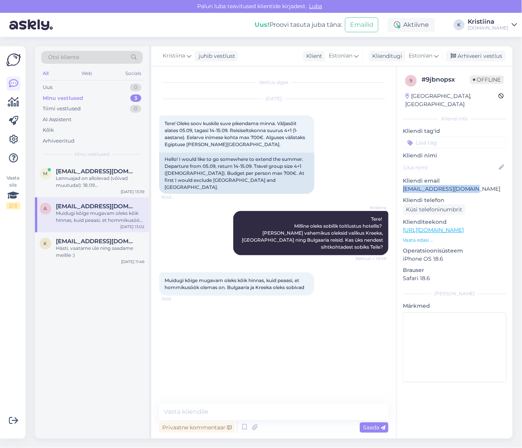
drag, startPoint x: 481, startPoint y: 183, endPoint x: 400, endPoint y: 182, distance: 81.2
click at [400, 182] on div "9 # 9jbnopsx Offline Estonia, Pärnu Kliendi info Kliendi tag'id Kliendi nimi Kl…" at bounding box center [455, 229] width 116 height 327
copy p "avelemmergas@gmail.com"
click at [72, 185] on div "Lennuajad on allolevad (võivad muutuda!): 18.09 Tallinn - Antalya 01:05 - 05:10…" at bounding box center [100, 182] width 89 height 14
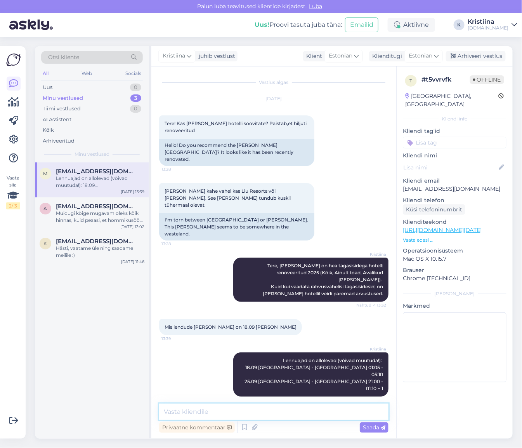
click at [216, 413] on textarea at bounding box center [273, 411] width 229 height 16
type textarea "Kas soovite, saadame Teile erinevate toatüüpide hinnad e-mailile? :)"
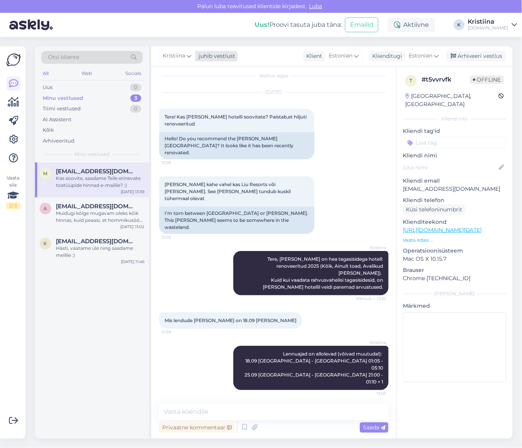
click at [177, 51] on div "Kristiina" at bounding box center [176, 56] width 37 height 12
type input "agnes"
click at [177, 90] on div "Agnes" at bounding box center [198, 90] width 67 height 9
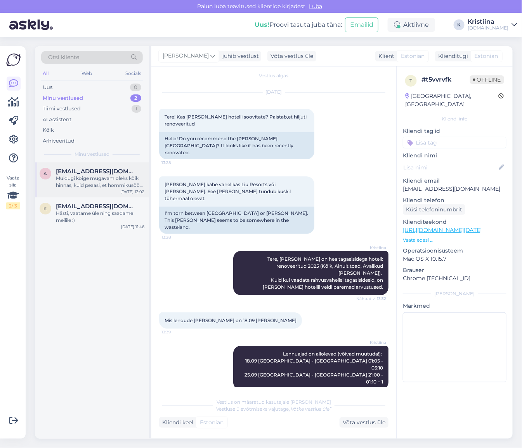
click at [90, 179] on div "Muidugi kõige mugavam oleks kõik hinnas, kuid peaasi, et hommikusöök olemas on.…" at bounding box center [100, 182] width 89 height 14
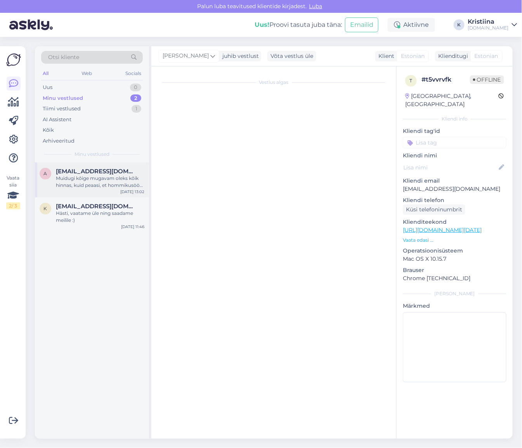
scroll to position [0, 0]
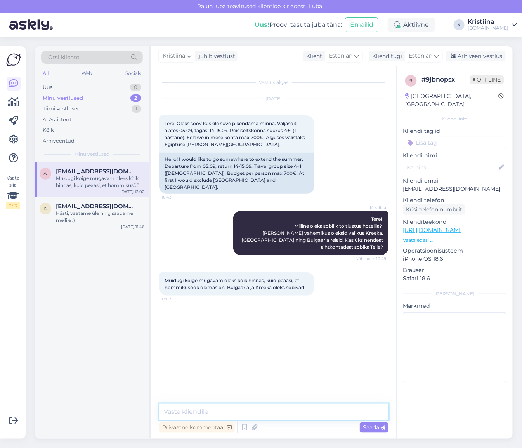
click at [201, 413] on textarea at bounding box center [273, 411] width 229 height 16
type textarea "Pakkumised on edastatud Teile e-mailile :)"
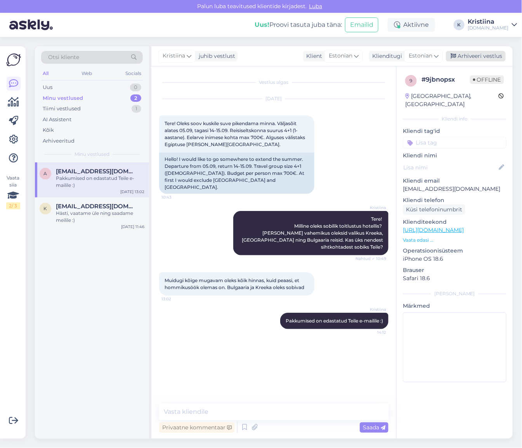
click at [486, 56] on div "Arhiveeri vestlus" at bounding box center [476, 56] width 60 height 10
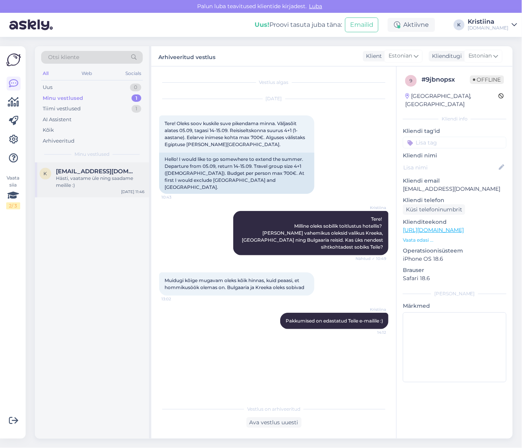
click at [99, 170] on span "kerlipeets@gmail.com" at bounding box center [96, 171] width 81 height 7
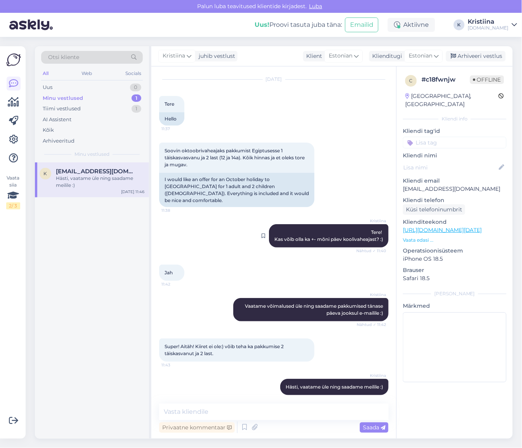
scroll to position [19, 0]
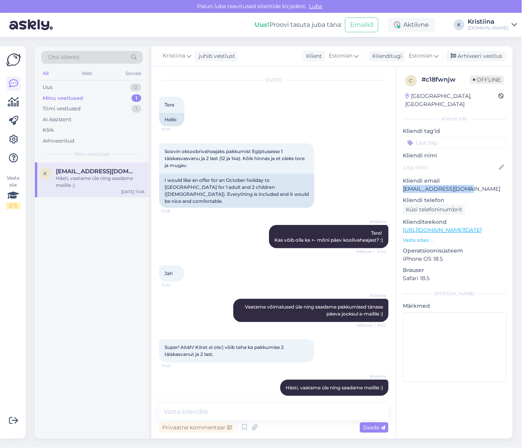
drag, startPoint x: 468, startPoint y: 180, endPoint x: 403, endPoint y: 182, distance: 65.3
click at [403, 185] on p "kerlipeets@gmail.com" at bounding box center [455, 189] width 104 height 8
click at [100, 83] on div "Uus 1" at bounding box center [92, 87] width 102 height 11
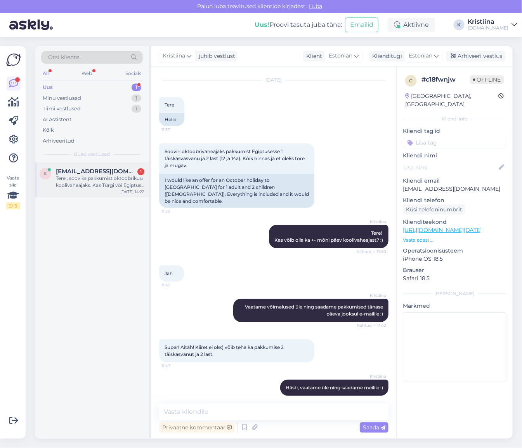
click at [85, 184] on div "Tere , sooviks pakkumist oktoobrikuu koolivaheajaks. Kas Türgi või Egiptus / 5*…" at bounding box center [100, 182] width 89 height 14
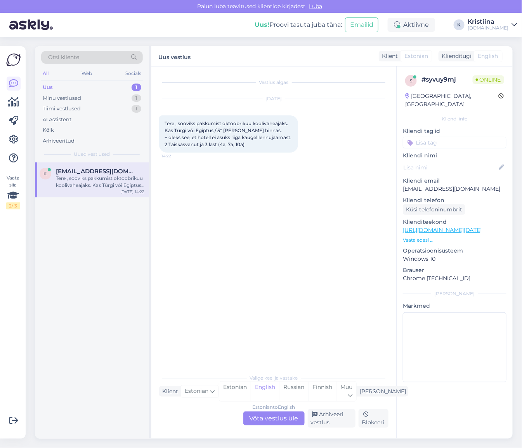
scroll to position [0, 0]
click at [276, 413] on div "Estonian to English Võta vestlus üle" at bounding box center [273, 418] width 61 height 14
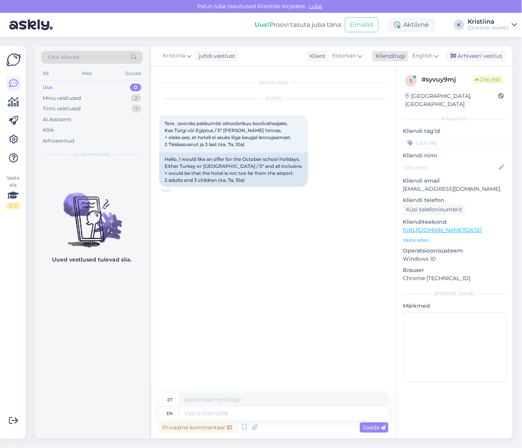
click at [436, 56] on icon at bounding box center [436, 56] width 5 height 9
click at [417, 101] on link "Estonian" at bounding box center [407, 103] width 85 height 12
click at [231, 407] on textarea at bounding box center [273, 411] width 229 height 16
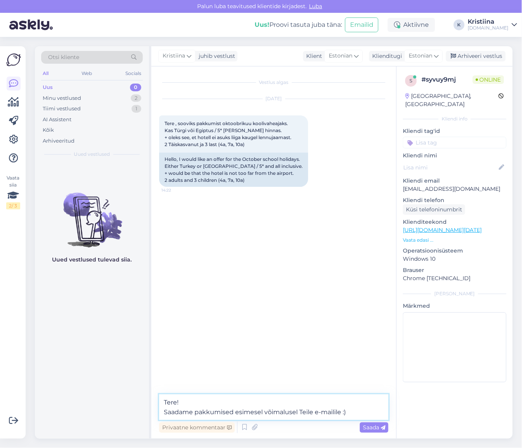
type textarea "Tere! Saadame pakkumised esimesel võimalusel Teile e-mailile :)"
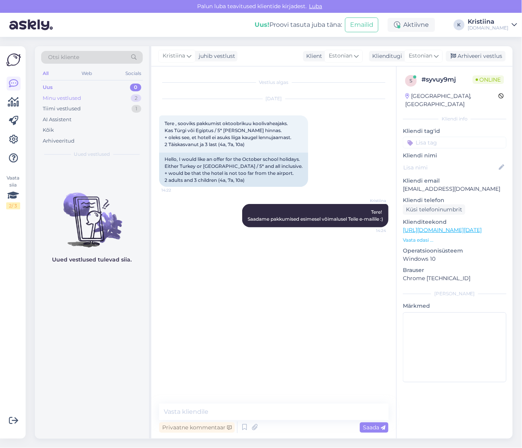
click at [89, 97] on div "Minu vestlused 2" at bounding box center [92, 98] width 102 height 11
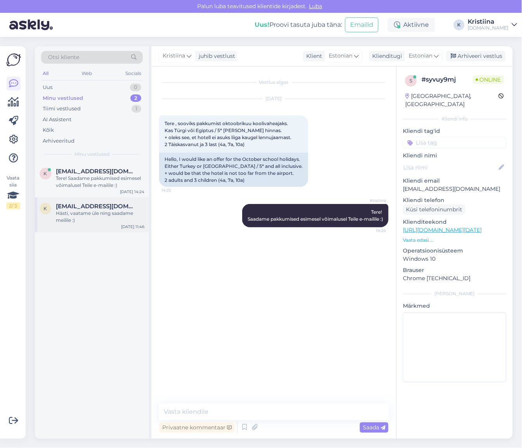
click at [122, 205] on span "kerlipeets@gmail.com" at bounding box center [96, 206] width 81 height 7
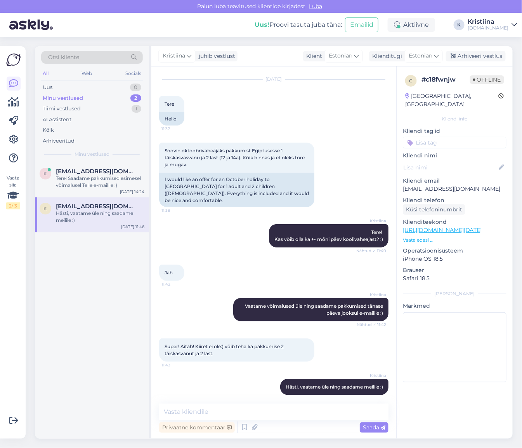
scroll to position [19, 0]
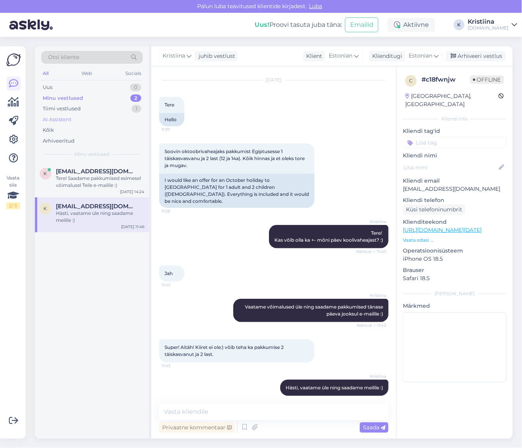
click at [82, 117] on div "AI Assistent" at bounding box center [92, 119] width 102 height 11
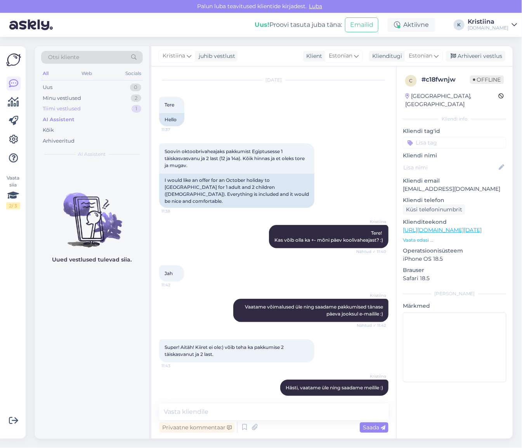
click at [78, 108] on div "Tiimi vestlused" at bounding box center [62, 109] width 38 height 8
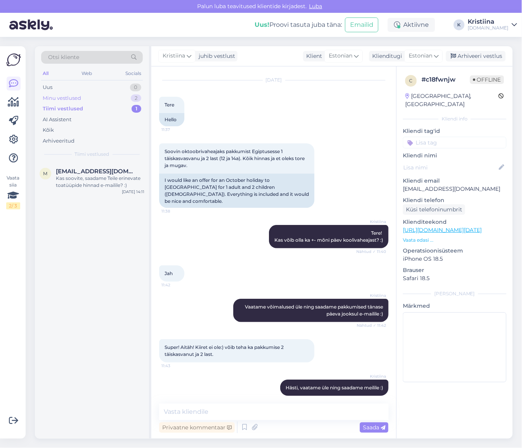
click at [87, 99] on div "Minu vestlused 2" at bounding box center [92, 98] width 102 height 11
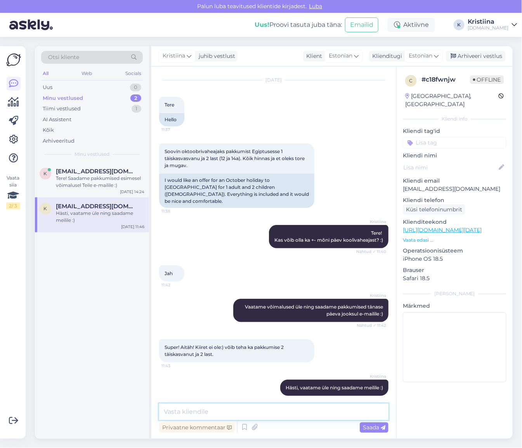
click at [219, 416] on textarea at bounding box center [273, 411] width 229 height 16
type textarea "Saatsime Teile pakkumised e-mailile :)"
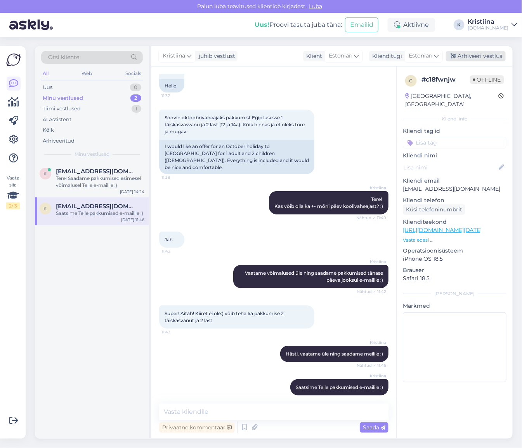
click at [484, 53] on div "Arhiveeri vestlus" at bounding box center [476, 56] width 60 height 10
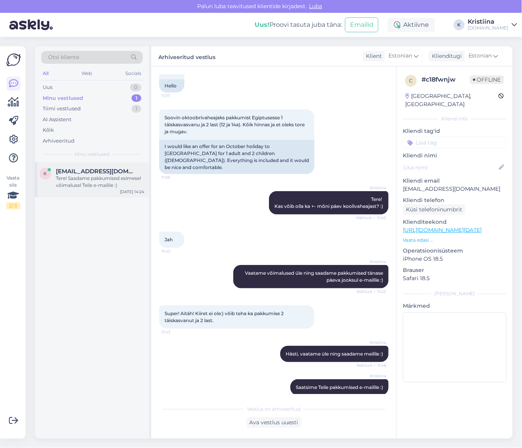
click at [91, 188] on div "Tere! Saadame pakkumised esimesel võimalusel Teile e-mailile :)" at bounding box center [100, 182] width 89 height 14
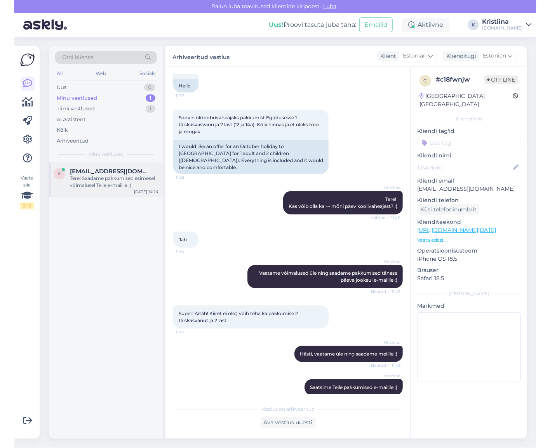
scroll to position [0, 0]
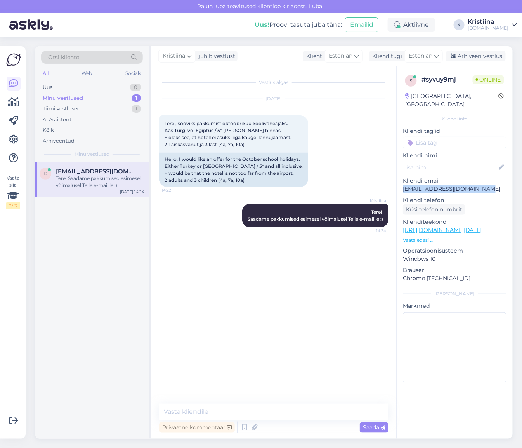
drag, startPoint x: 483, startPoint y: 182, endPoint x: 397, endPoint y: 182, distance: 85.8
click at [397, 182] on div "s # syvuy9mj Online Estonia, Tallinn Kliendi info Kliendi tag'id Kliendi nimi K…" at bounding box center [455, 229] width 116 height 327
click at [90, 88] on div "Uus 1" at bounding box center [92, 87] width 102 height 11
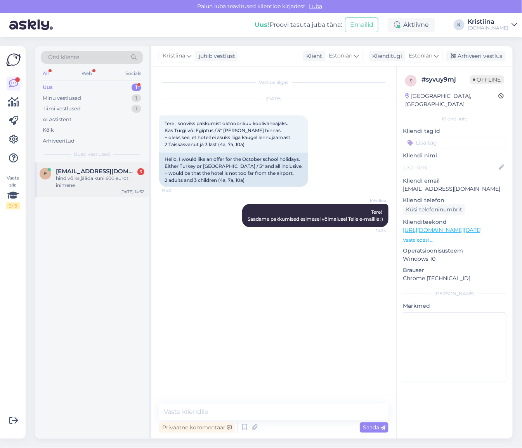
click at [80, 182] on div "hind võiks jääda kuni 600 eurot inimene" at bounding box center [100, 182] width 89 height 14
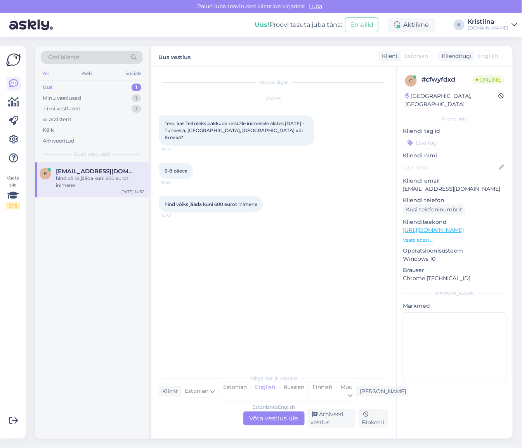
click at [273, 417] on div "Estonian to English Võta vestlus üle" at bounding box center [273, 418] width 61 height 14
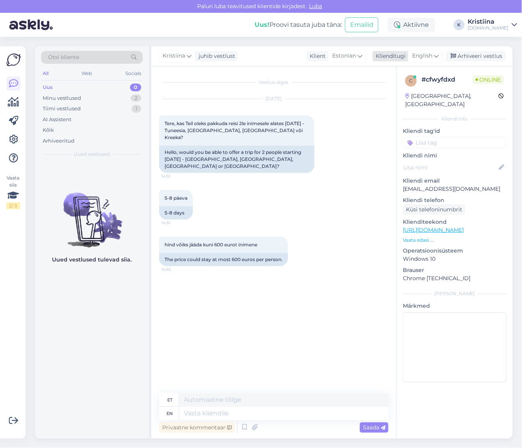
click at [428, 55] on span "English" at bounding box center [422, 56] width 20 height 9
click at [405, 101] on link "Estonian" at bounding box center [407, 103] width 85 height 12
click at [193, 413] on textarea at bounding box center [273, 411] width 229 height 16
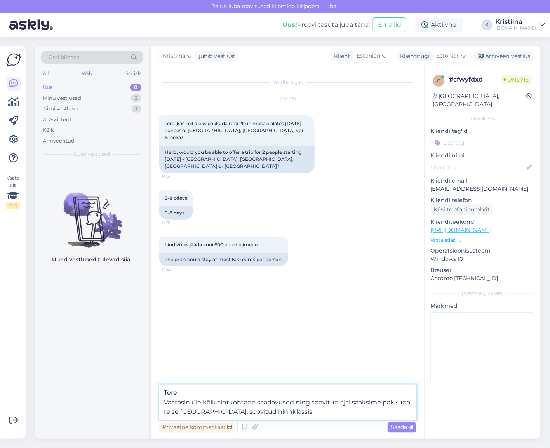
paste textarea "https://tuusik.ee/et/reisiotsing?country_id=3&after=12.10.2025&departure_id=1&n…"
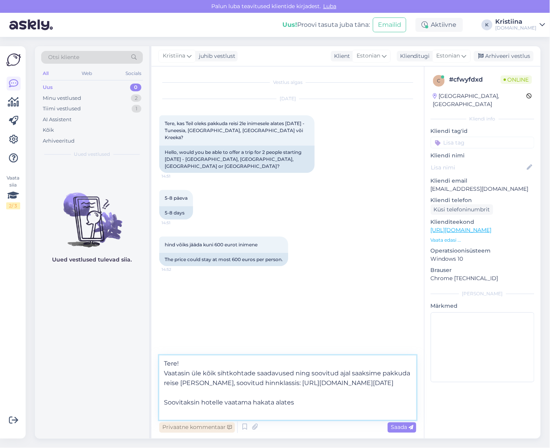
paste textarea "Malia Holidays"
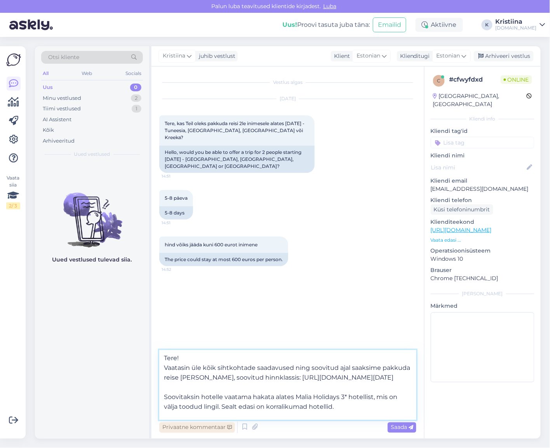
scroll to position [20, 0]
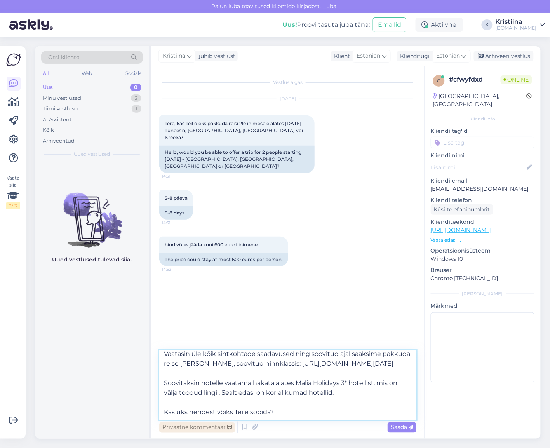
type textarea "Tere! Vaatasin üle kõik sihtkohtade saadavused ning soovitud ajal saaksime pakk…"
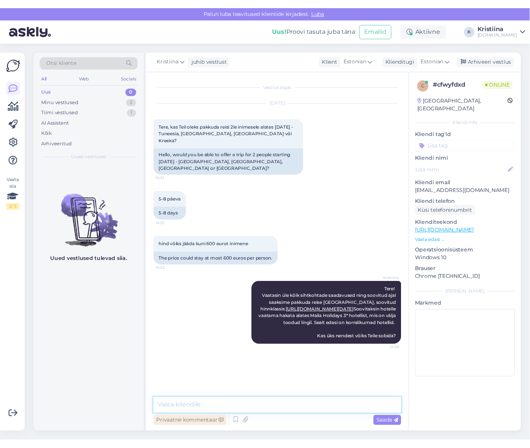
scroll to position [0, 0]
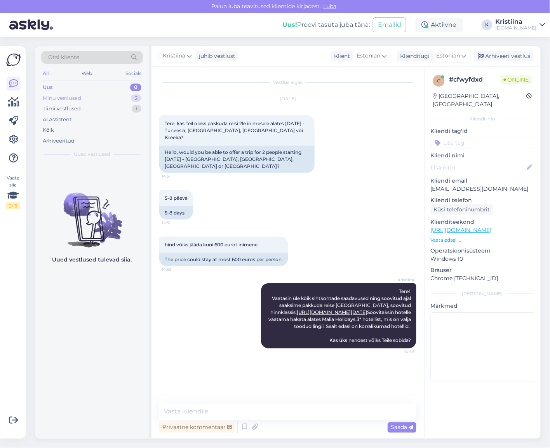
click at [90, 99] on div "Minu vestlused 2" at bounding box center [92, 98] width 102 height 11
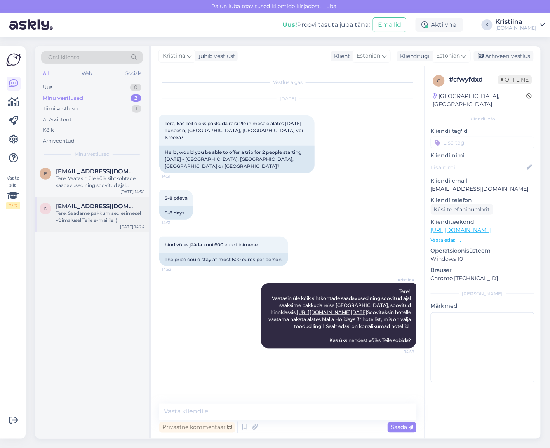
click at [82, 218] on div "Tere! Saadame pakkumised esimesel võimalusel Teile e-mailile :)" at bounding box center [100, 217] width 89 height 14
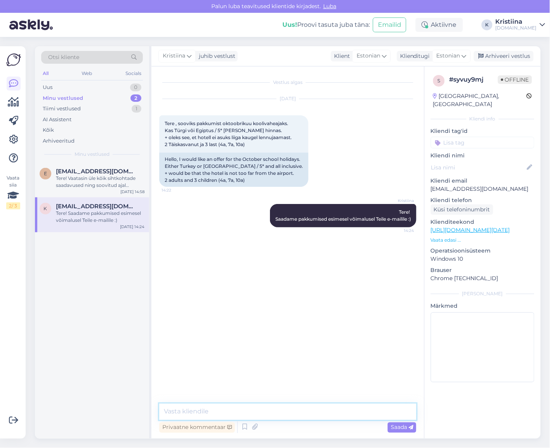
click at [206, 409] on textarea at bounding box center [287, 411] width 257 height 16
type textarea "Pakkumised on edastatud Teile e-mailile :)"
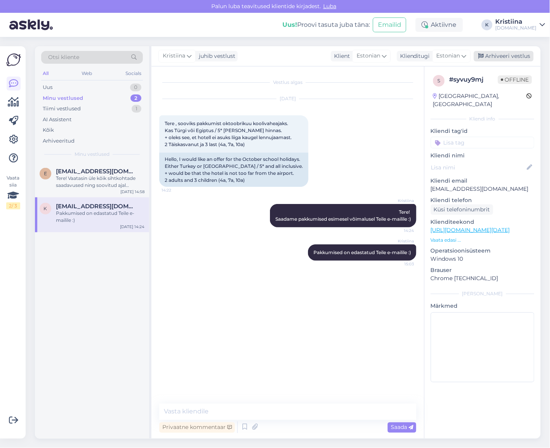
drag, startPoint x: 510, startPoint y: 54, endPoint x: 535, endPoint y: 69, distance: 29.0
click at [510, 54] on div "Arhiveeri vestlus" at bounding box center [504, 56] width 60 height 10
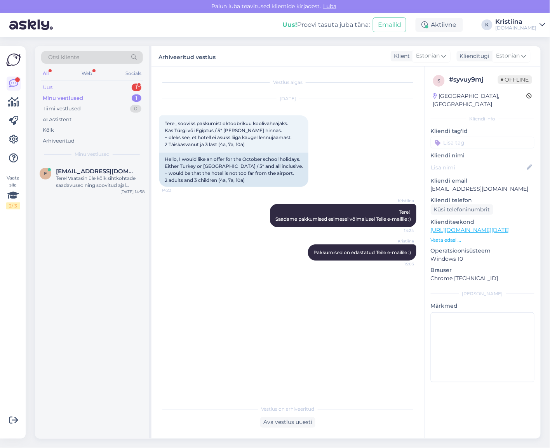
click at [90, 85] on div "Uus 1" at bounding box center [92, 87] width 102 height 11
click at [100, 183] on div "Tere, sooviks firmareisi 15-20 inimest Túrki oktoobris vahemikus 21-31.okt, hot…" at bounding box center [100, 182] width 89 height 14
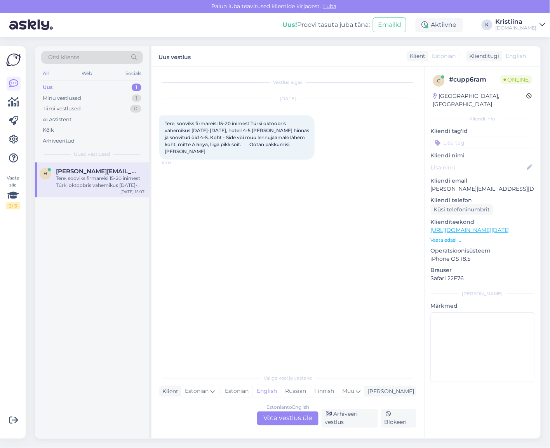
click at [290, 417] on div "Estonian to English Võta vestlus üle" at bounding box center [287, 418] width 61 height 14
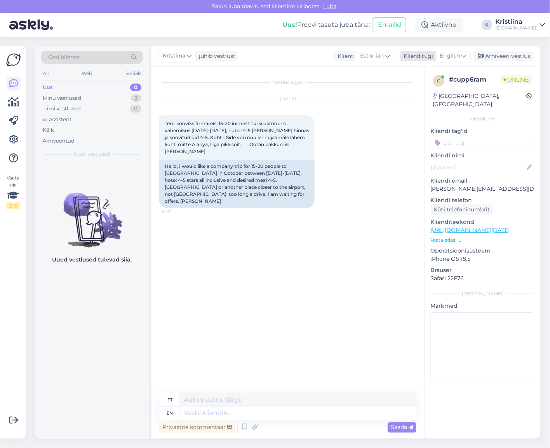
click at [467, 54] on div "English" at bounding box center [453, 56] width 35 height 12
click at [426, 104] on link "Estonian" at bounding box center [435, 103] width 85 height 12
click at [196, 413] on textarea at bounding box center [287, 411] width 257 height 16
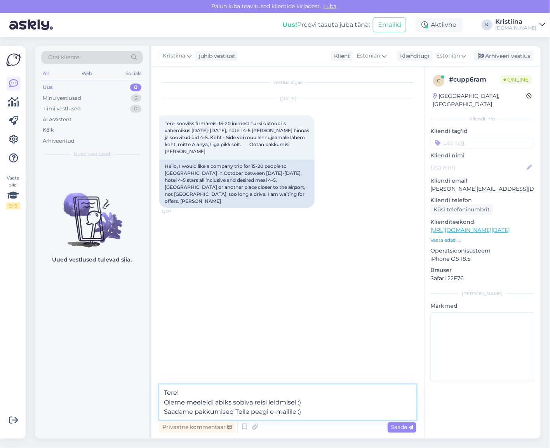
type textarea "Tere! Oleme meeleldi abiks sobiva reisi leidmisel :) Saadame pakkumised Teile p…"
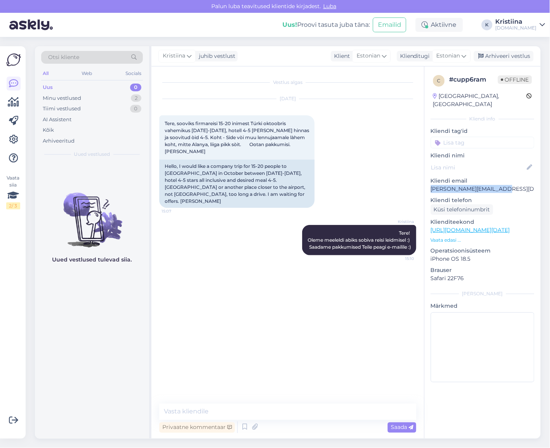
drag, startPoint x: 501, startPoint y: 182, endPoint x: 428, endPoint y: 182, distance: 73.0
click at [428, 182] on div "c # cupp6ram Offline Estonia, Tallinn Kliendi info Kliendi tag'id Kliendi nimi …" at bounding box center [482, 229] width 116 height 327
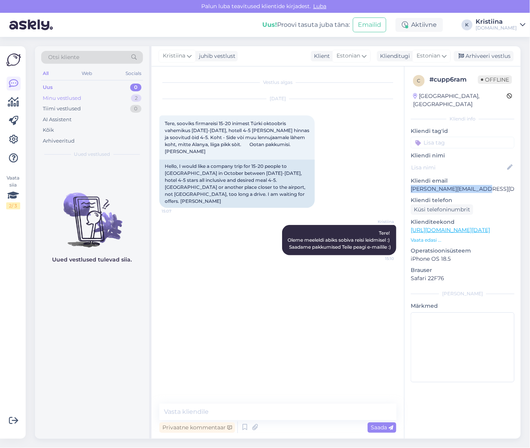
click at [118, 96] on div "Minu vestlused 2" at bounding box center [92, 98] width 102 height 11
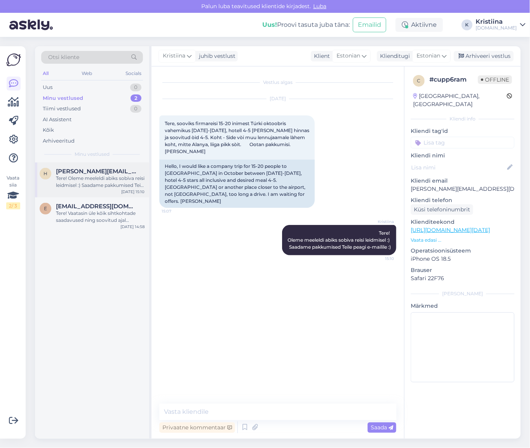
click at [115, 179] on div "Tere! Oleme meeleldi abiks sobiva reisi leidmisel :) Saadame pakkumised Teile p…" at bounding box center [100, 182] width 89 height 14
drag, startPoint x: 176, startPoint y: 136, endPoint x: 216, endPoint y: 138, distance: 40.1
click at [215, 138] on span "Tere, sooviks firmareisi 15-20 inimest Túrki oktoobris vahemikus 21-31.okt, hot…" at bounding box center [238, 137] width 147 height 34
click at [221, 139] on span "Tere, sooviks firmareisi 15-20 inimest Túrki oktoobris vahemikus 21-31.okt, hot…" at bounding box center [238, 137] width 147 height 34
click at [198, 414] on textarea at bounding box center [277, 411] width 237 height 16
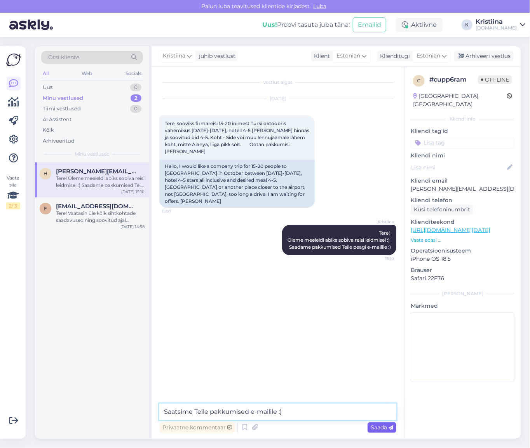
type textarea "Saatsime Teile pakkumised e-mailile :)"
click at [383, 426] on span "Saada" at bounding box center [381, 427] width 23 height 7
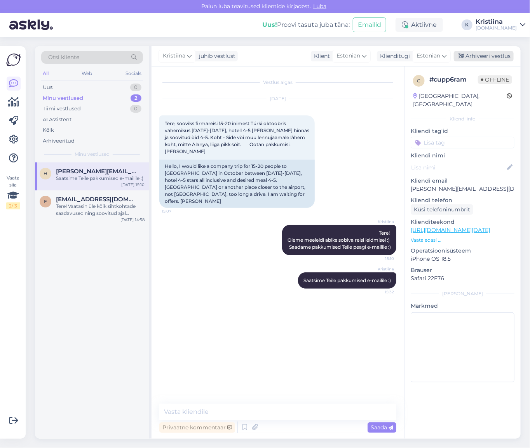
click at [479, 55] on div "Arhiveeri vestlus" at bounding box center [483, 56] width 60 height 10
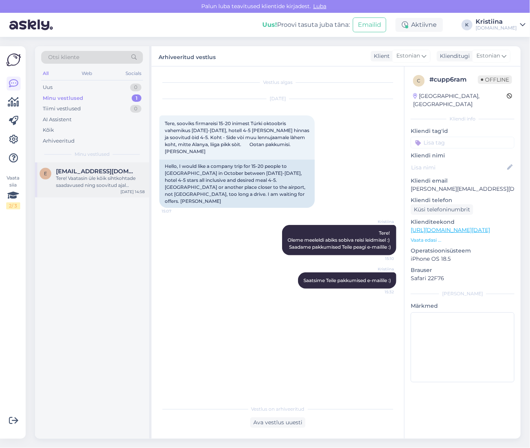
click at [63, 177] on div "Tere! Vaatasin üle kõik sihtkohtade saadavused ning soovitud ajal saaksime pakk…" at bounding box center [100, 182] width 89 height 14
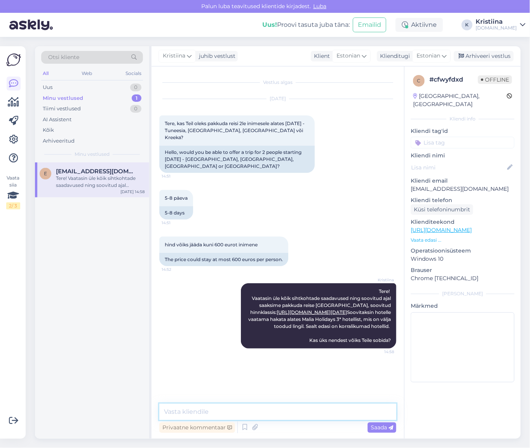
click at [242, 417] on textarea at bounding box center [277, 411] width 237 height 16
type textarea "Kas üks nendest hotellidest sobiks Teile?"
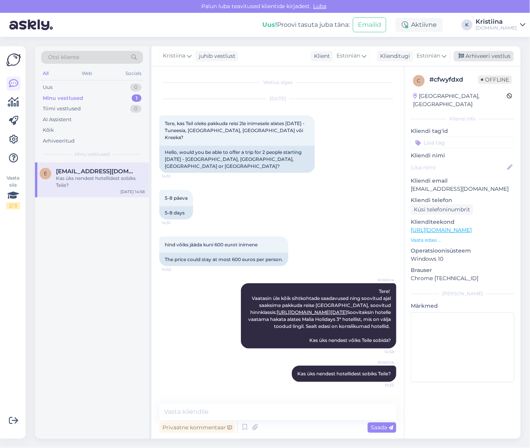
click at [494, 55] on div "Arhiveeri vestlus" at bounding box center [483, 56] width 60 height 10
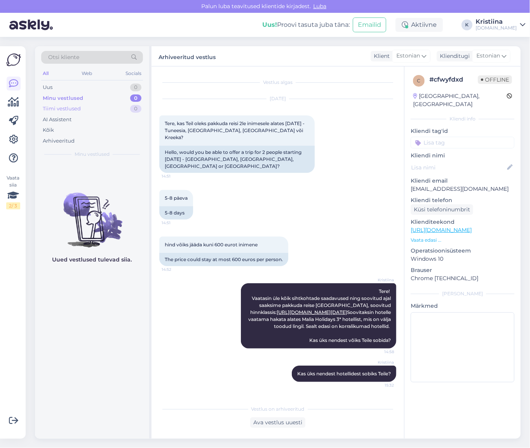
click at [85, 112] on div "Tiimi vestlused 0" at bounding box center [92, 108] width 102 height 11
click at [78, 99] on div "Minu vestlused" at bounding box center [62, 98] width 38 height 8
click at [76, 89] on div "Uus 0" at bounding box center [92, 87] width 102 height 11
